Goal: Task Accomplishment & Management: Manage account settings

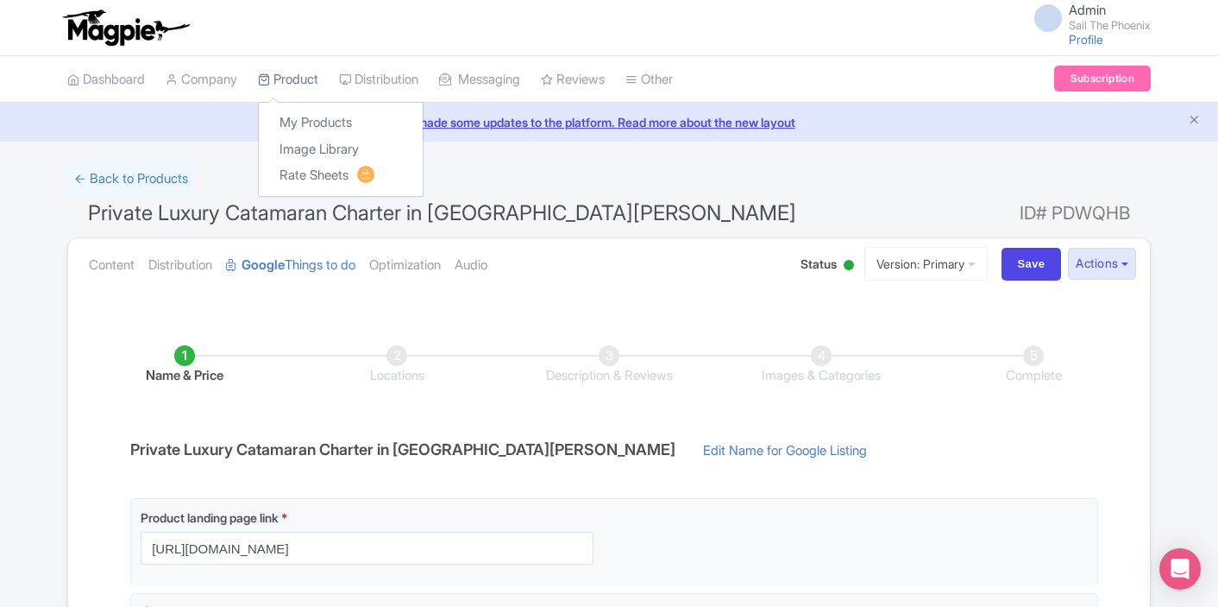
click at [302, 78] on link "Product" at bounding box center [288, 79] width 60 height 47
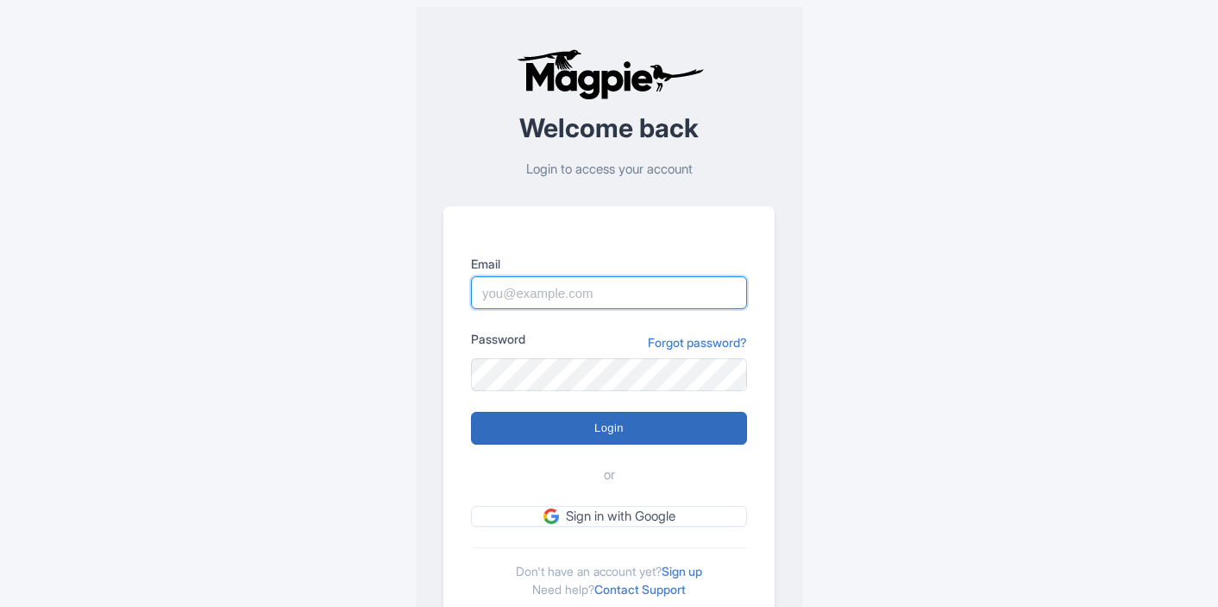
type input "marketing@sailthephoenix.com"
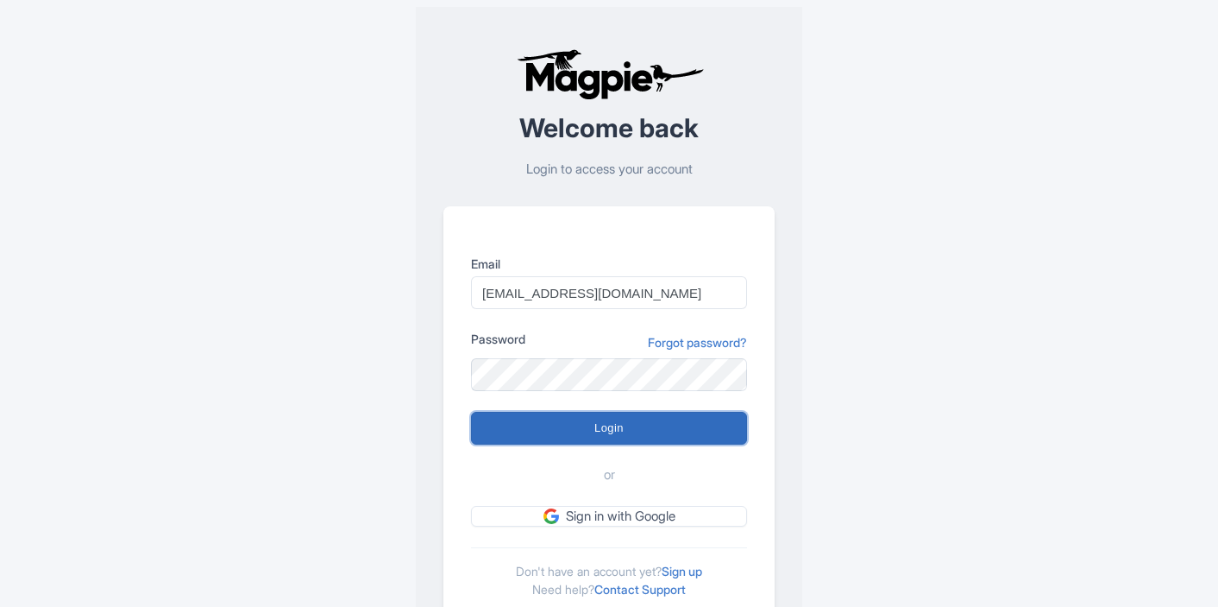
click at [567, 439] on input "Login" at bounding box center [609, 428] width 276 height 33
type input "Logging in..."
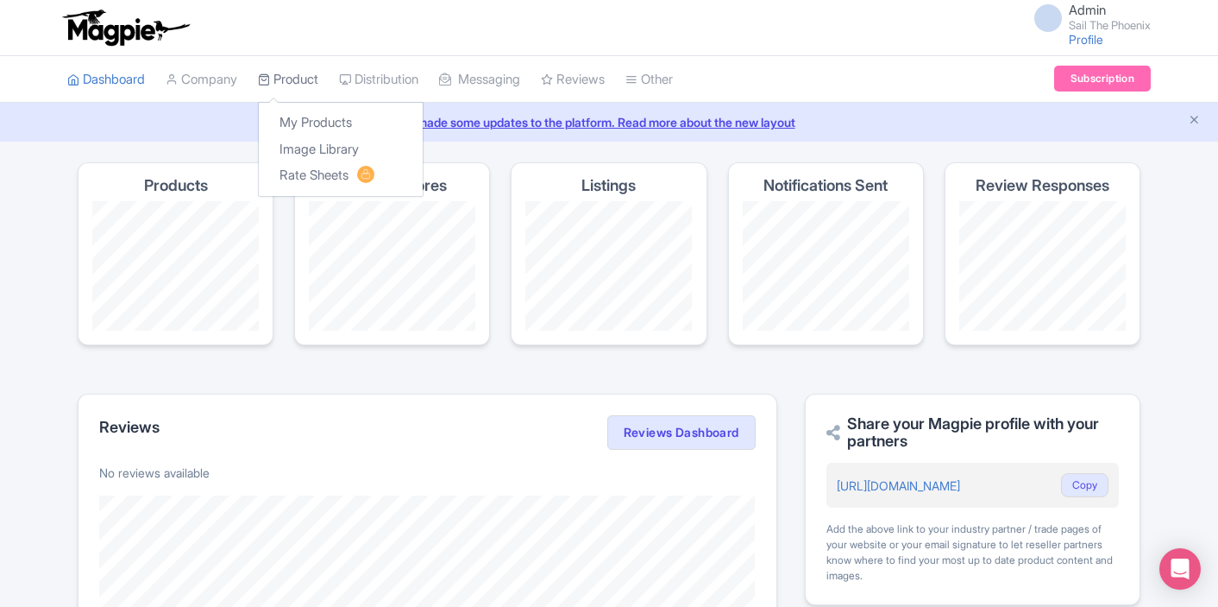
click at [296, 90] on link "Product" at bounding box center [288, 79] width 60 height 47
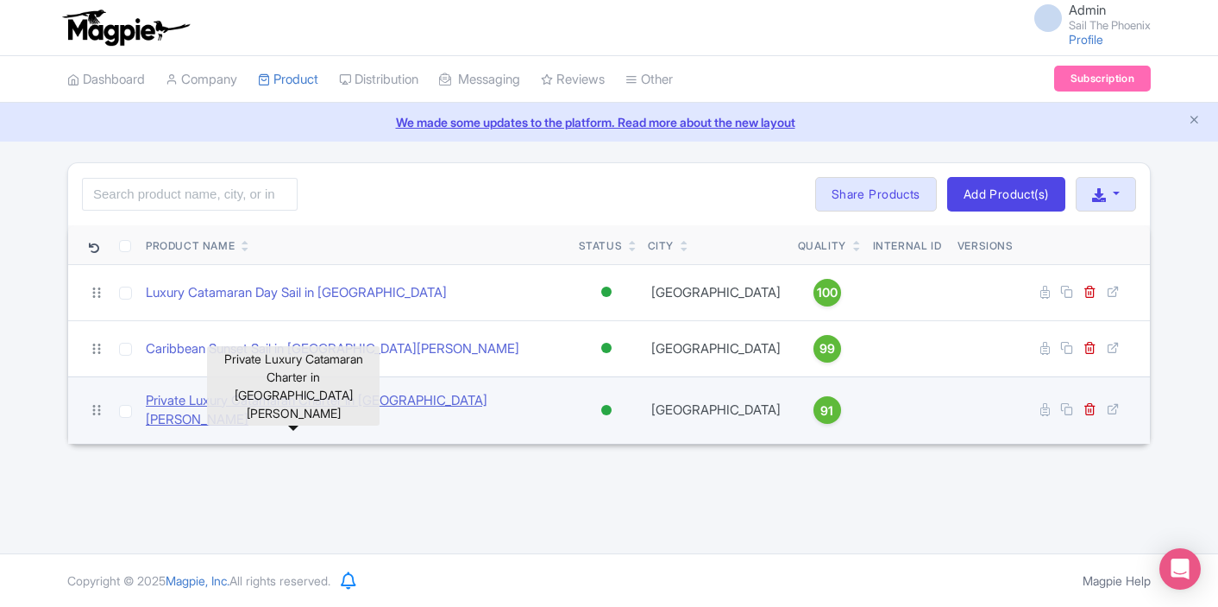
click at [220, 400] on link "Private Luxury Catamaran Charter in [GEOGRAPHIC_DATA][PERSON_NAME]" at bounding box center [355, 410] width 419 height 39
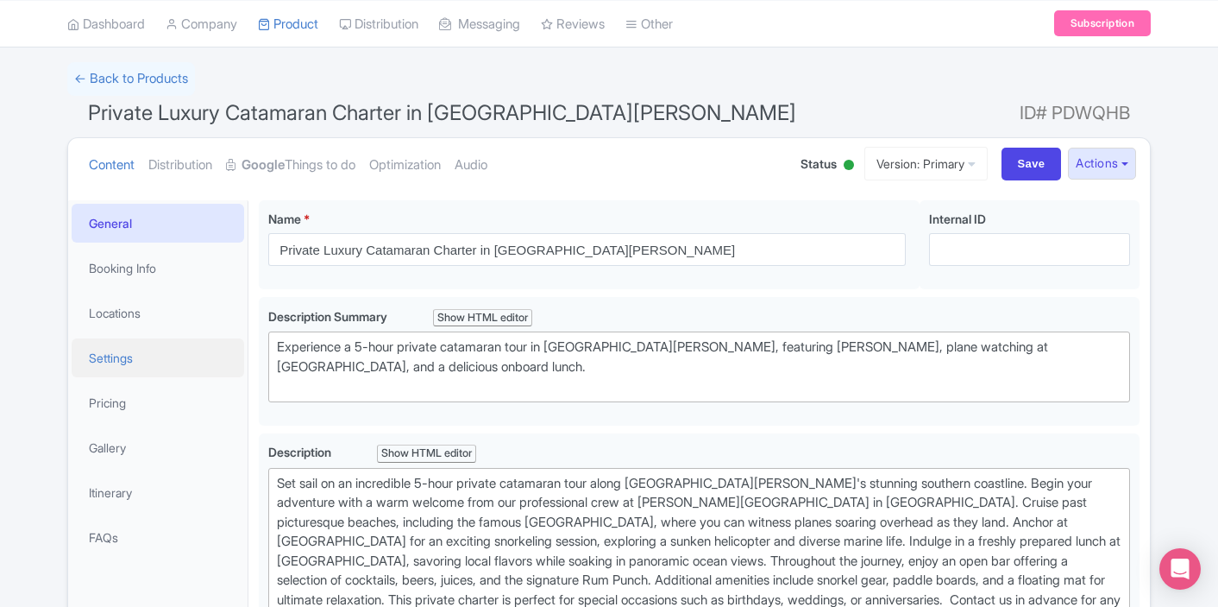
scroll to position [106, 0]
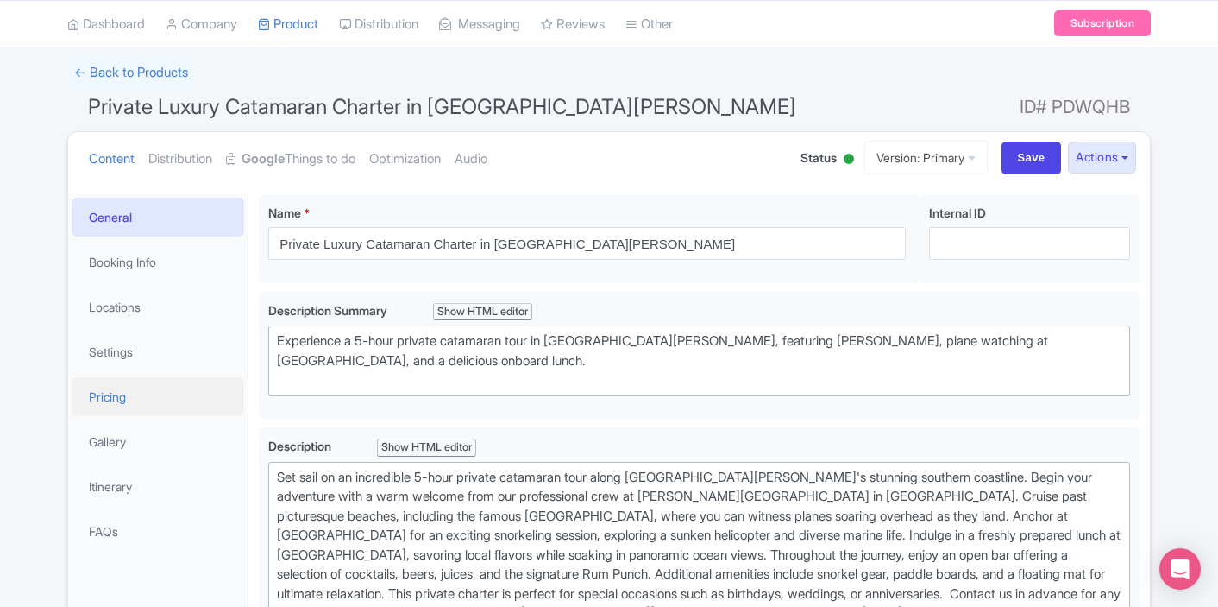
click at [144, 396] on link "Pricing" at bounding box center [158, 396] width 173 height 39
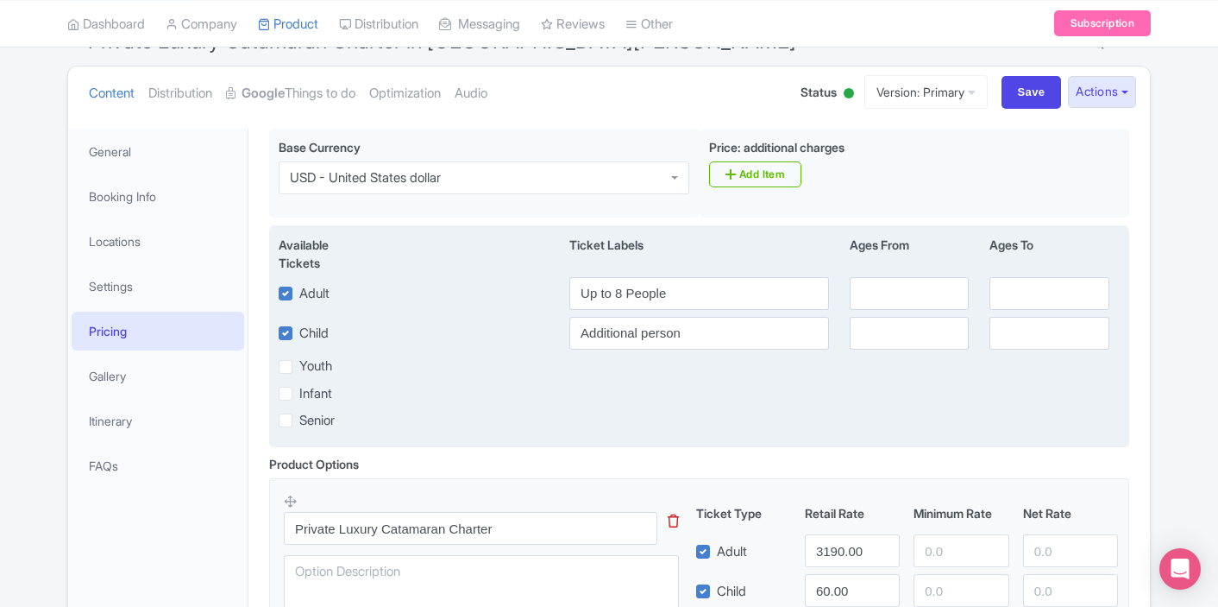
scroll to position [162, 0]
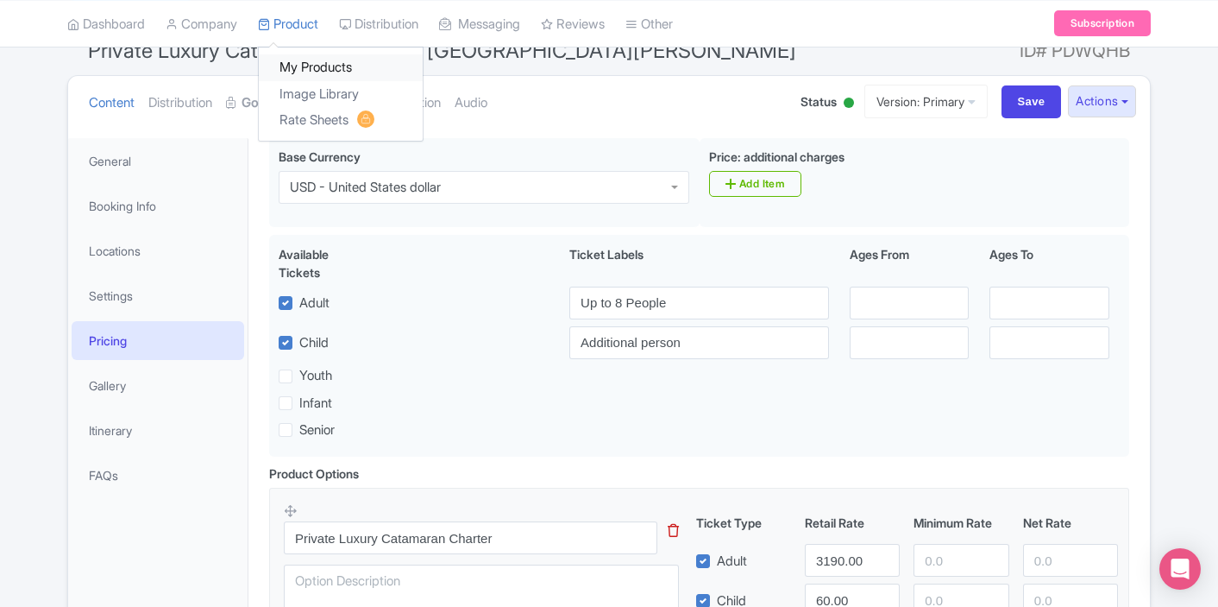
click at [295, 61] on link "My Products" at bounding box center [341, 67] width 164 height 27
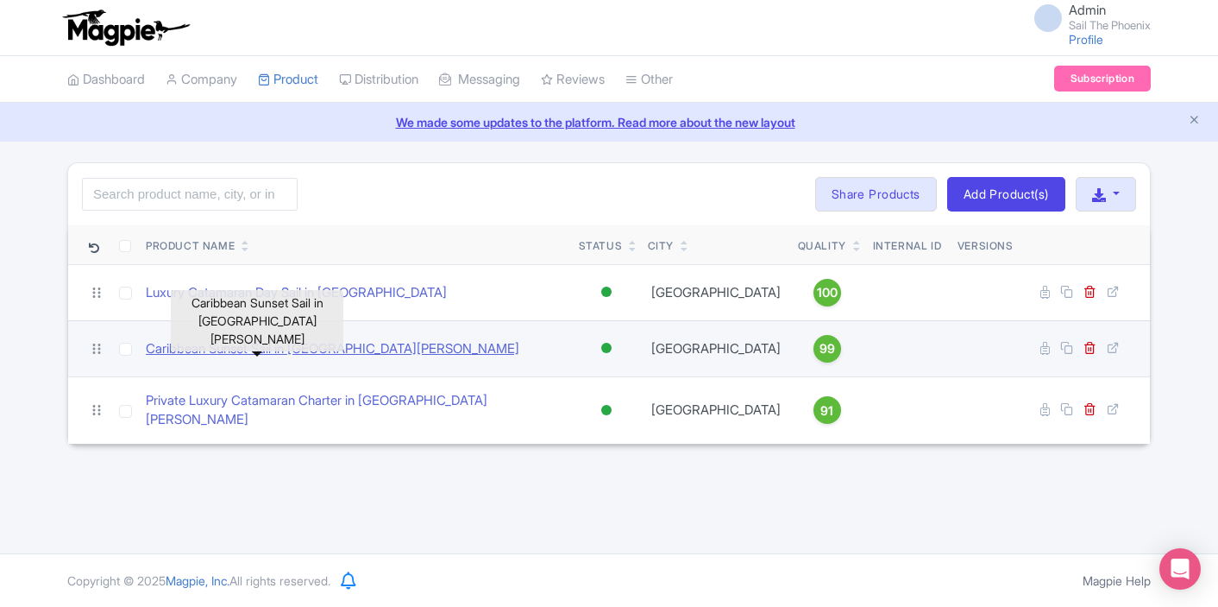
click at [257, 351] on link "Caribbean Sunset Sail in St. Maarten" at bounding box center [333, 349] width 374 height 20
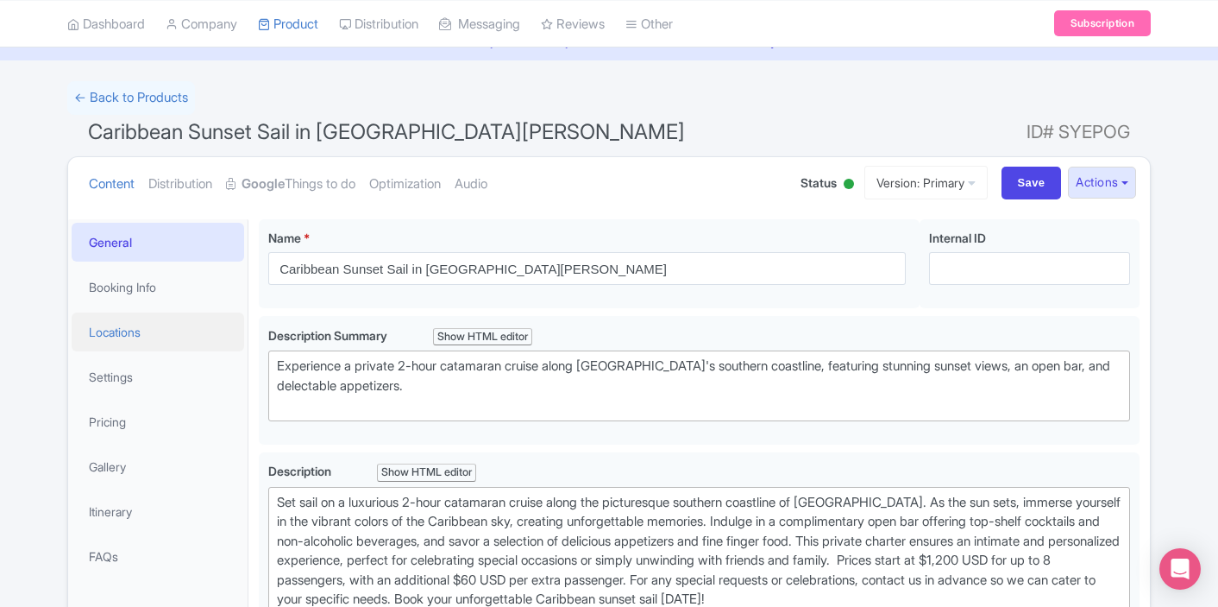
scroll to position [98, 0]
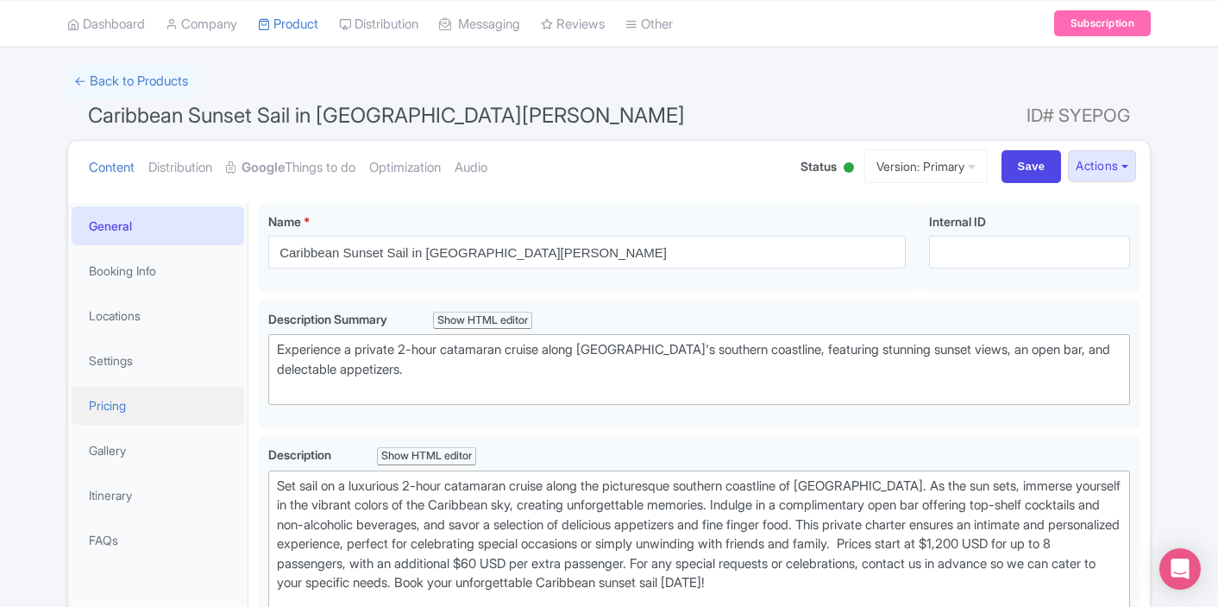
click at [161, 411] on link "Pricing" at bounding box center [158, 405] width 173 height 39
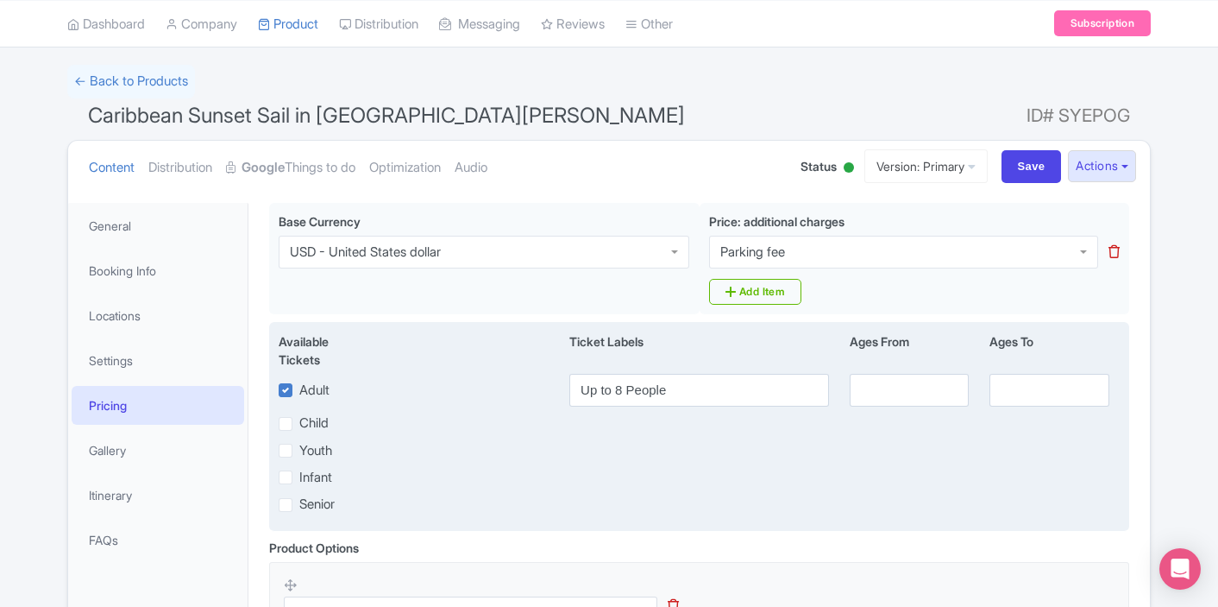
click at [318, 420] on label "Child" at bounding box center [313, 423] width 29 height 20
click at [311, 420] on input "Child" at bounding box center [304, 418] width 11 height 11
checkbox input "true"
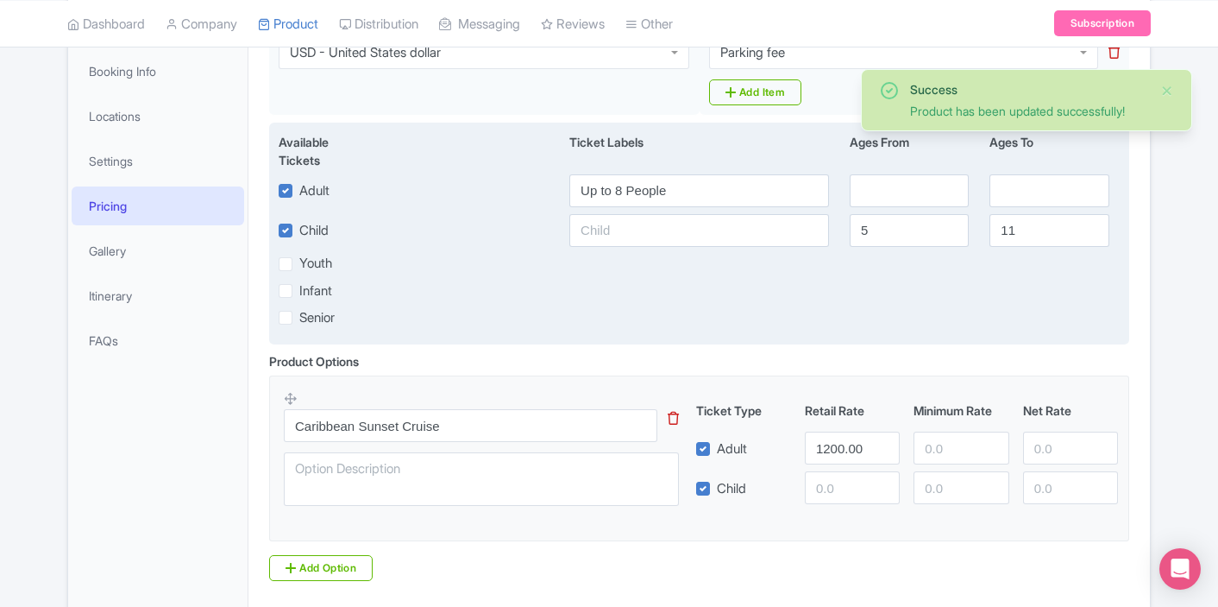
scroll to position [326, 0]
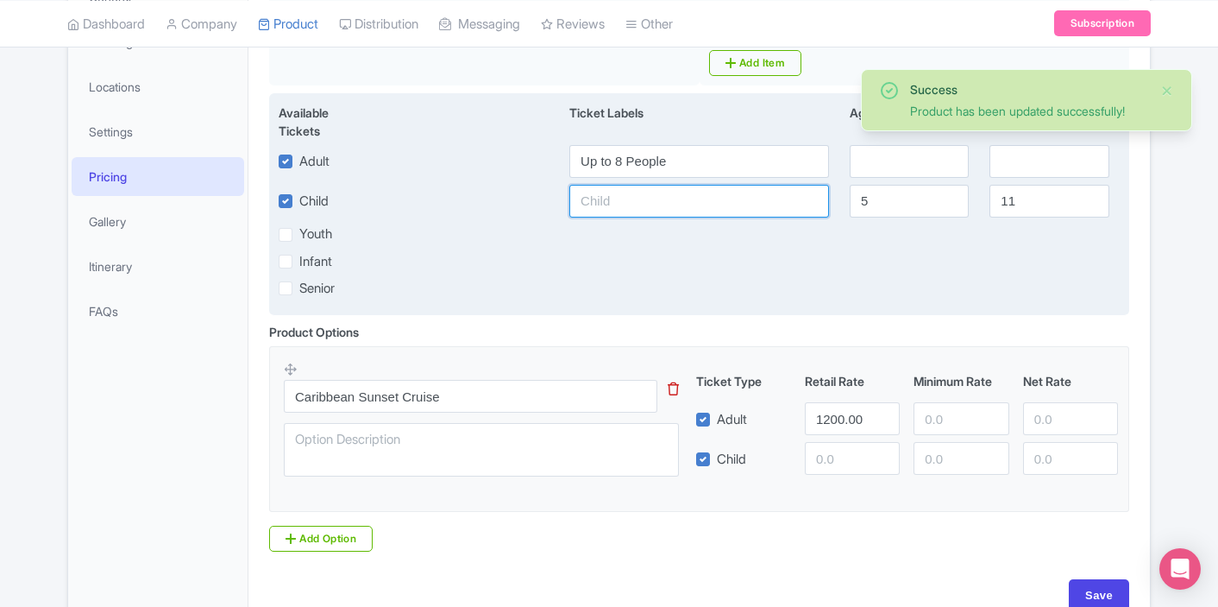
click at [602, 205] on input "text" at bounding box center [700, 201] width 260 height 33
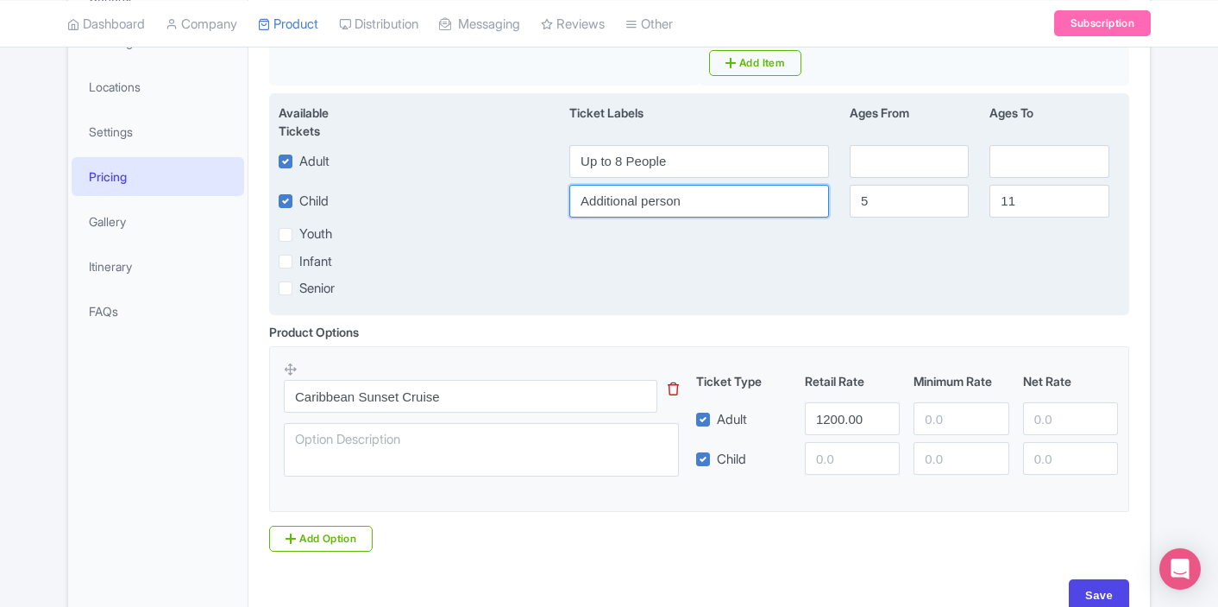
type input "Additional person"
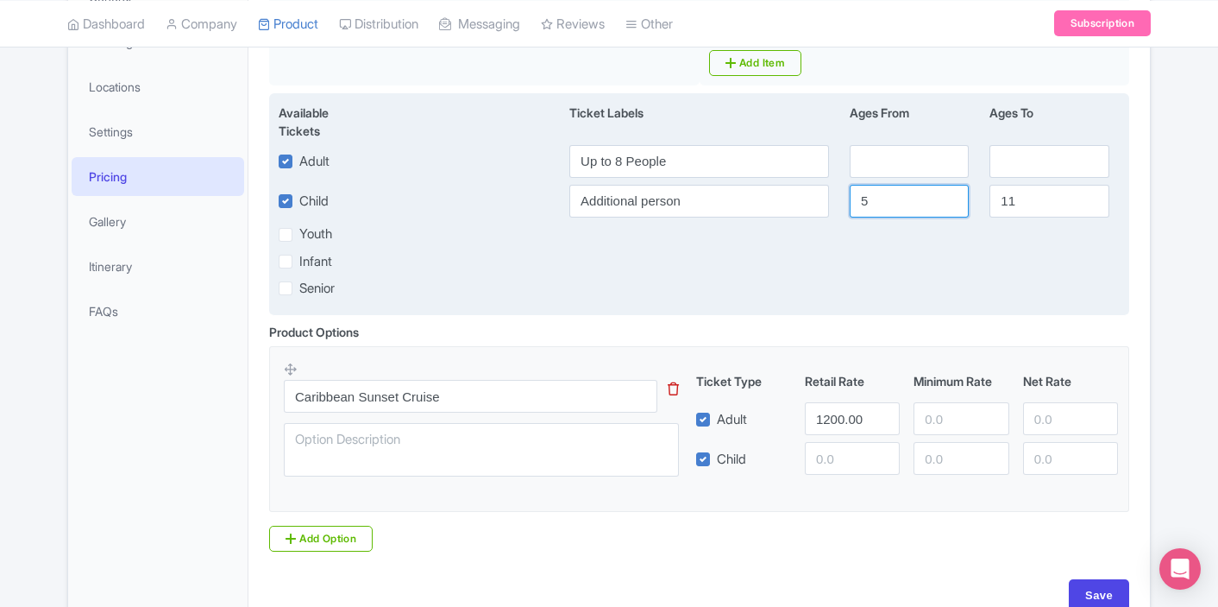
click at [898, 205] on input "5" at bounding box center [909, 201] width 119 height 33
click at [857, 205] on input "5" at bounding box center [909, 201] width 119 height 33
click at [861, 205] on input "5" at bounding box center [909, 201] width 119 height 33
drag, startPoint x: 1018, startPoint y: 204, endPoint x: 960, endPoint y: 204, distance: 58.7
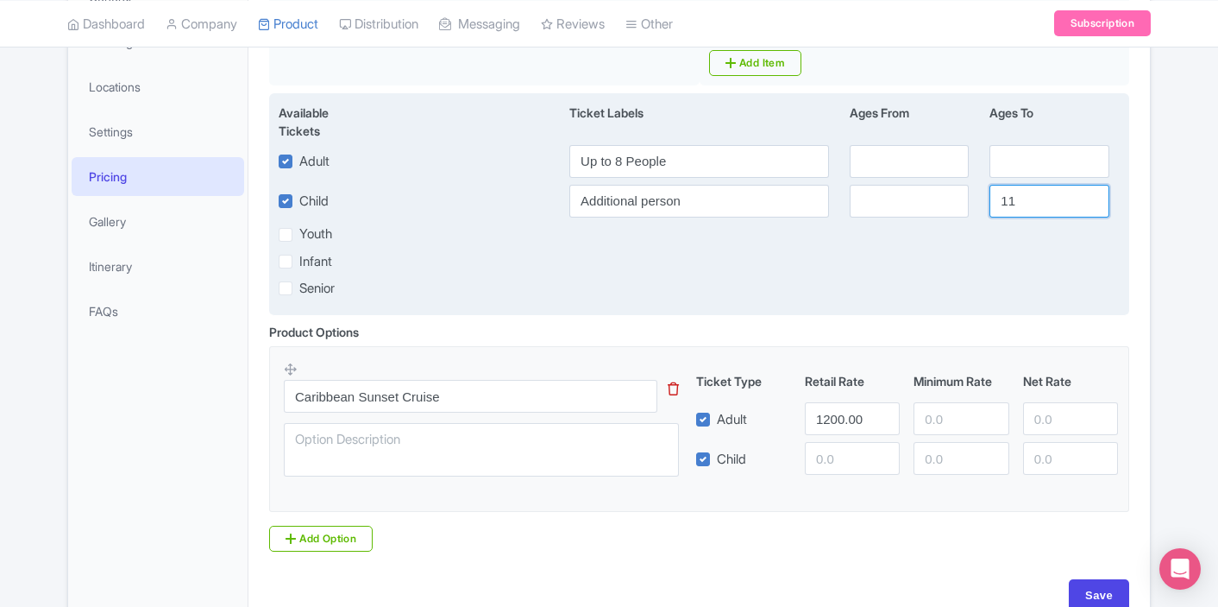
click at [960, 204] on div "Child Additional person 11" at bounding box center [699, 201] width 862 height 33
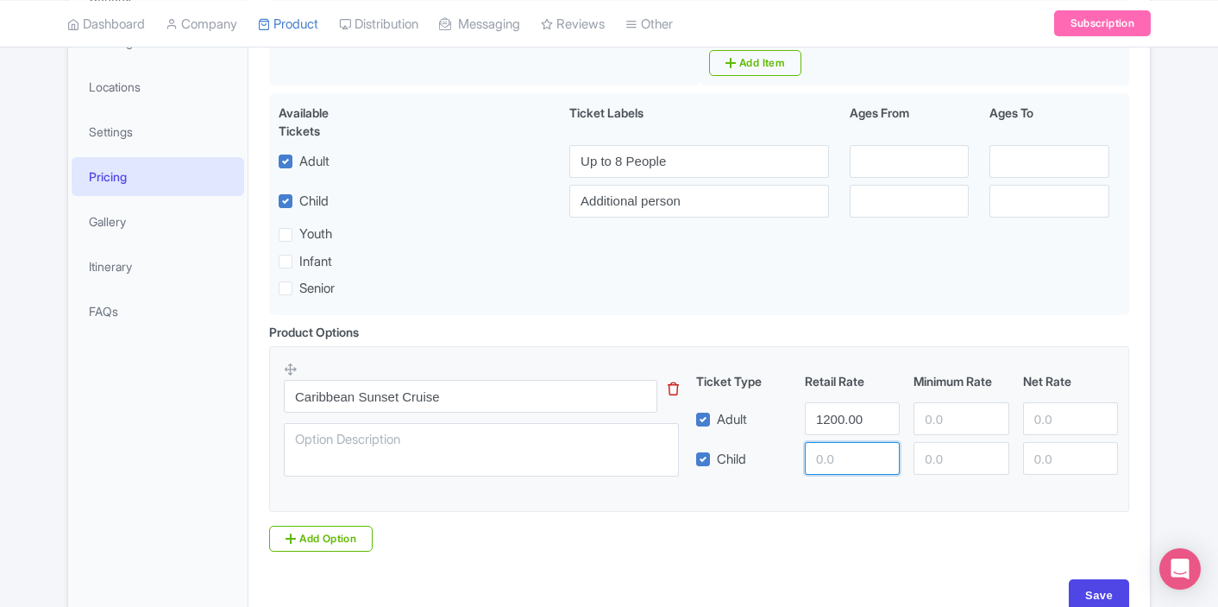
click at [825, 451] on input "number" at bounding box center [852, 458] width 95 height 33
click at [850, 456] on input "number" at bounding box center [852, 458] width 95 height 33
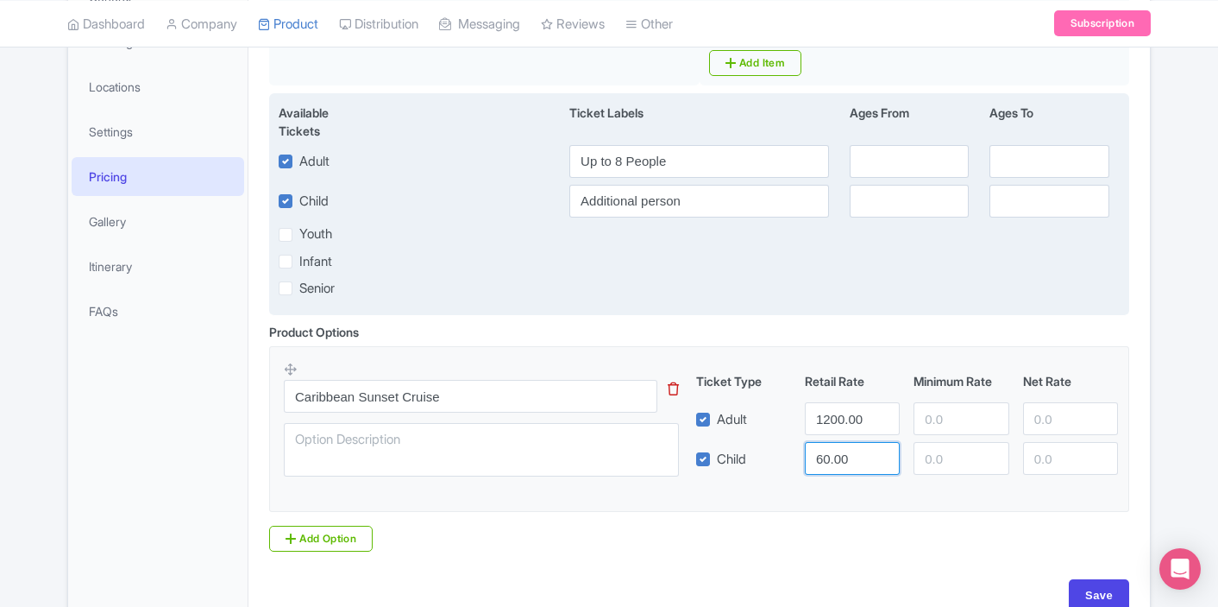
type input "60.00"
click at [740, 280] on div "Senior" at bounding box center [699, 288] width 862 height 20
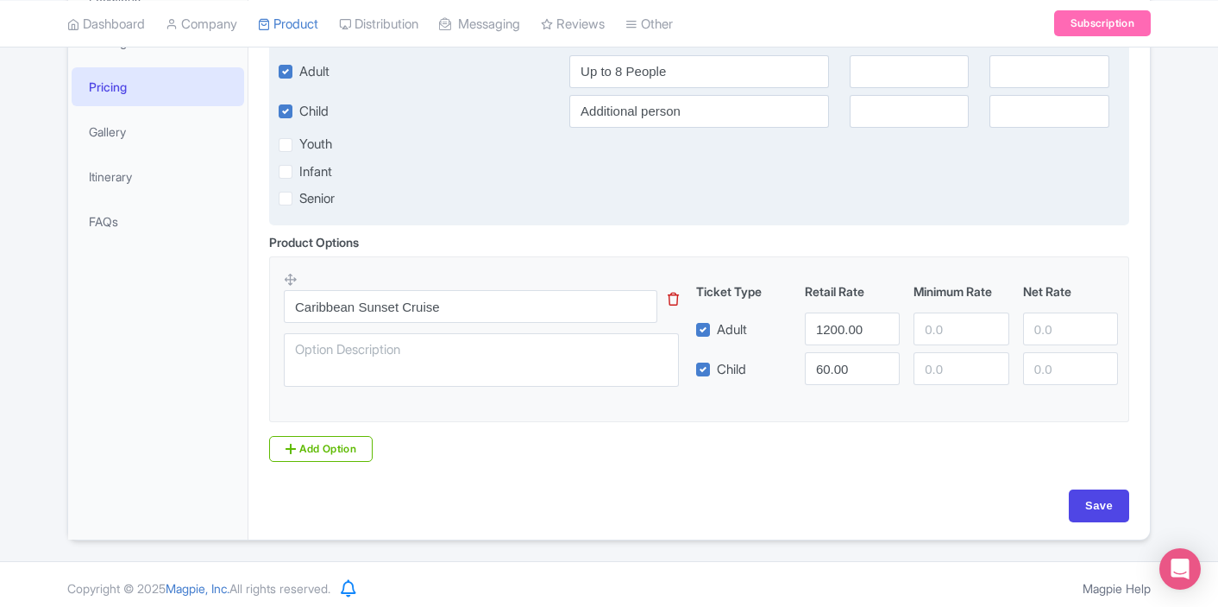
scroll to position [426, 0]
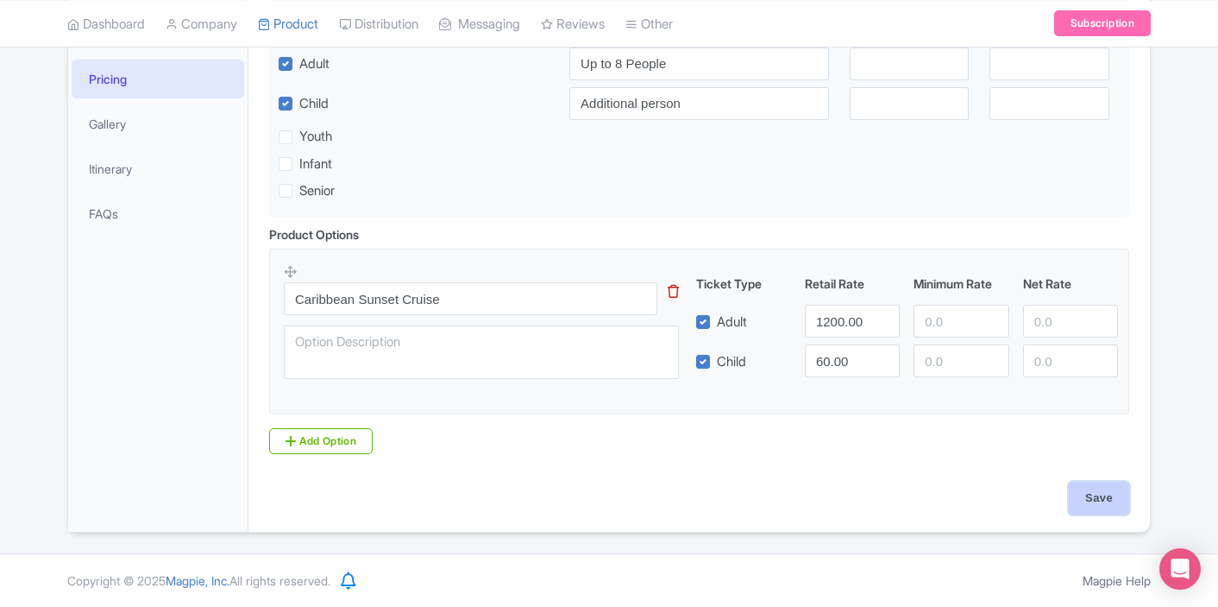
click at [1087, 513] on input "Save" at bounding box center [1099, 498] width 60 height 33
type input "Update Product"
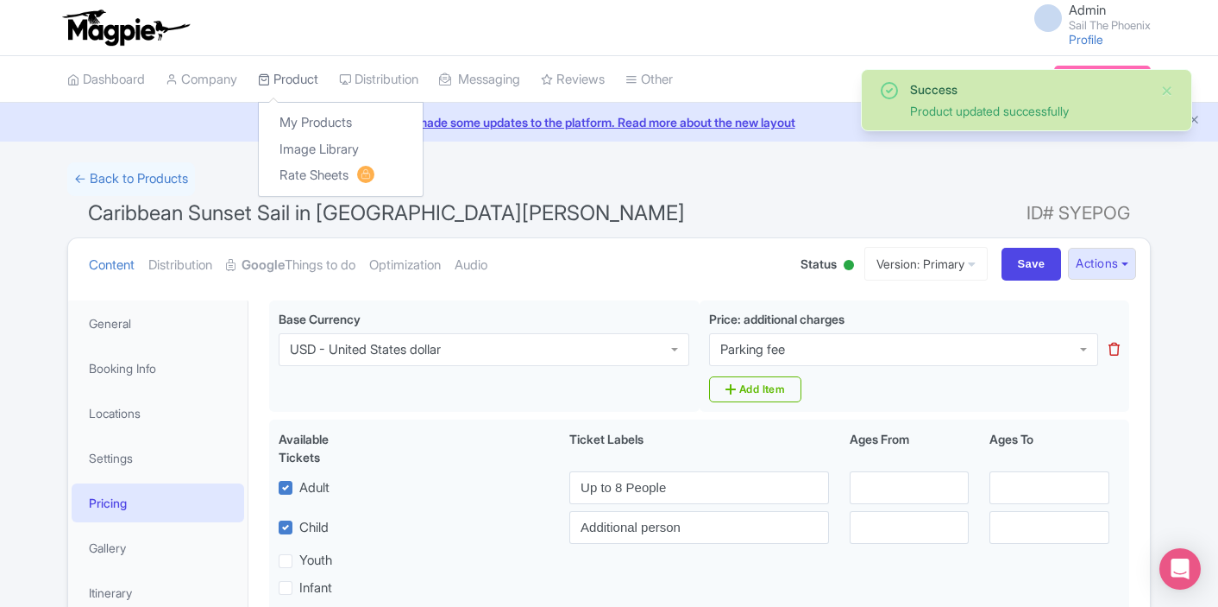
click at [308, 83] on link "Product" at bounding box center [288, 79] width 60 height 47
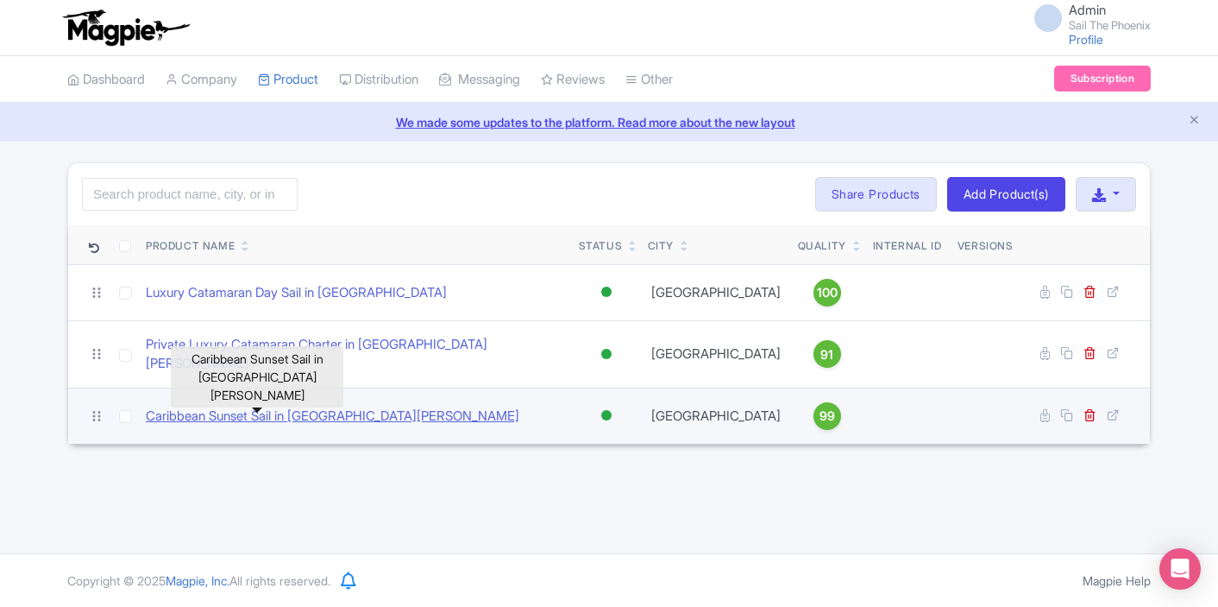
click at [298, 406] on link "Caribbean Sunset Sail in [GEOGRAPHIC_DATA][PERSON_NAME]" at bounding box center [333, 416] width 374 height 20
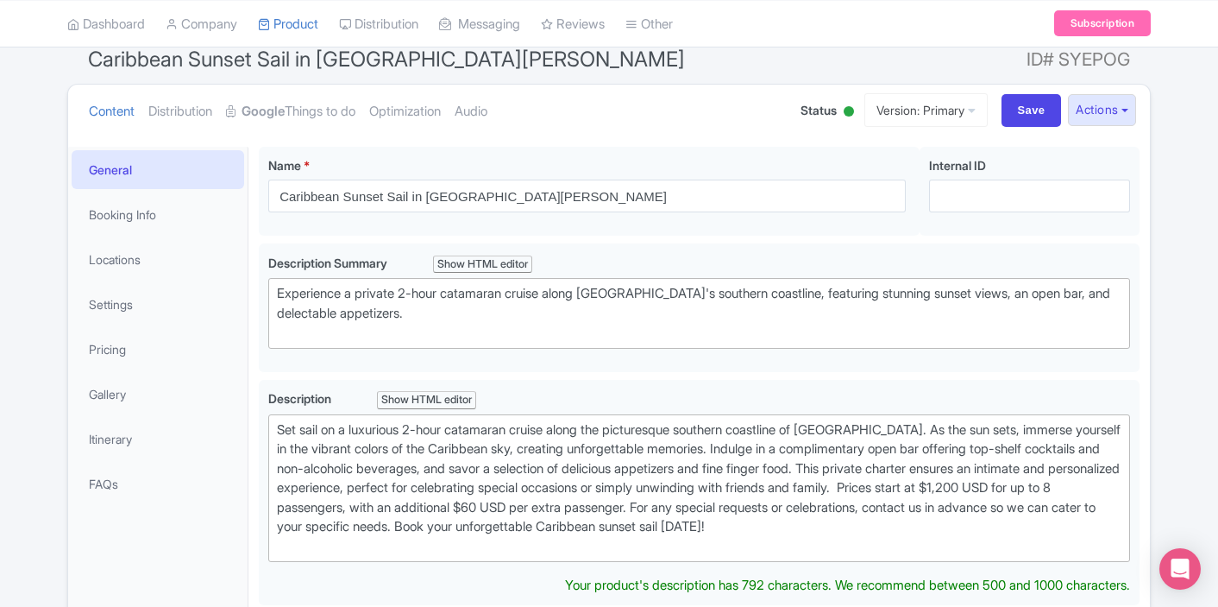
scroll to position [91, 0]
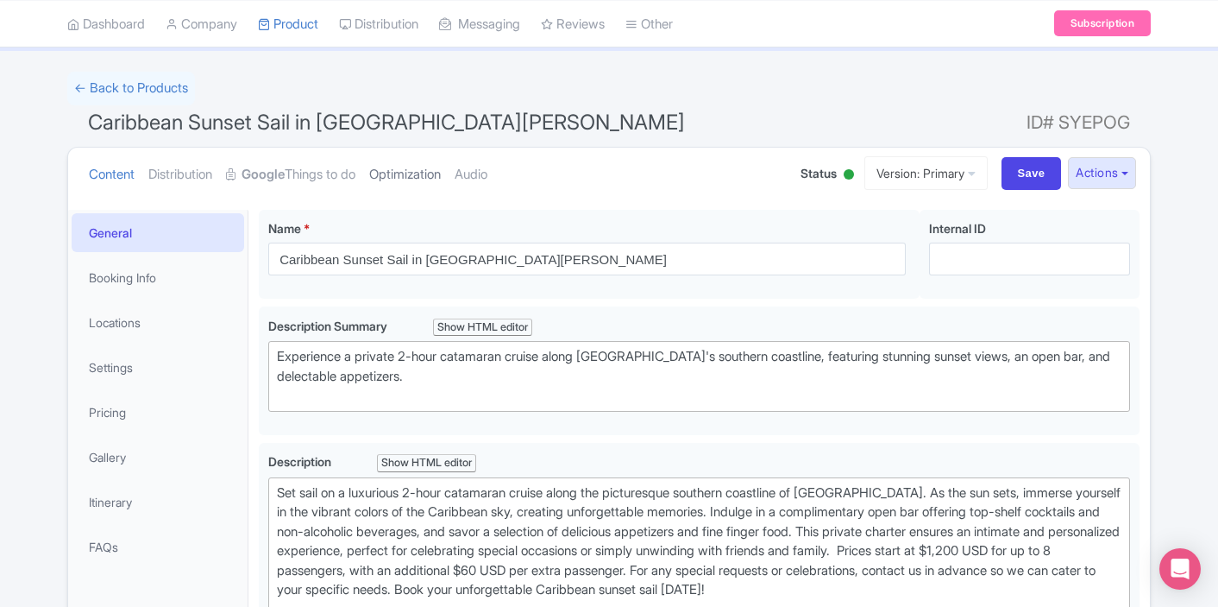
click at [431, 173] on link "Optimization" at bounding box center [405, 175] width 72 height 54
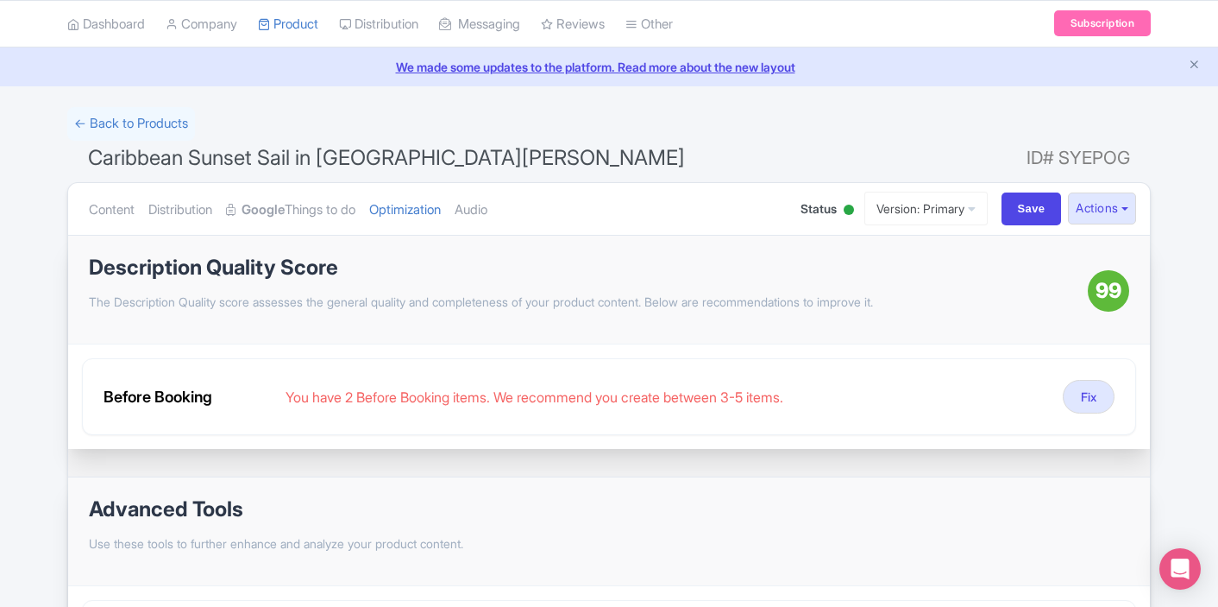
scroll to position [63, 0]
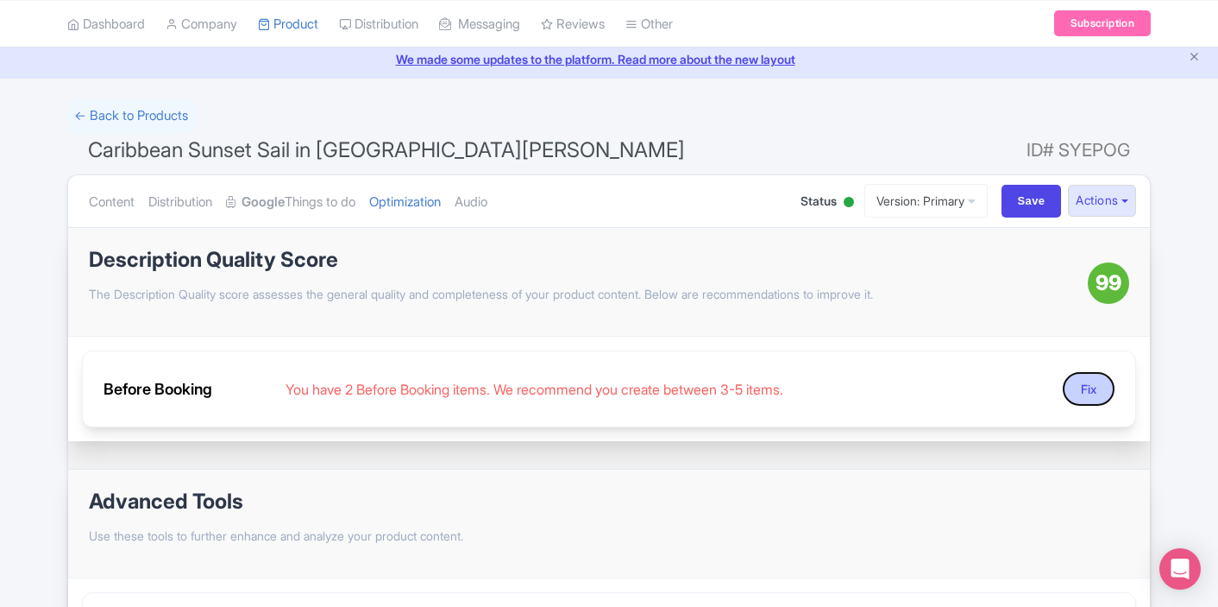
click at [1067, 383] on button "Fix" at bounding box center [1089, 389] width 52 height 34
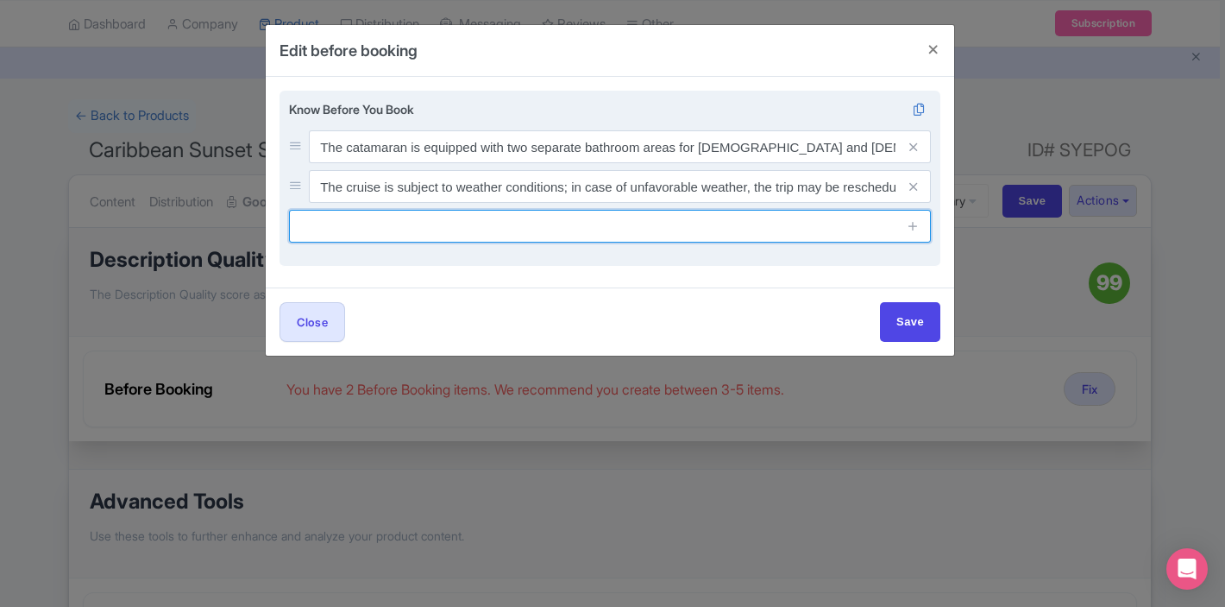
click at [514, 221] on input "text" at bounding box center [610, 226] width 642 height 33
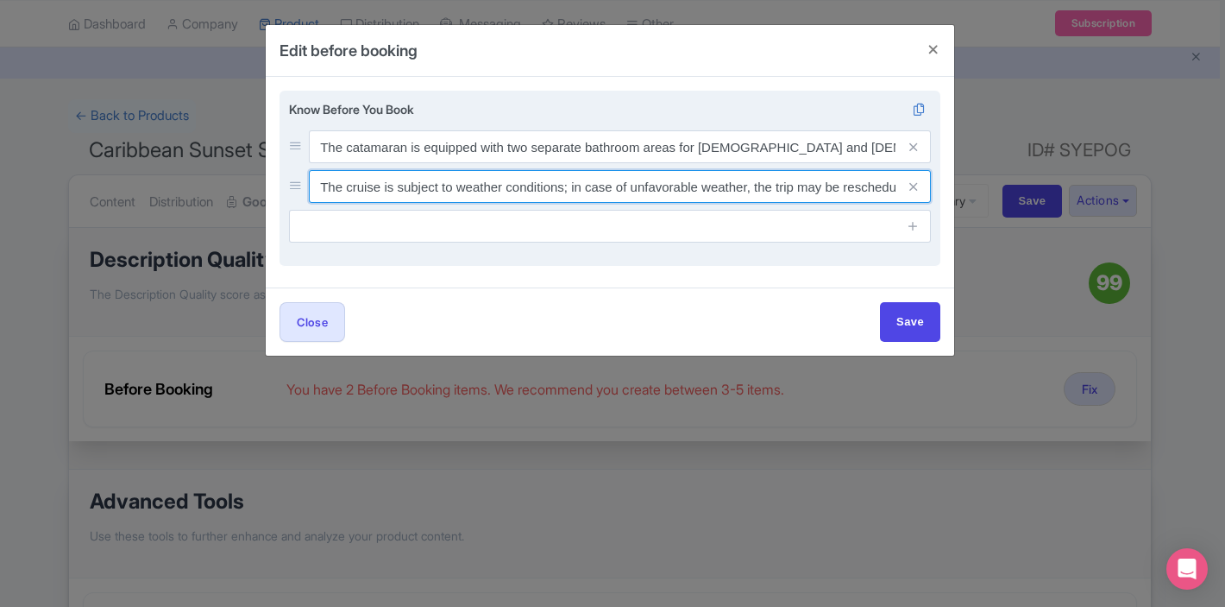
click at [381, 200] on input "The cruise is subject to weather conditions; in case of unfavorable weather, th…" at bounding box center [620, 186] width 622 height 33
click at [380, 197] on input "The cruise is subject to weather conditions; in case of unfavorable weather, th…" at bounding box center [620, 186] width 622 height 33
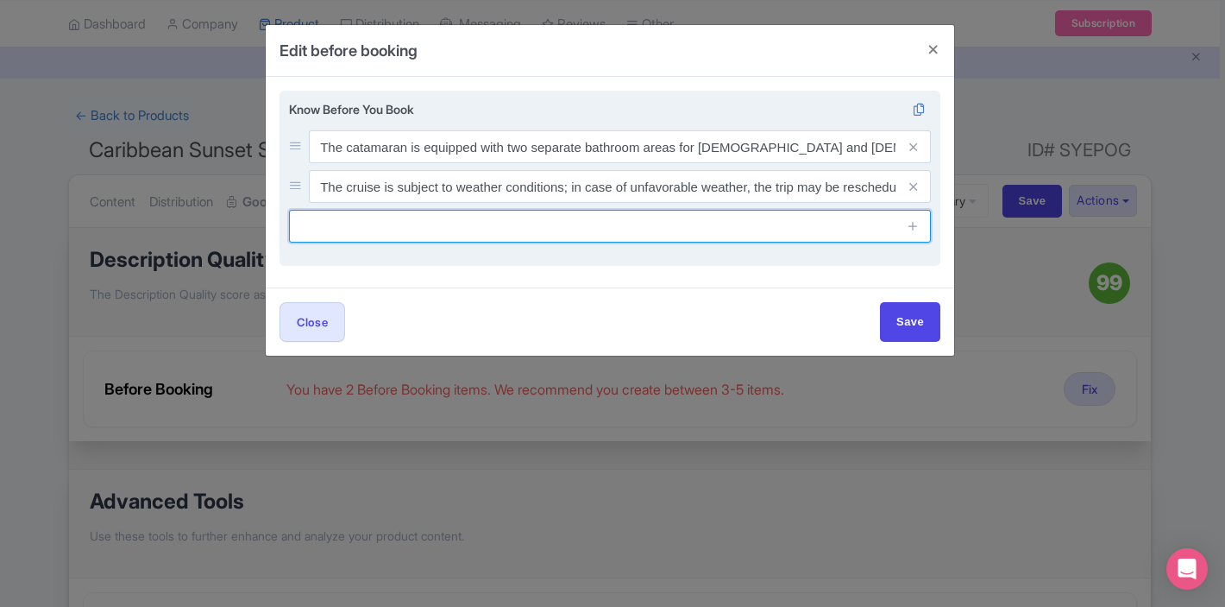
click at [431, 236] on input "text" at bounding box center [610, 226] width 642 height 33
type input "The charter is private; only your group will be onboard during the tour."
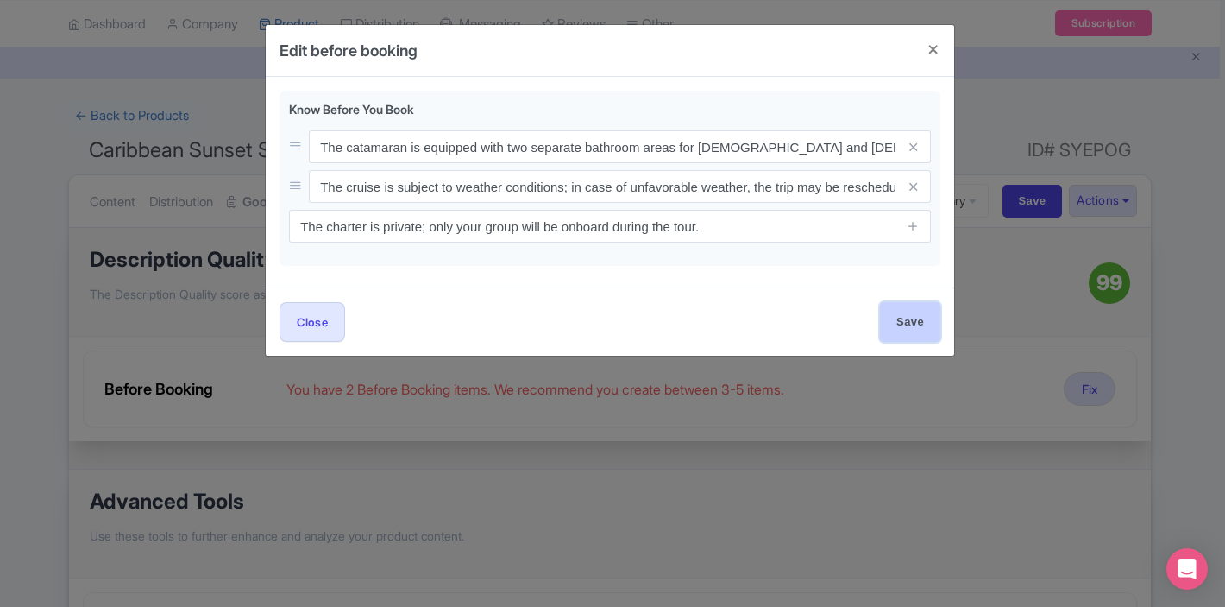
click at [911, 312] on input "Save" at bounding box center [910, 321] width 60 height 39
type input "Save"
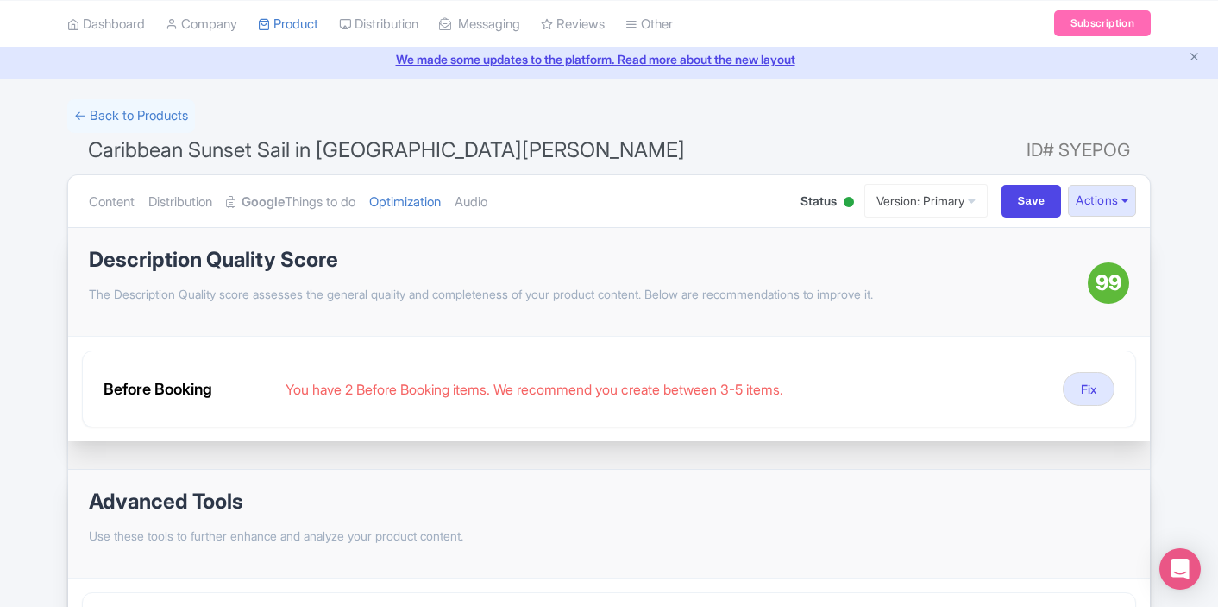
scroll to position [113, 0]
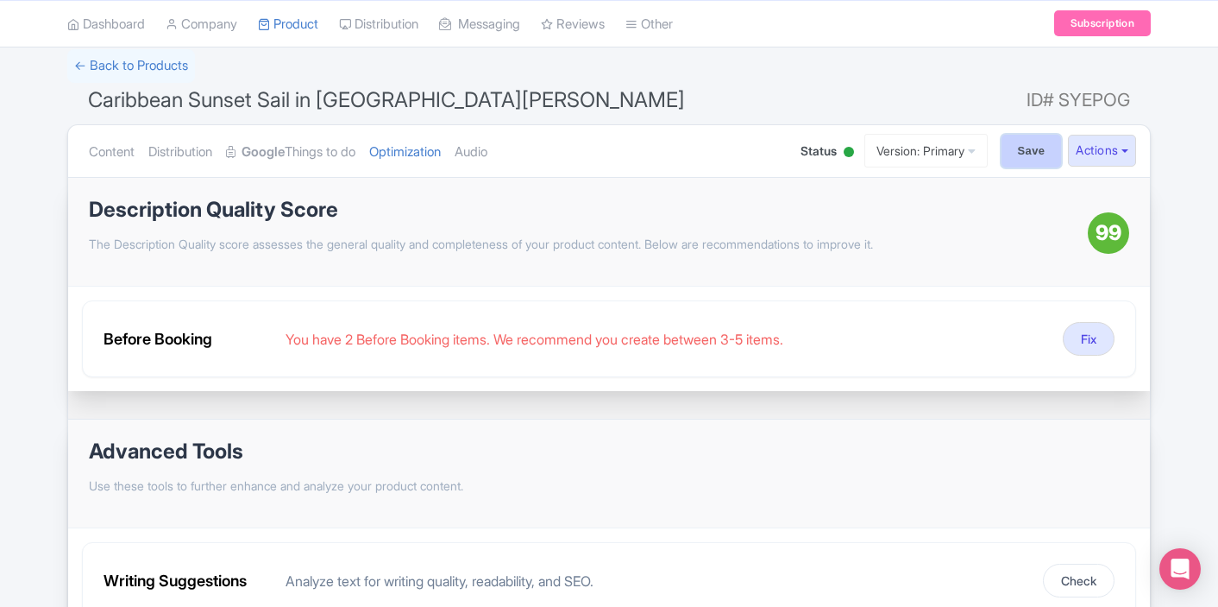
click at [1004, 147] on input "Save" at bounding box center [1032, 151] width 60 height 33
type input "Saving..."
click at [412, 149] on link "Optimization" at bounding box center [405, 152] width 72 height 54
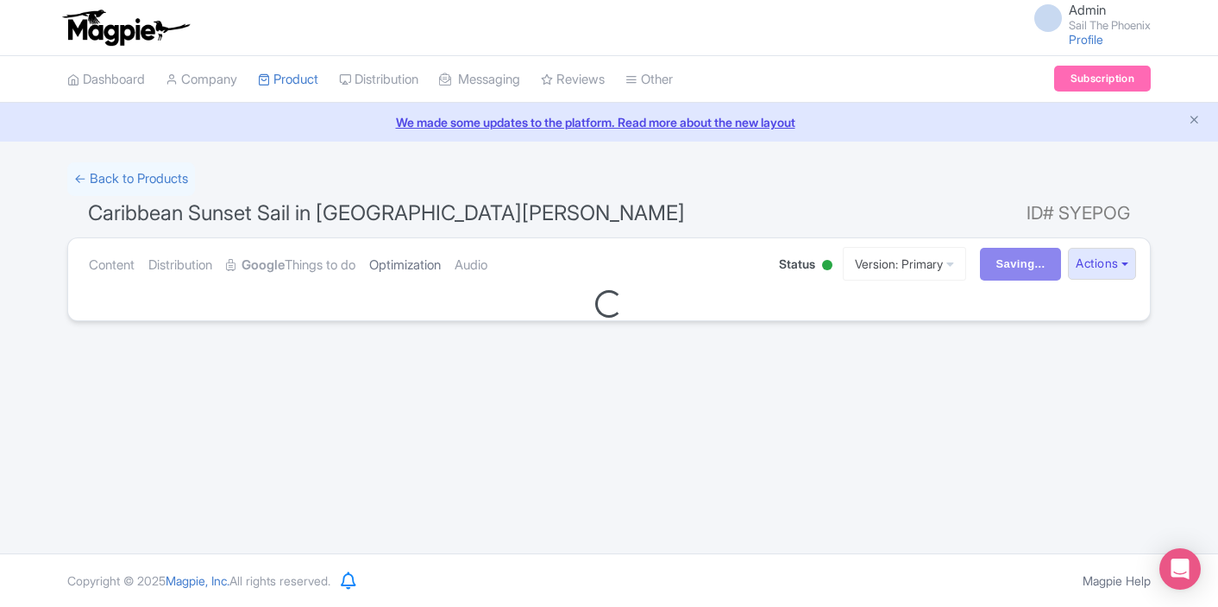
scroll to position [0, 0]
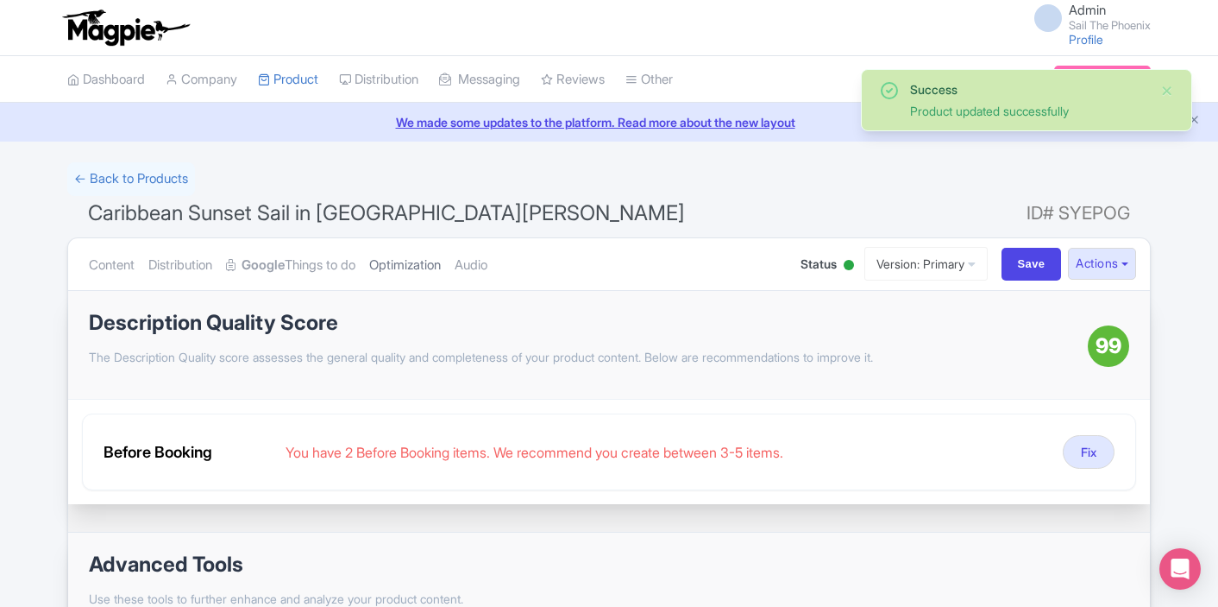
click at [410, 263] on link "Optimization" at bounding box center [405, 265] width 72 height 54
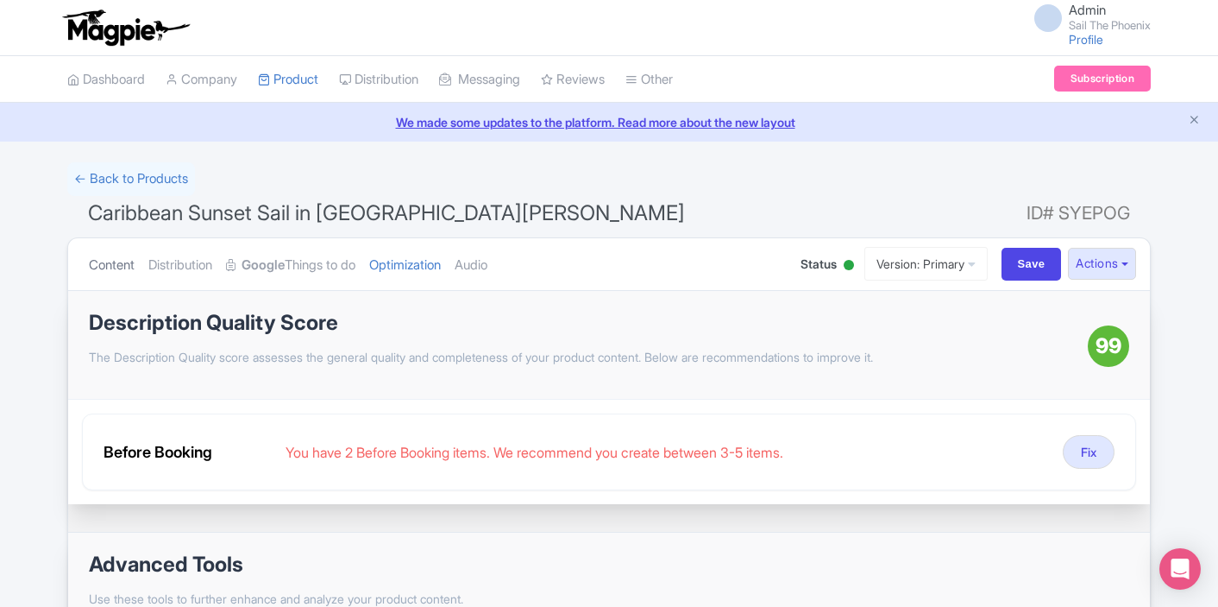
click at [113, 261] on link "Content" at bounding box center [112, 265] width 46 height 54
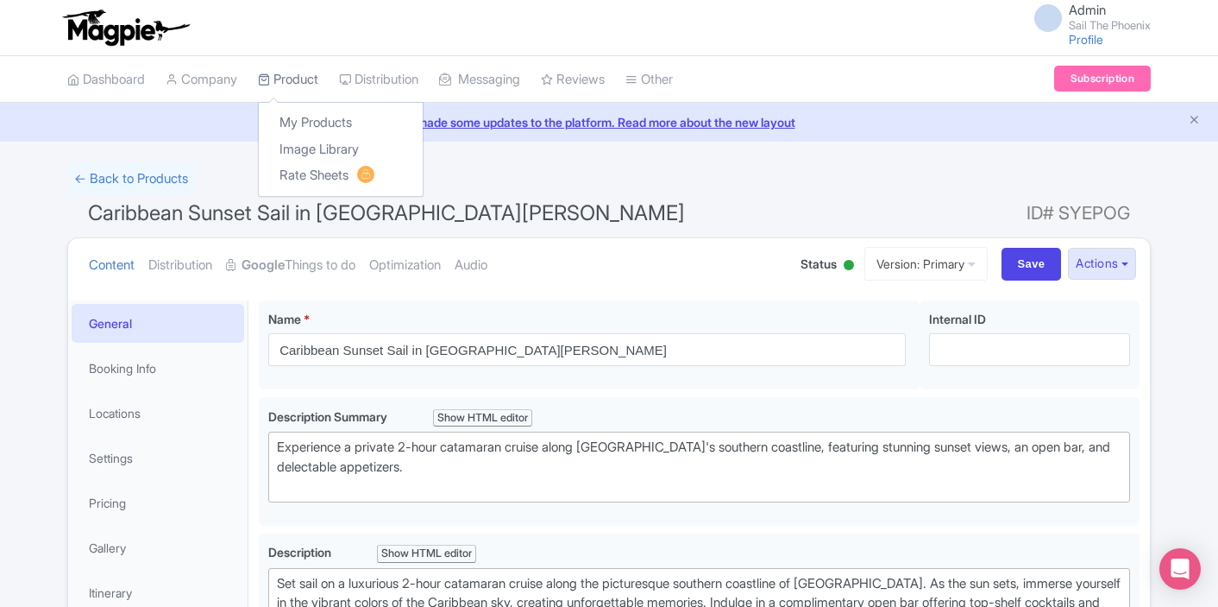
click at [281, 81] on link "Product" at bounding box center [288, 79] width 60 height 47
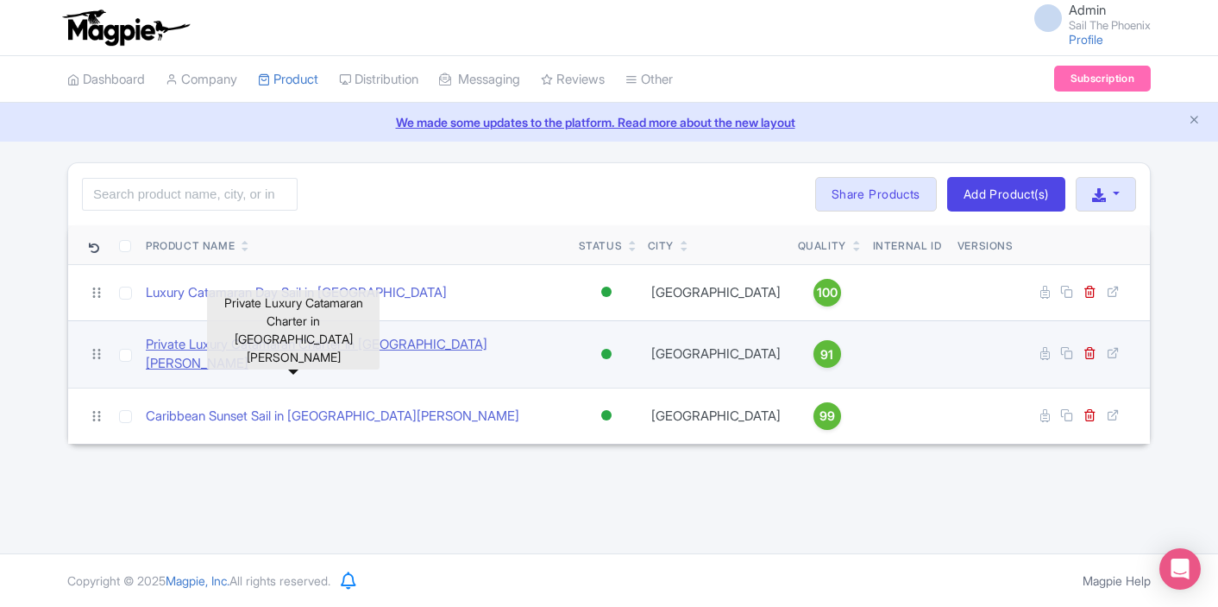
click at [276, 341] on link "Private Luxury Catamaran Charter in [GEOGRAPHIC_DATA][PERSON_NAME]" at bounding box center [355, 354] width 419 height 39
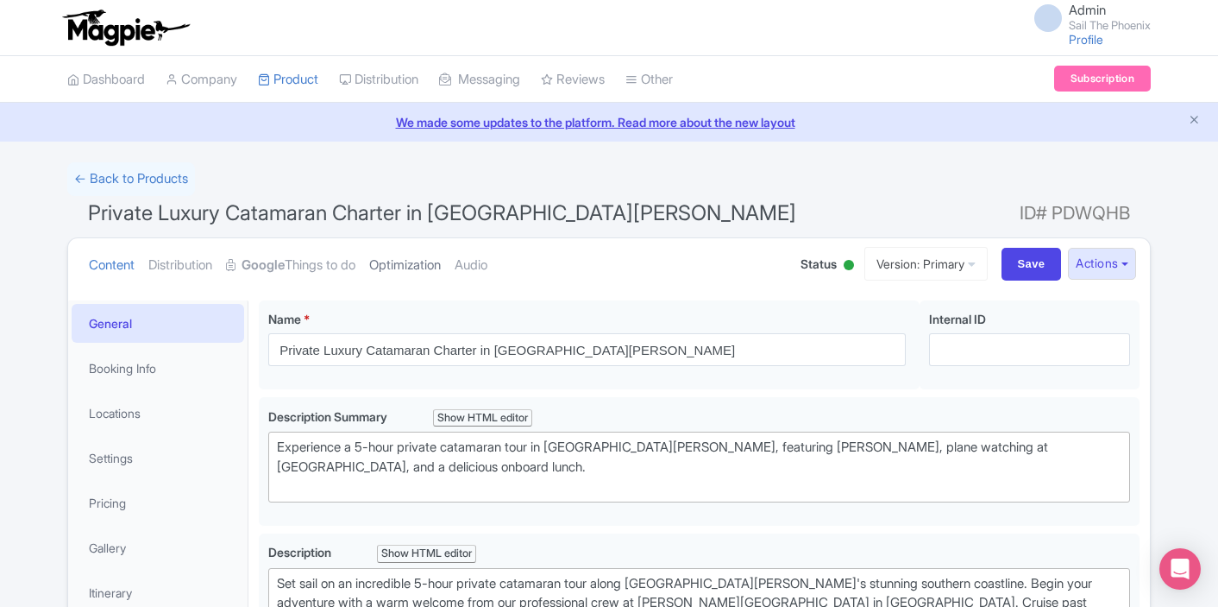
click at [438, 269] on link "Optimization" at bounding box center [405, 265] width 72 height 54
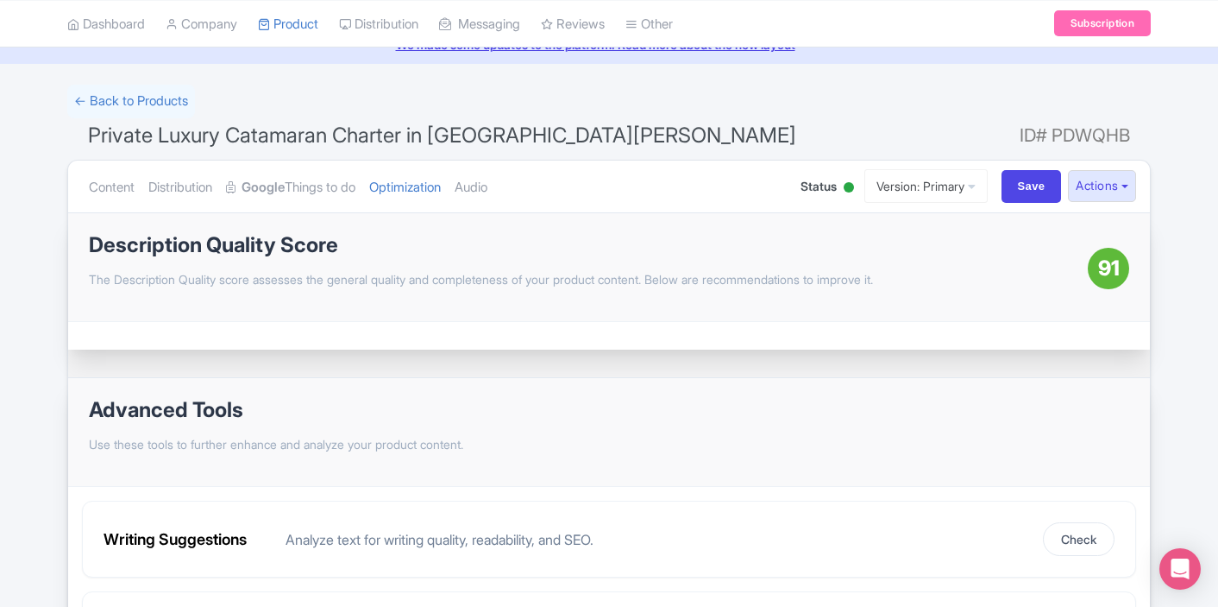
scroll to position [60, 0]
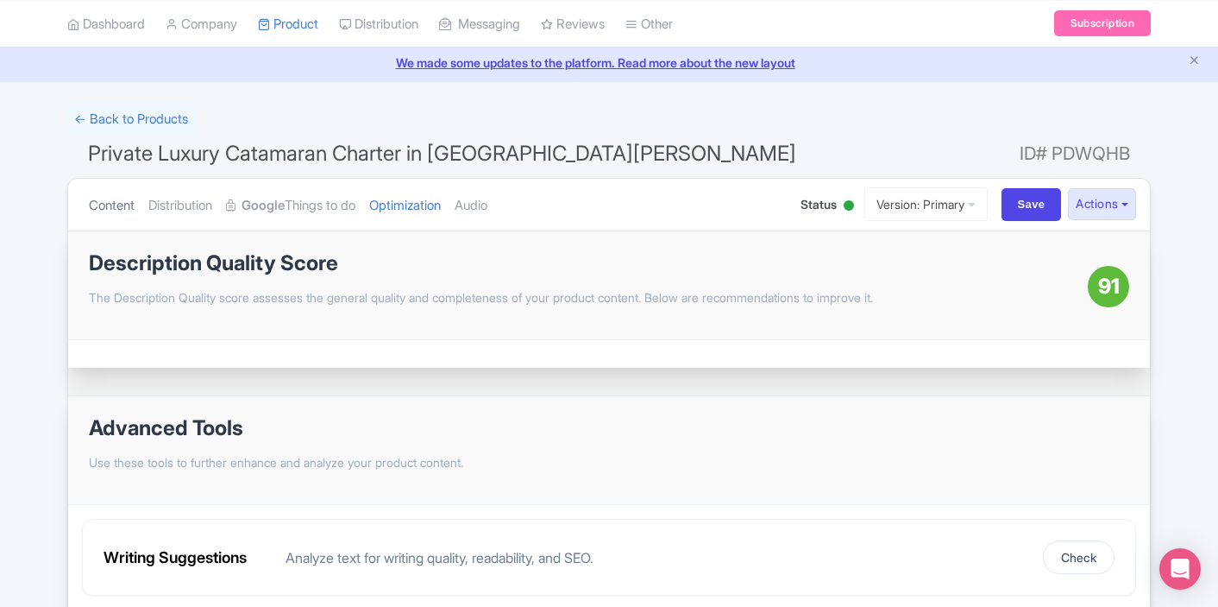
click at [111, 205] on link "Content" at bounding box center [112, 206] width 46 height 54
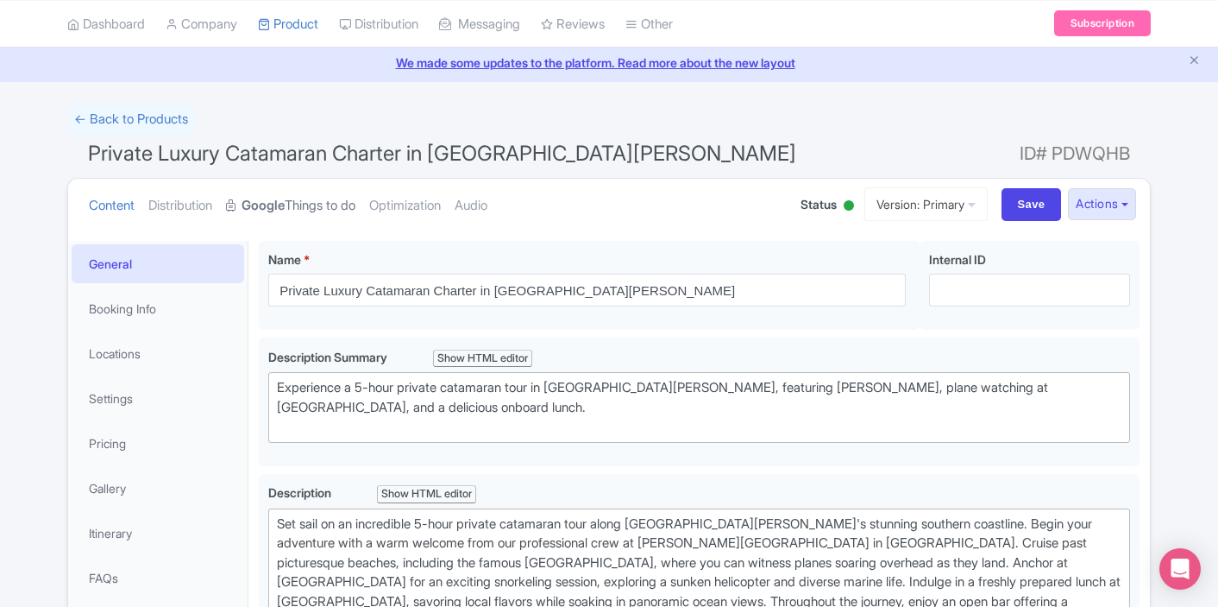
click at [323, 198] on link "Google Things to do" at bounding box center [290, 206] width 129 height 54
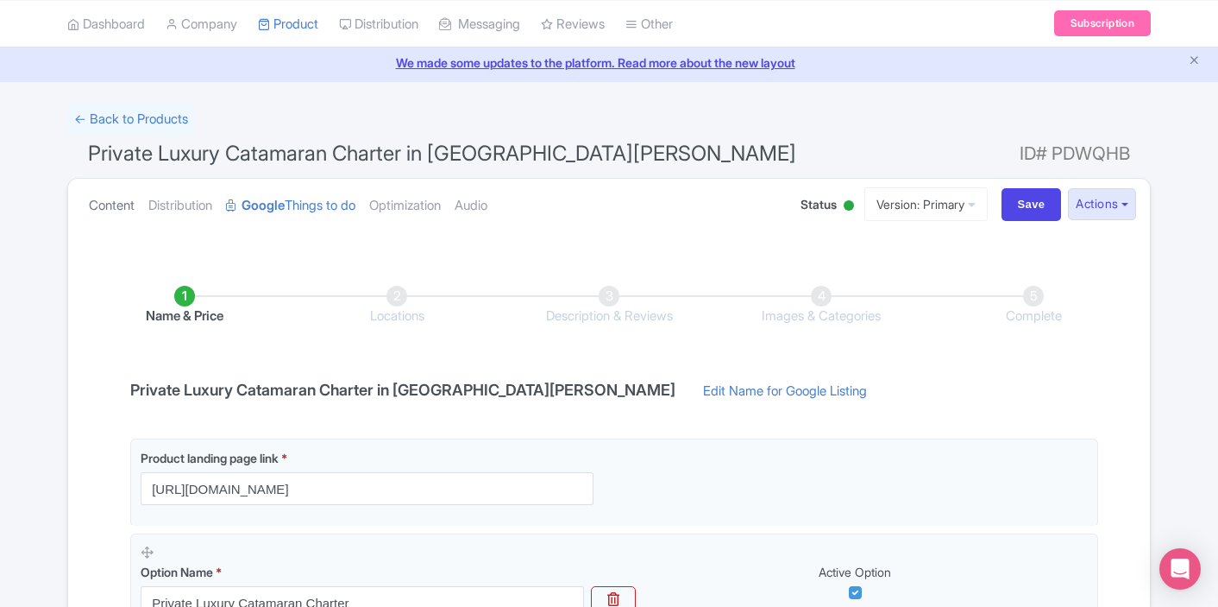
click at [123, 200] on link "Content" at bounding box center [112, 206] width 46 height 54
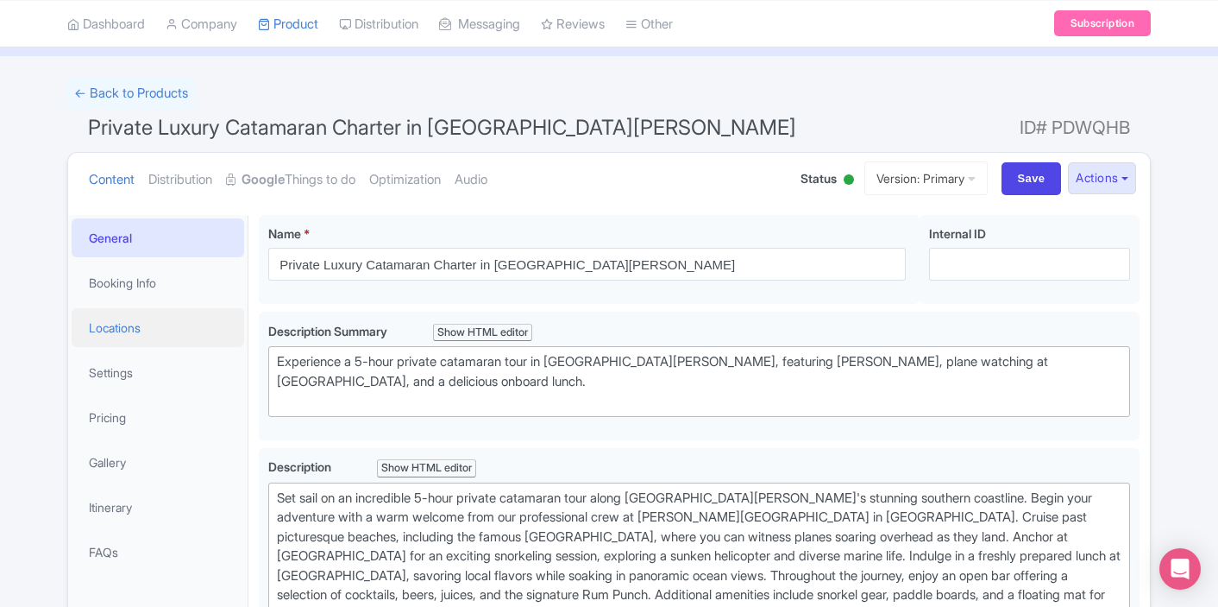
scroll to position [89, 0]
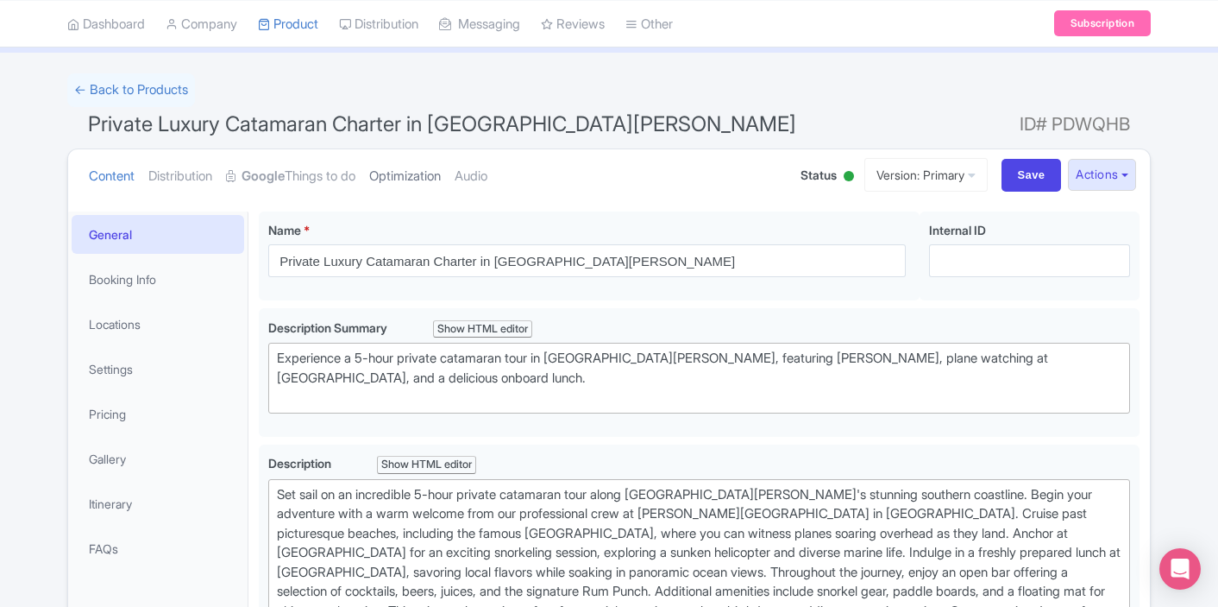
click at [427, 189] on link "Optimization" at bounding box center [405, 176] width 72 height 54
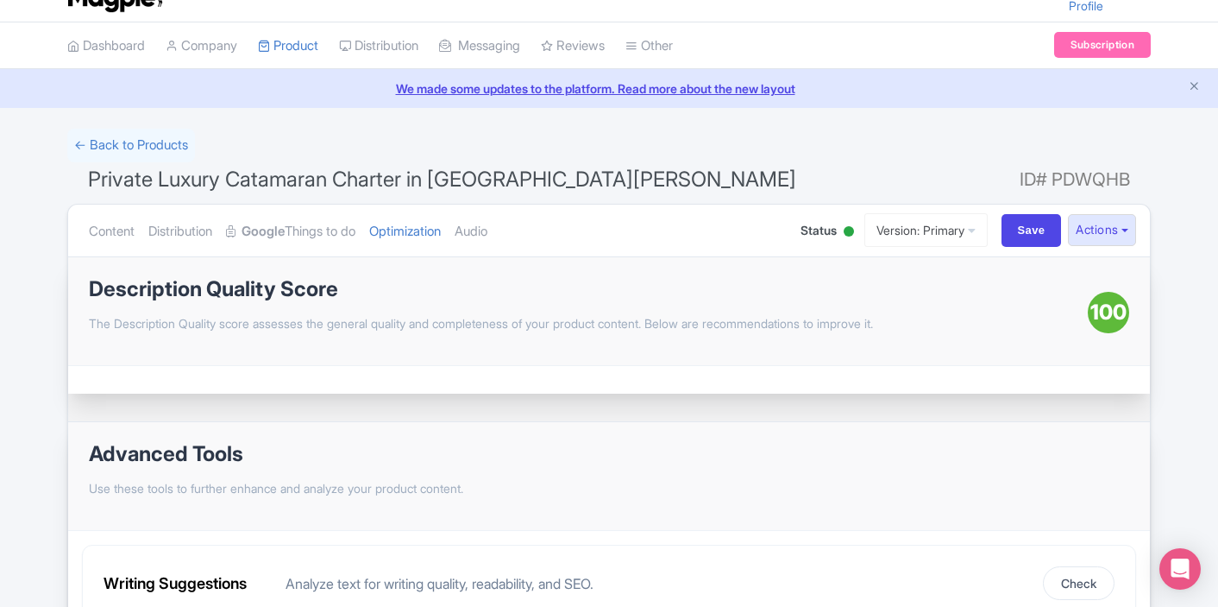
scroll to position [40, 0]
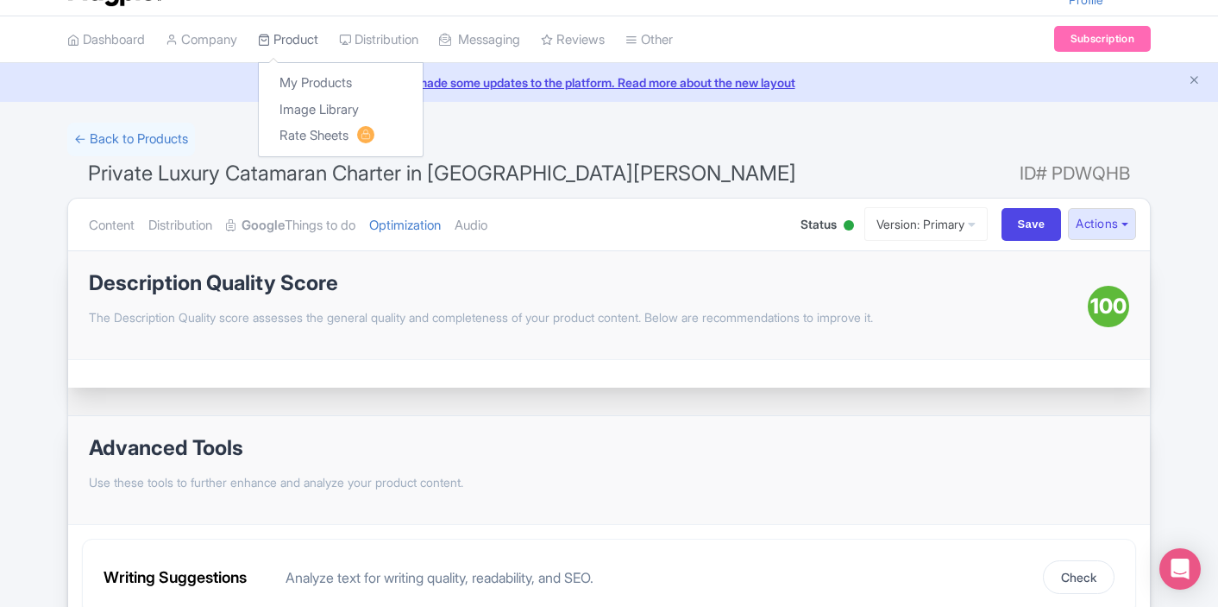
click at [293, 43] on link "Product" at bounding box center [288, 39] width 60 height 47
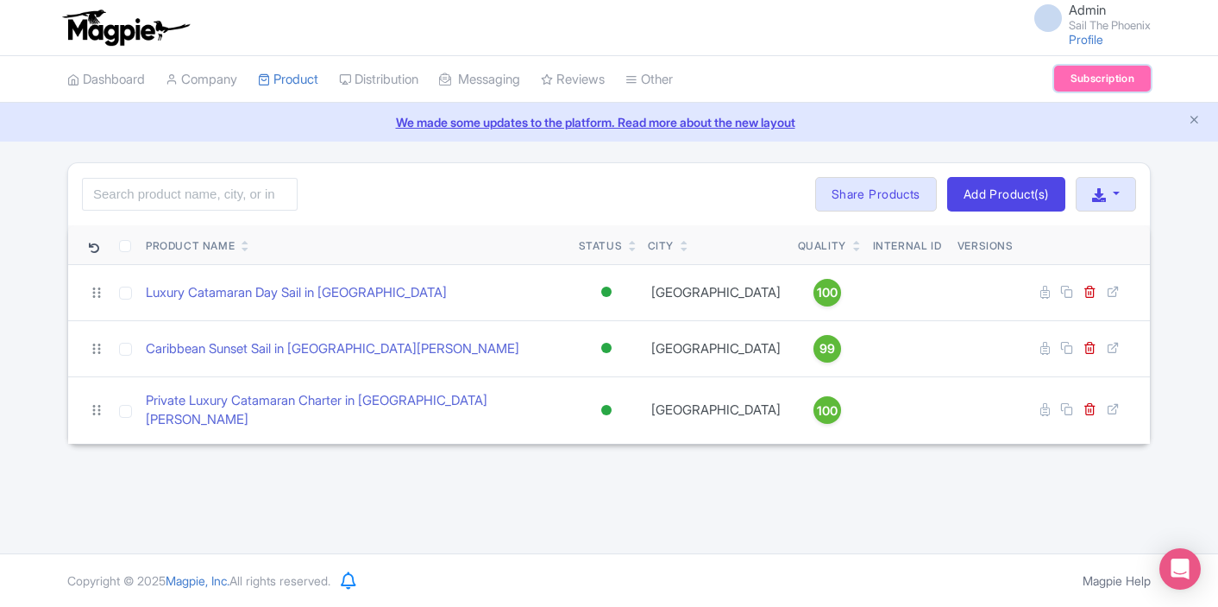
click at [1093, 82] on link "Subscription" at bounding box center [1103, 79] width 97 height 26
click at [1078, 36] on link "Profile" at bounding box center [1086, 39] width 35 height 15
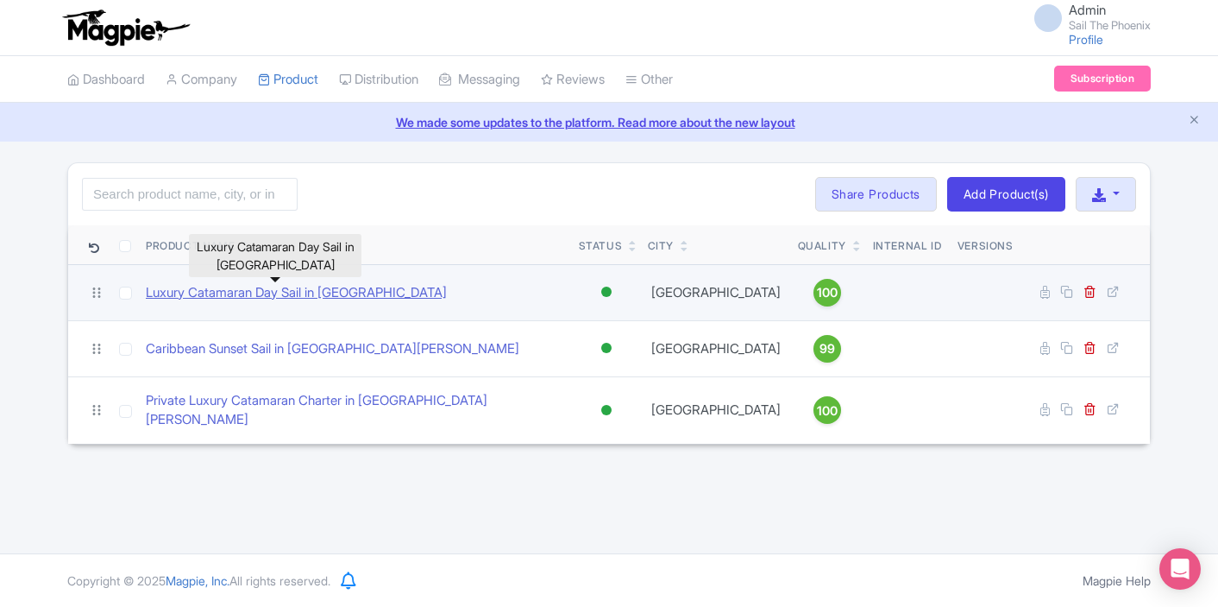
click at [250, 289] on link "Luxury Catamaran Day Sail in Sint Maarten" at bounding box center [296, 293] width 301 height 20
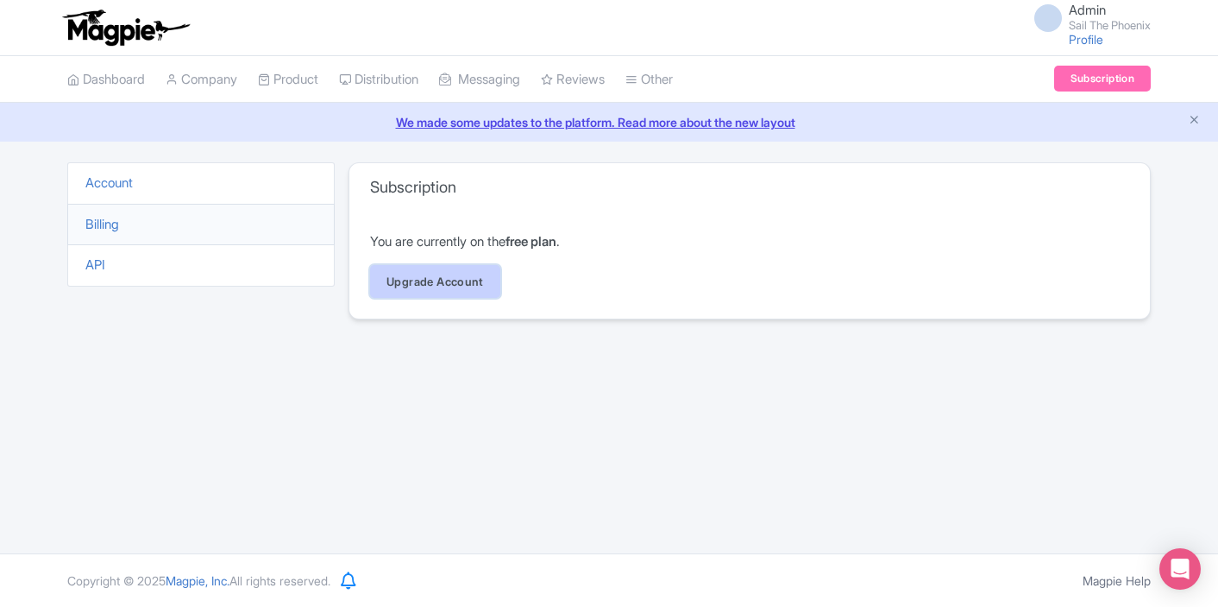
click at [463, 268] on link "Upgrade Account" at bounding box center [435, 281] width 130 height 33
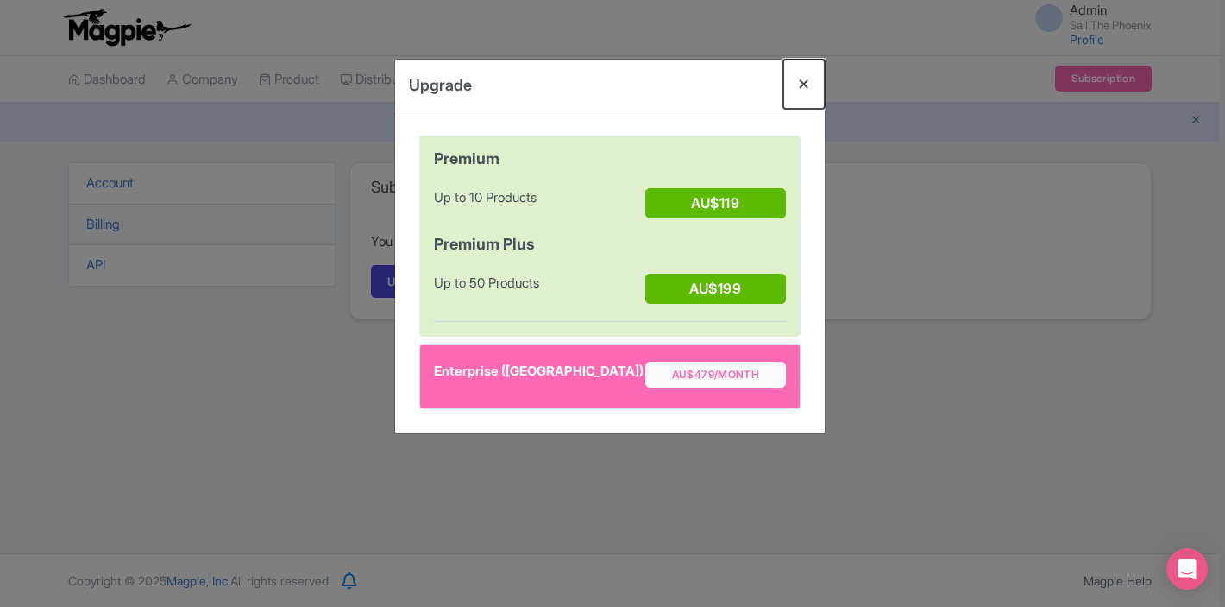
click at [814, 86] on button "Close" at bounding box center [804, 84] width 41 height 49
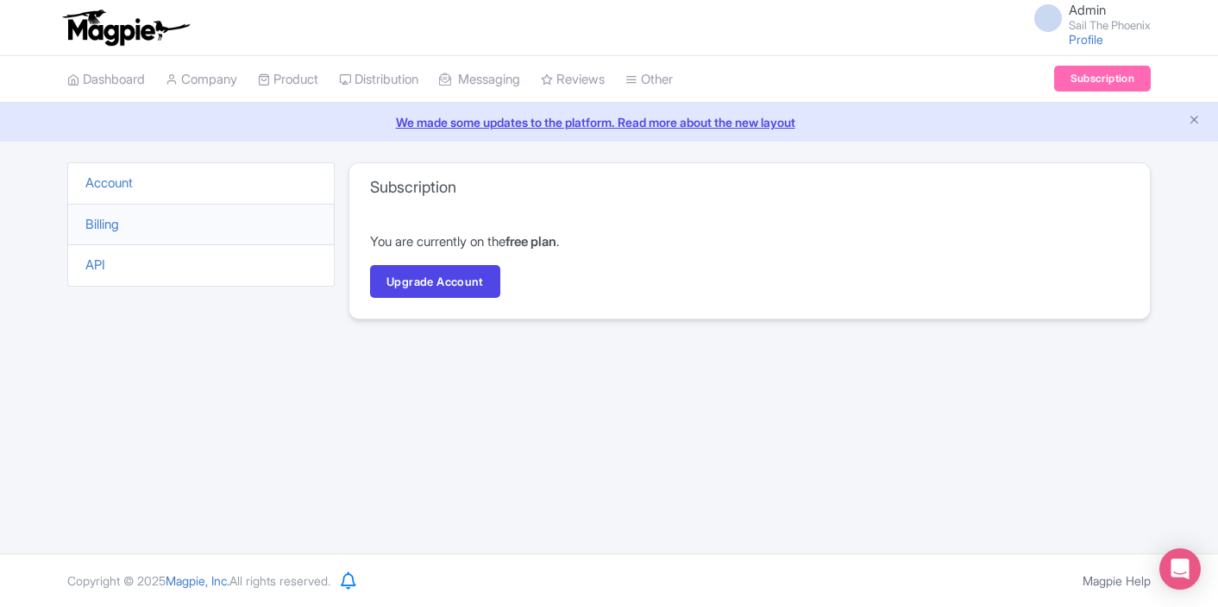
click at [198, 183] on li "Account" at bounding box center [201, 183] width 268 height 42
click at [117, 192] on li "Account" at bounding box center [201, 183] width 268 height 42
click at [116, 189] on link "Account" at bounding box center [108, 182] width 47 height 16
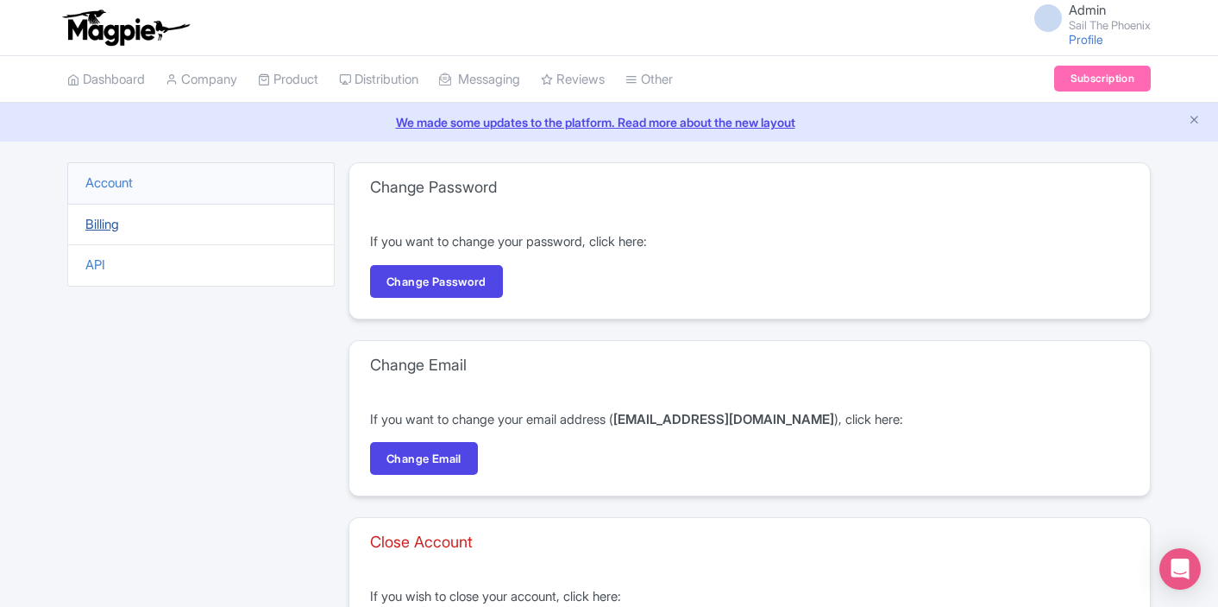
click at [103, 217] on link "Billing" at bounding box center [102, 224] width 34 height 16
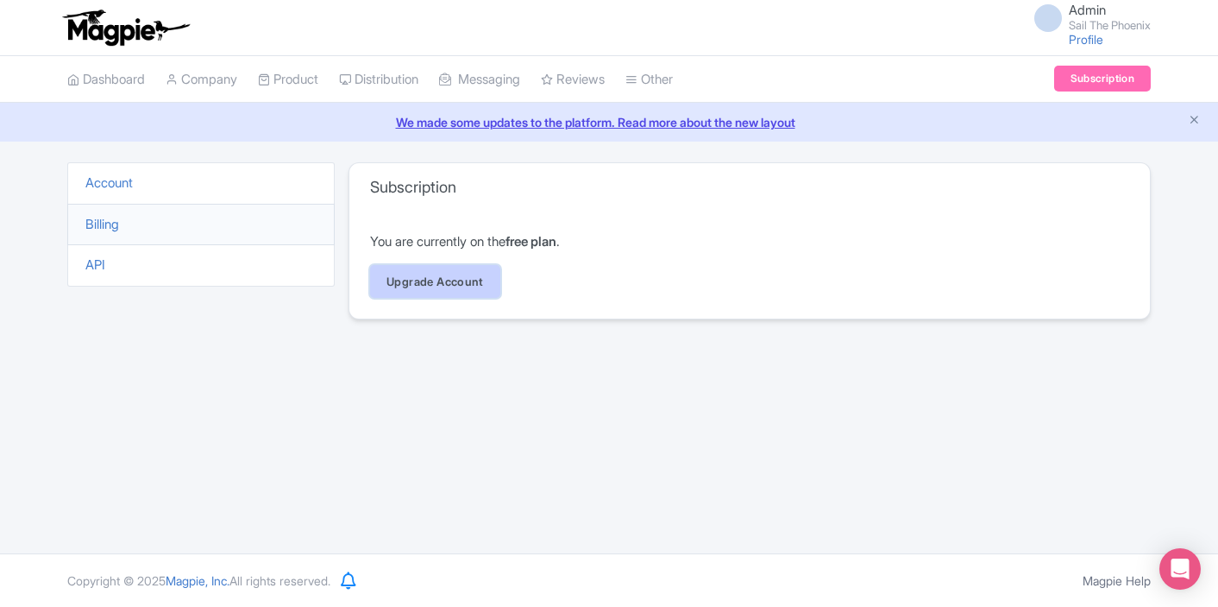
click at [431, 288] on link "Upgrade Account" at bounding box center [435, 281] width 130 height 33
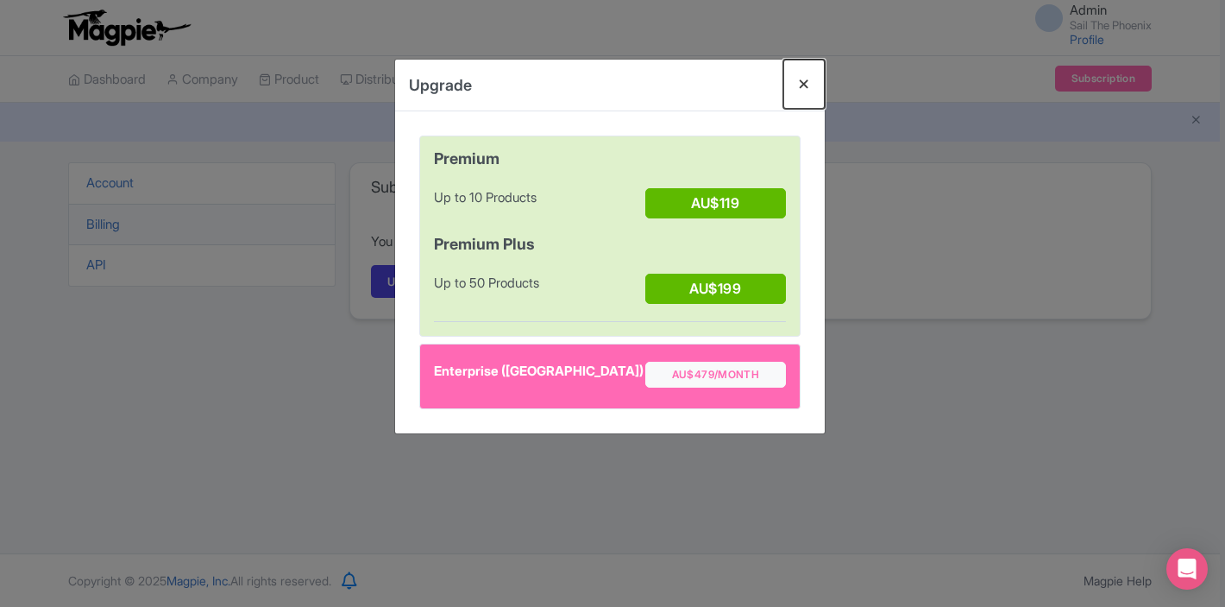
click at [808, 89] on button "Close" at bounding box center [804, 84] width 41 height 49
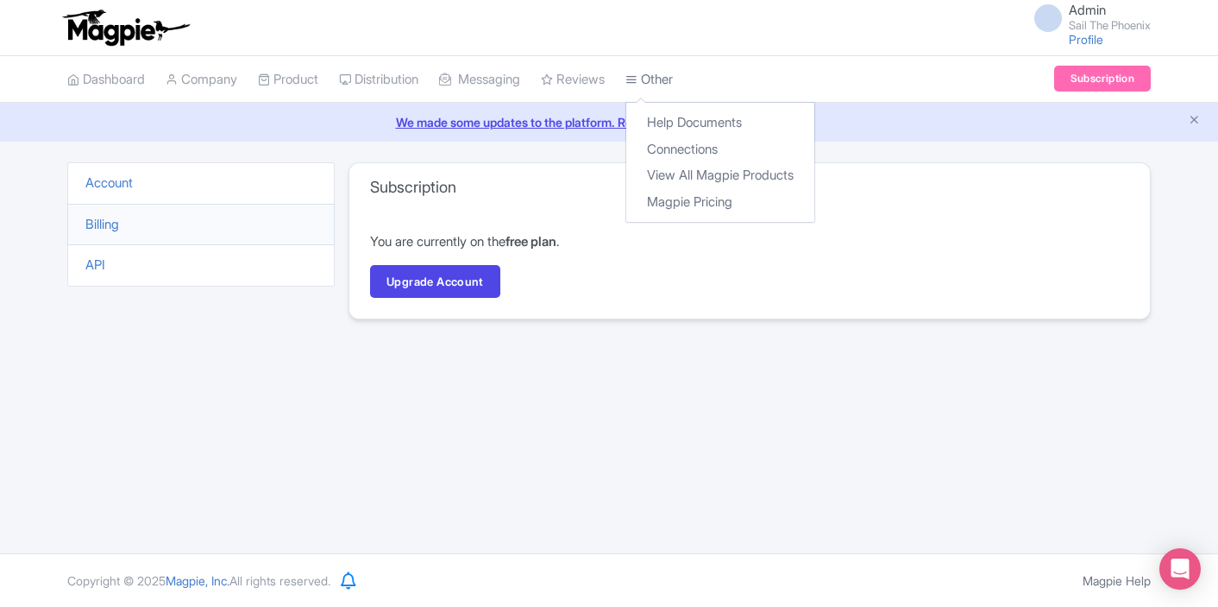
click at [673, 79] on link "Other" at bounding box center [649, 79] width 47 height 47
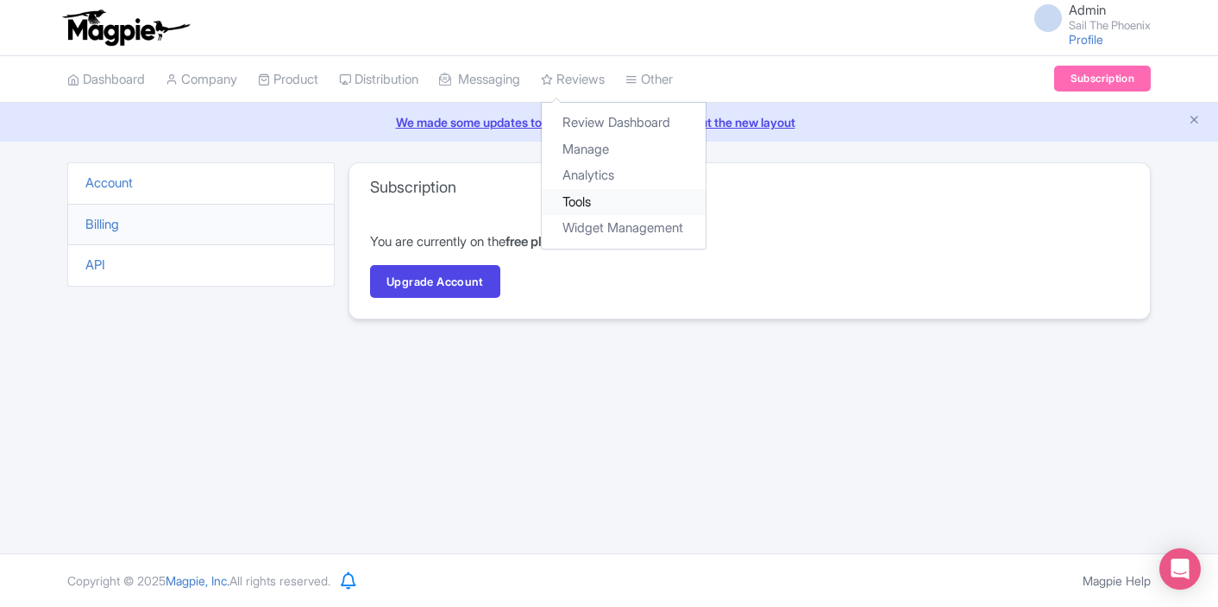
click at [608, 201] on link "Tools" at bounding box center [624, 202] width 164 height 27
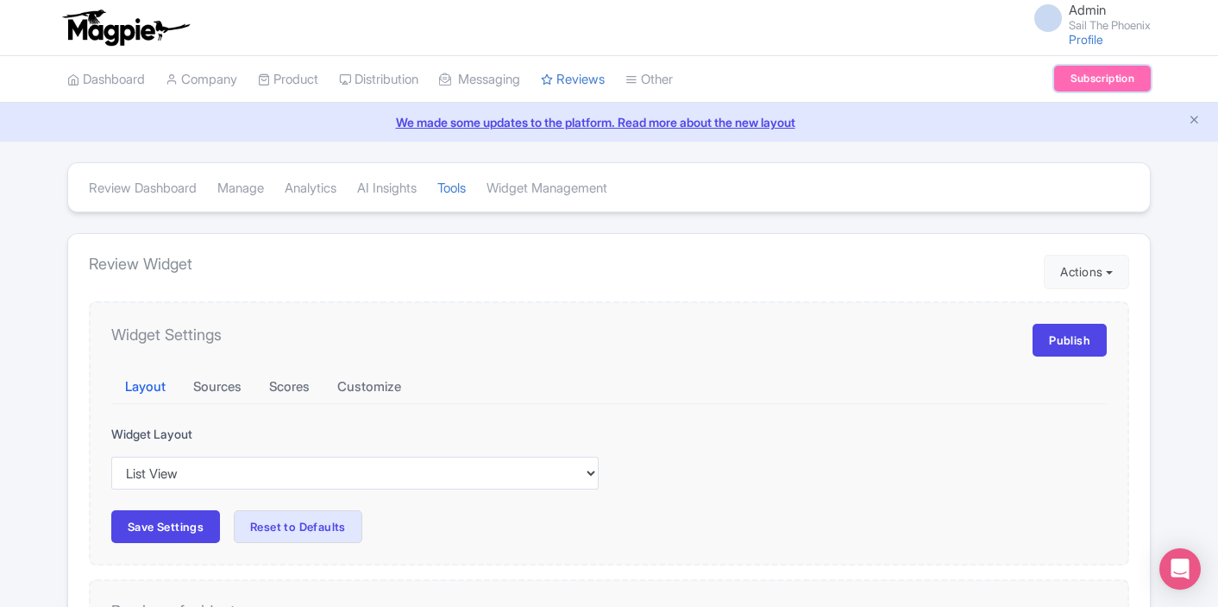
click at [1111, 73] on link "Subscription" at bounding box center [1103, 79] width 97 height 26
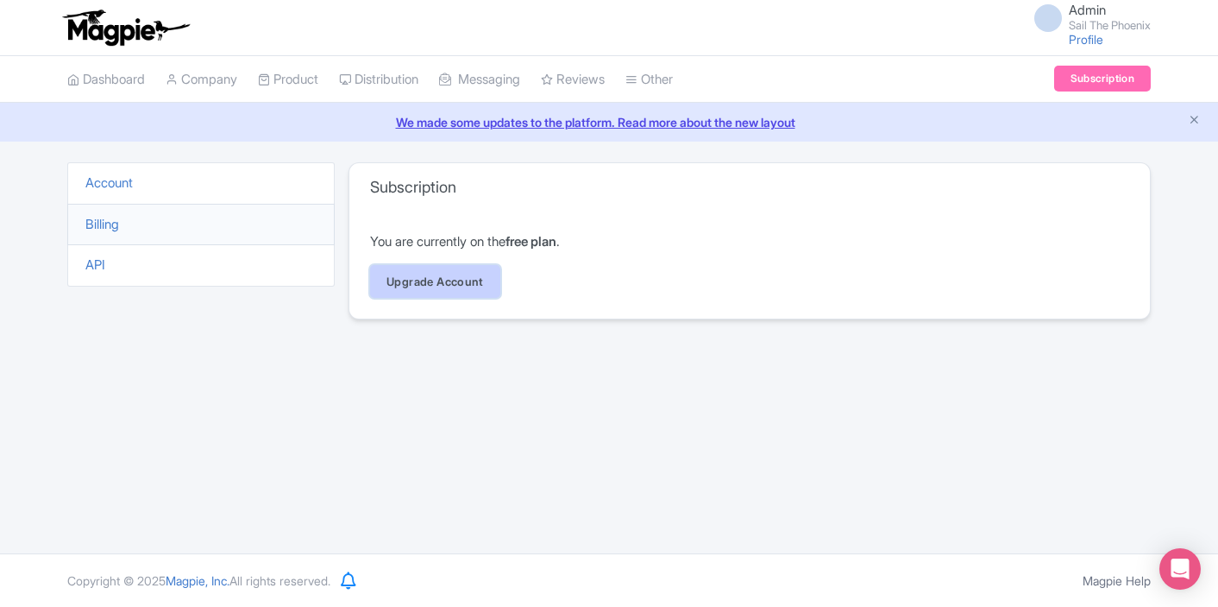
click at [438, 274] on link "Upgrade Account" at bounding box center [435, 281] width 130 height 33
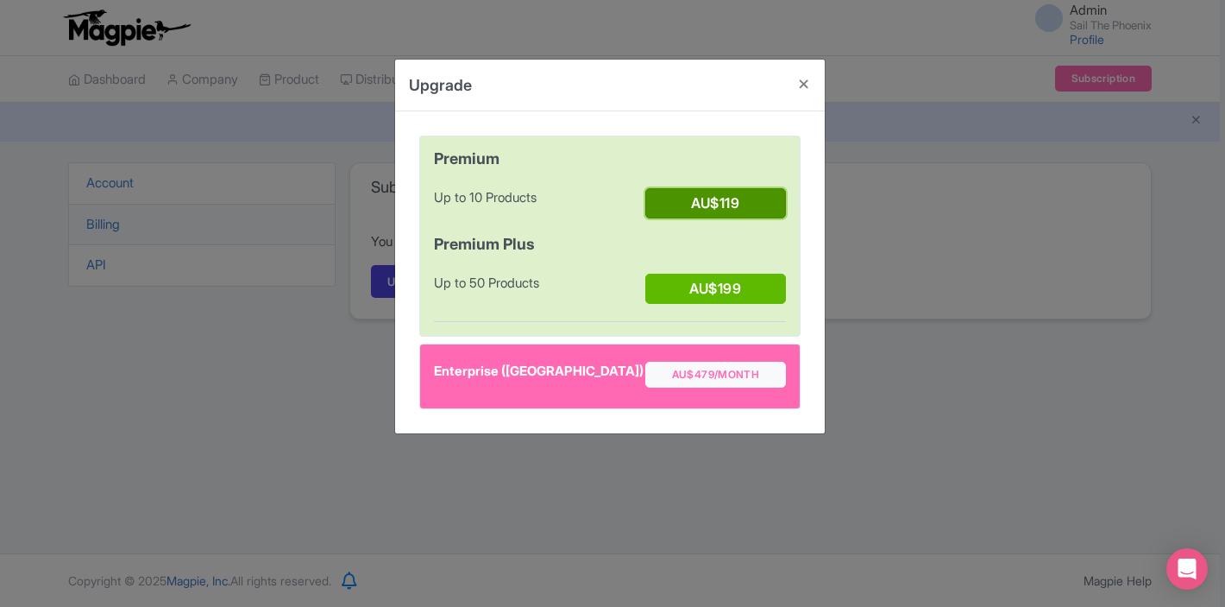
click at [678, 202] on button "AU$119" at bounding box center [715, 203] width 141 height 30
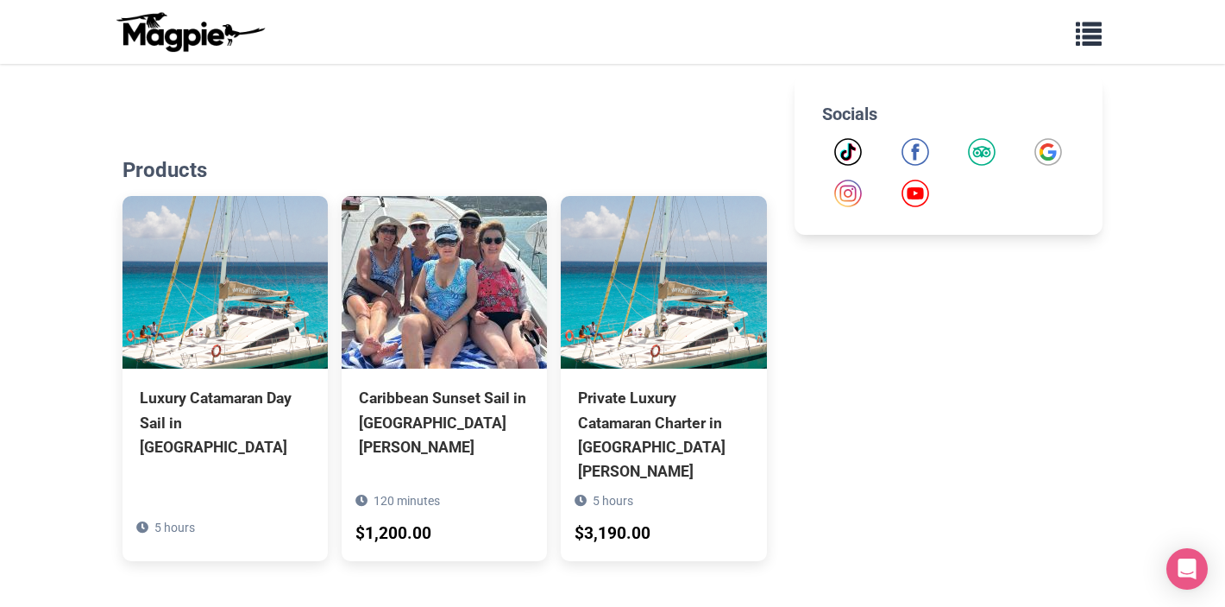
scroll to position [762, 0]
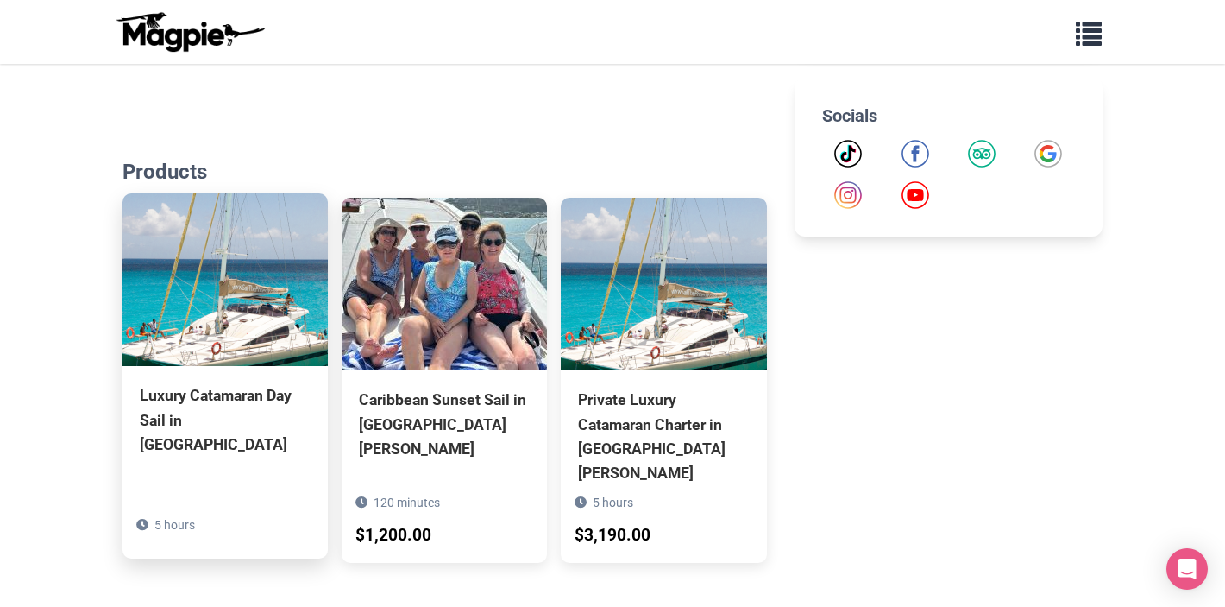
click at [198, 390] on div "Luxury Catamaran Day Sail in [GEOGRAPHIC_DATA]" at bounding box center [225, 419] width 171 height 72
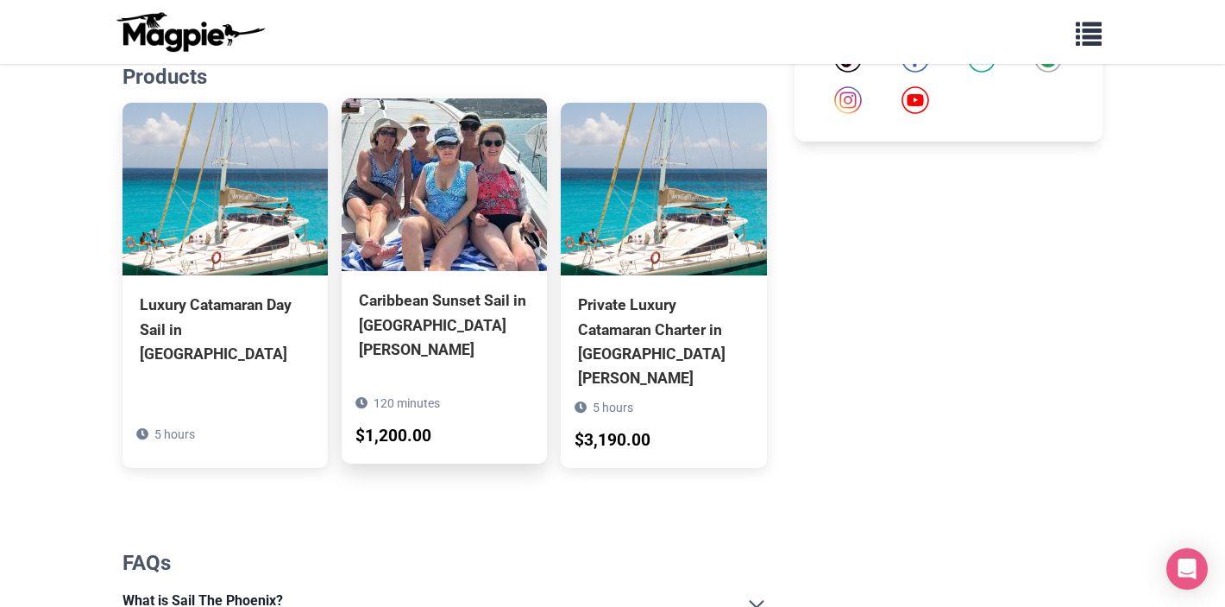
scroll to position [844, 0]
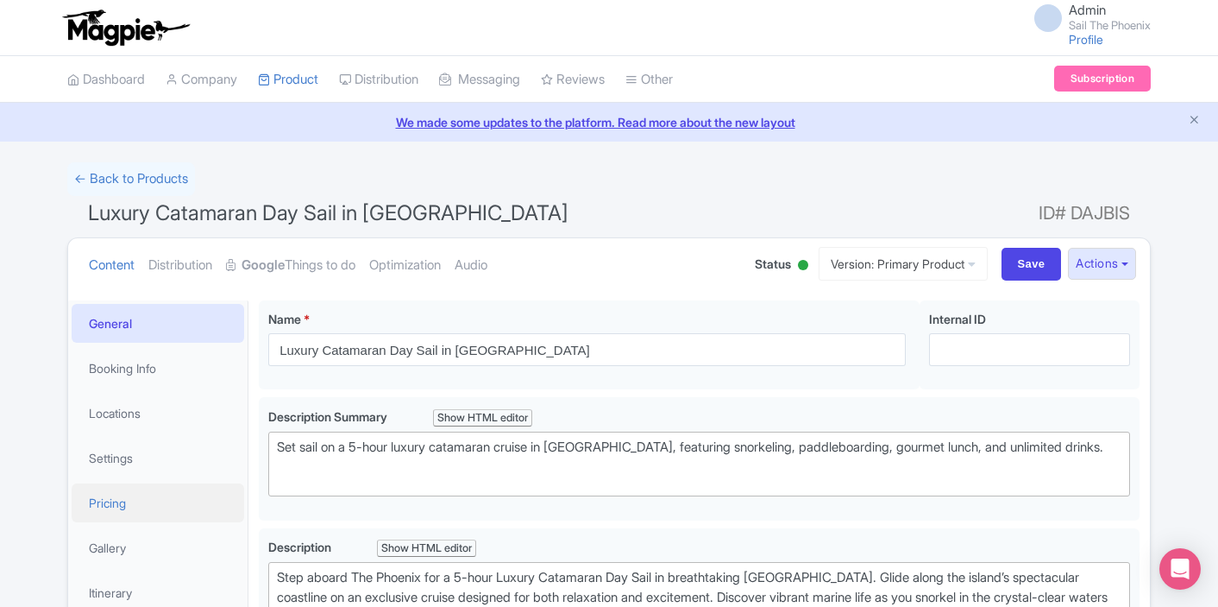
click at [147, 494] on link "Pricing" at bounding box center [158, 502] width 173 height 39
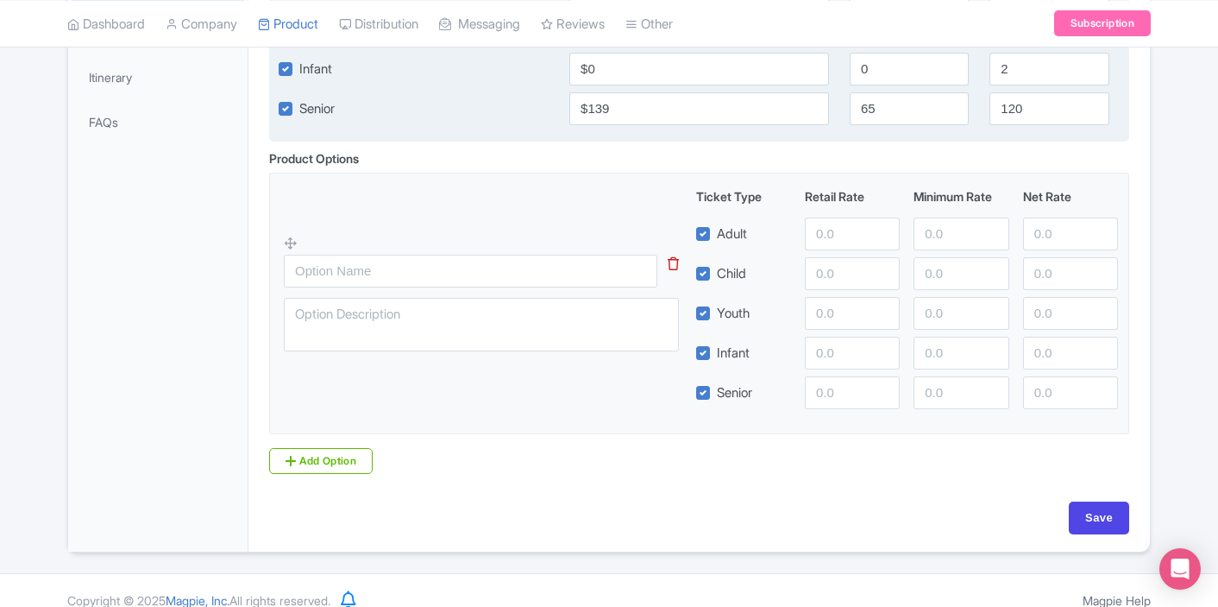
scroll to position [537, 0]
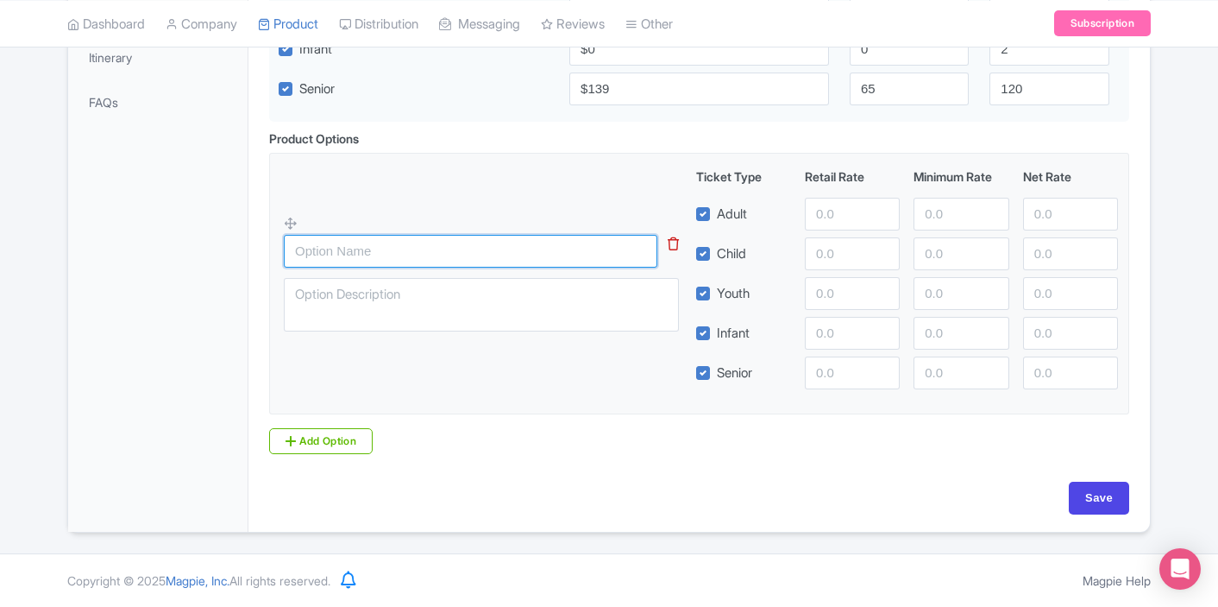
click at [527, 255] on input "text" at bounding box center [471, 251] width 374 height 33
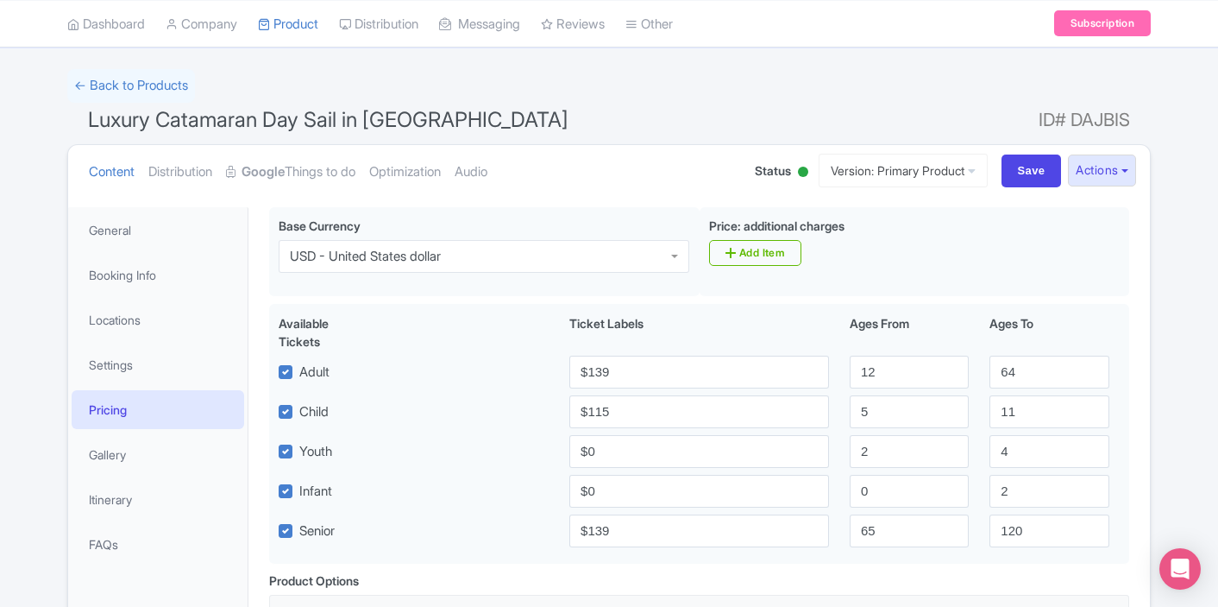
scroll to position [91, 0]
click at [116, 471] on link "Gallery" at bounding box center [158, 456] width 173 height 39
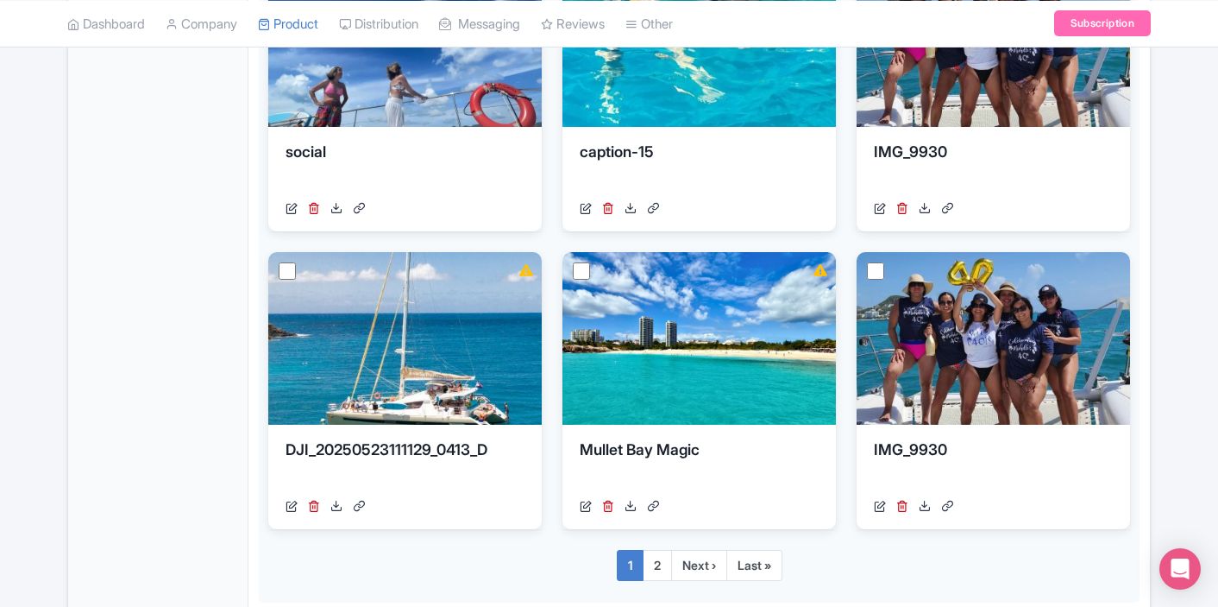
scroll to position [1038, 0]
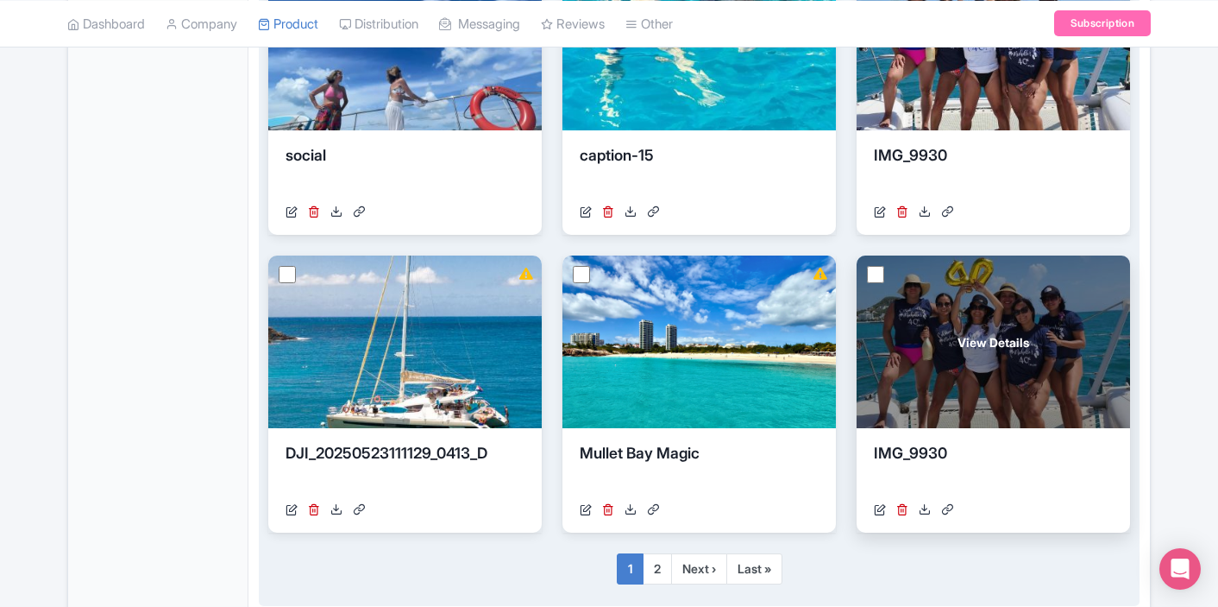
click at [878, 279] on input "checkbox" at bounding box center [875, 274] width 17 height 17
checkbox input "true"
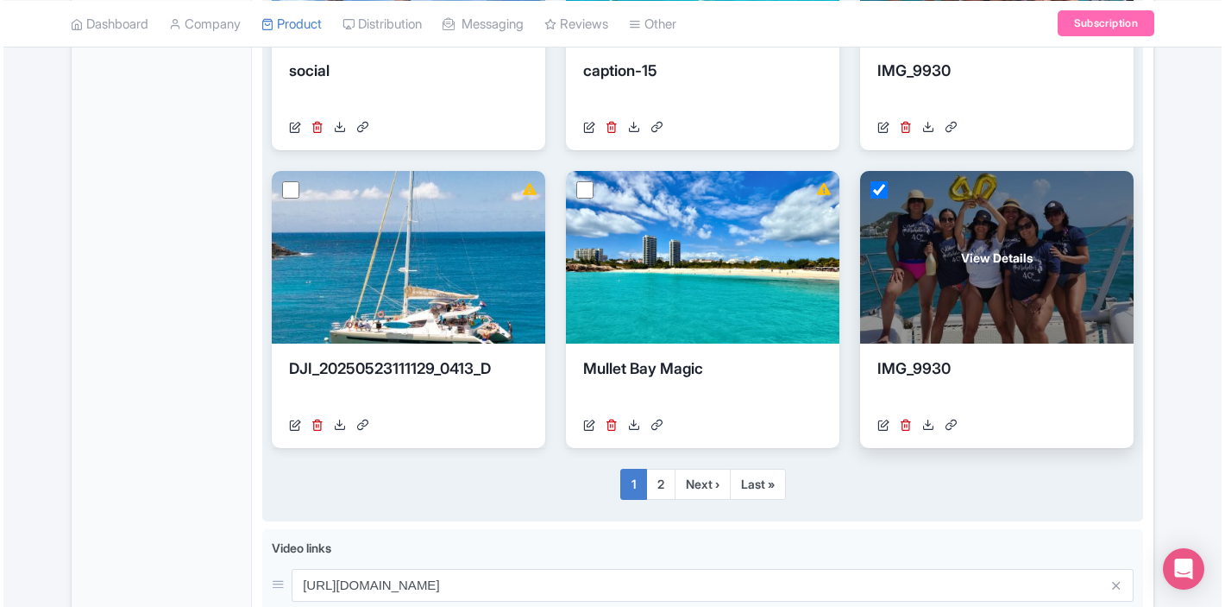
scroll to position [1139, 0]
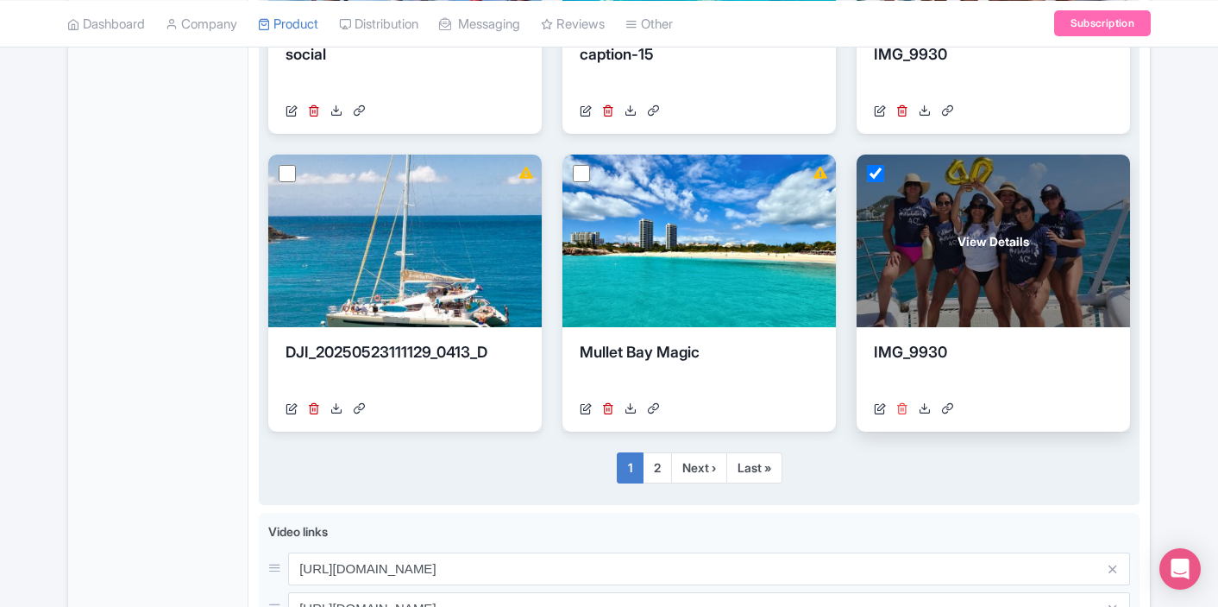
click at [904, 405] on icon at bounding box center [903, 408] width 12 height 12
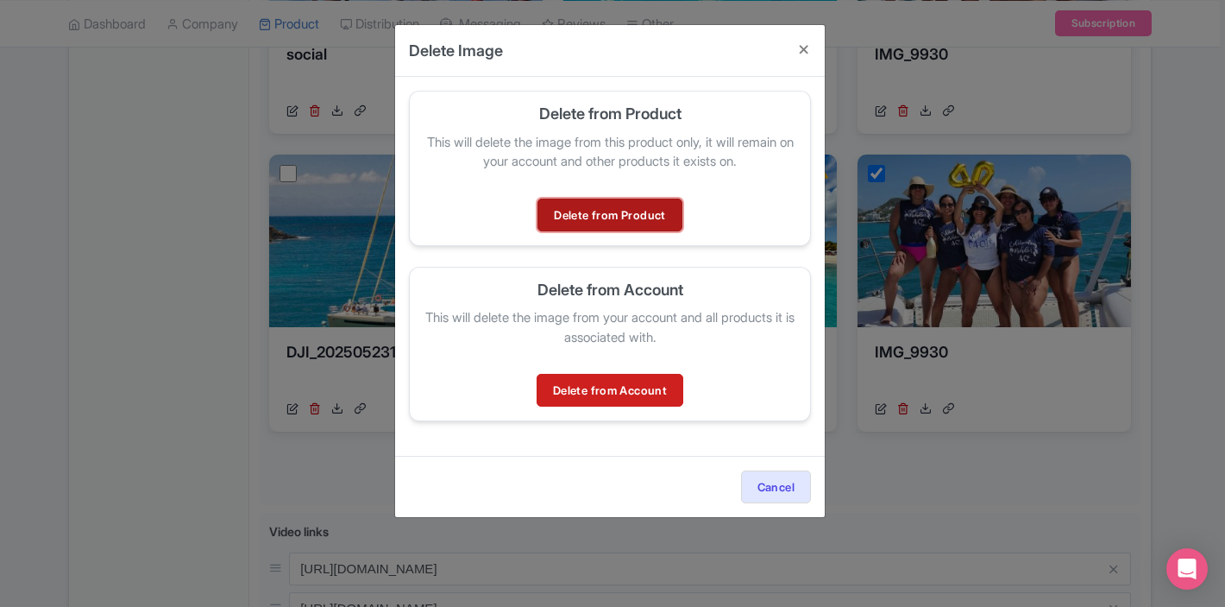
click at [658, 213] on link "Delete from Product" at bounding box center [610, 214] width 144 height 33
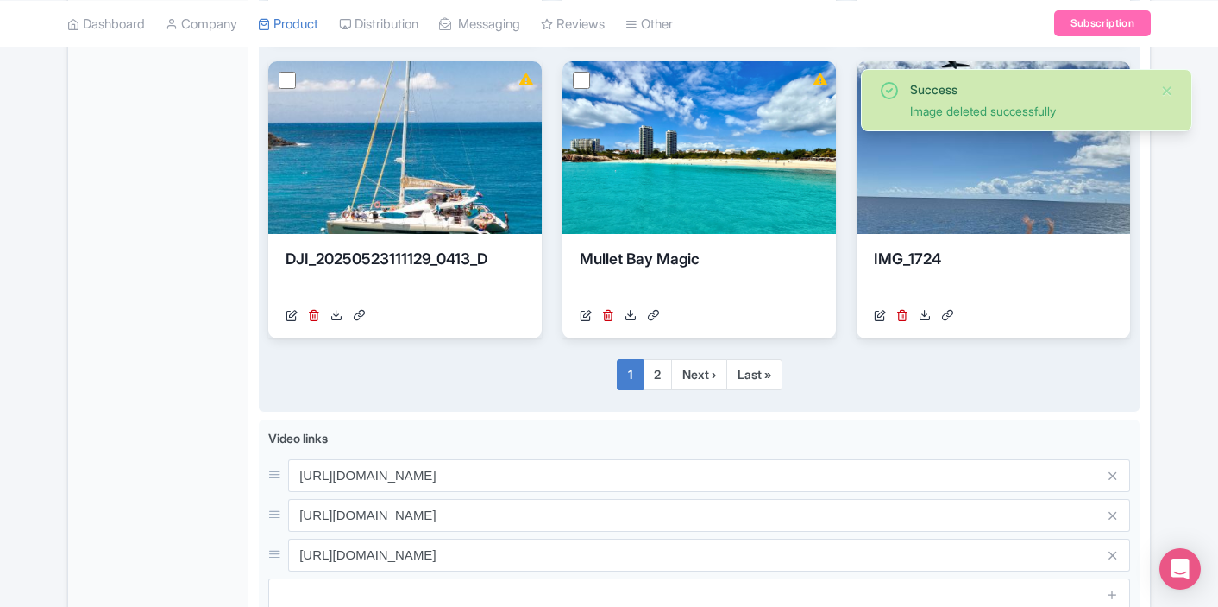
scroll to position [1275, 0]
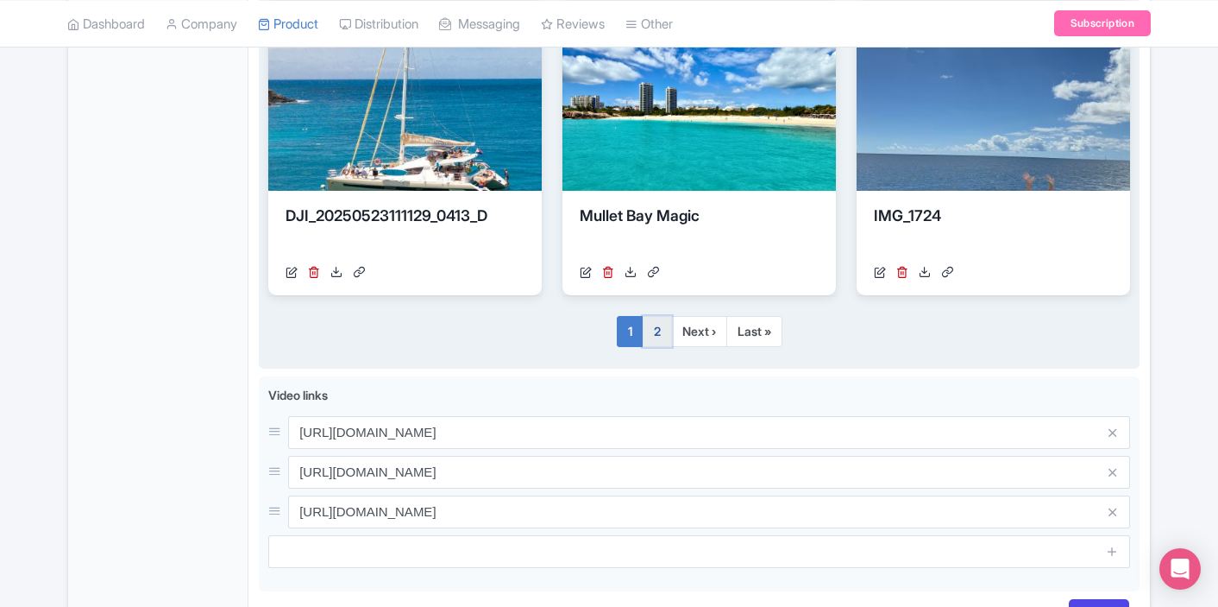
click at [652, 330] on link "2" at bounding box center [657, 331] width 29 height 31
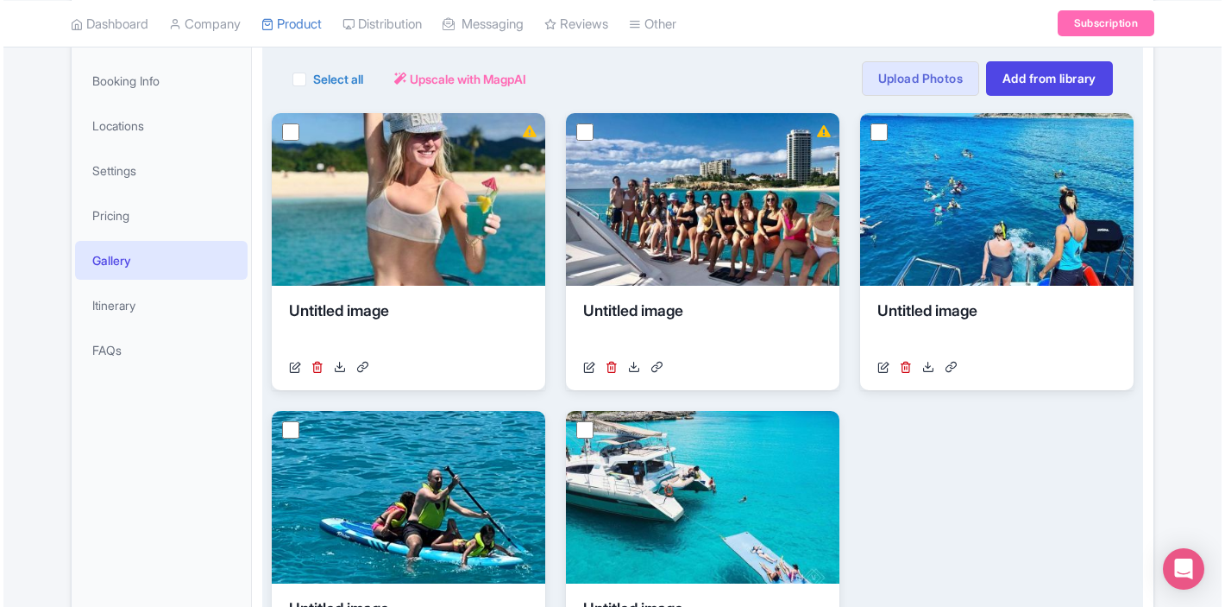
scroll to position [173, 0]
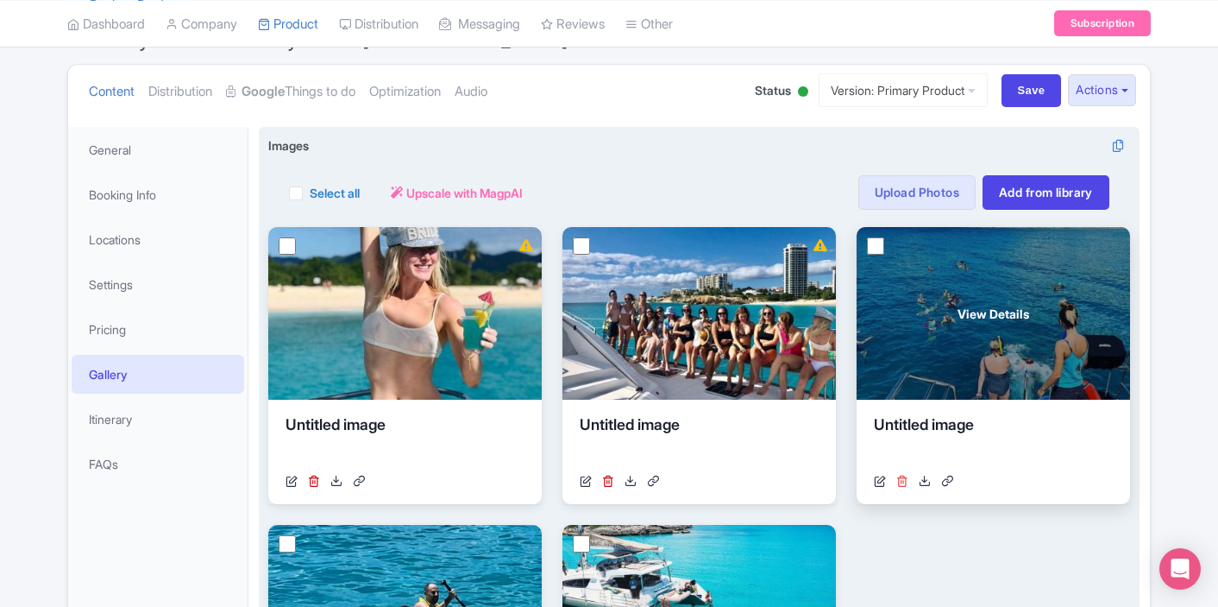
click at [903, 481] on icon at bounding box center [903, 481] width 12 height 12
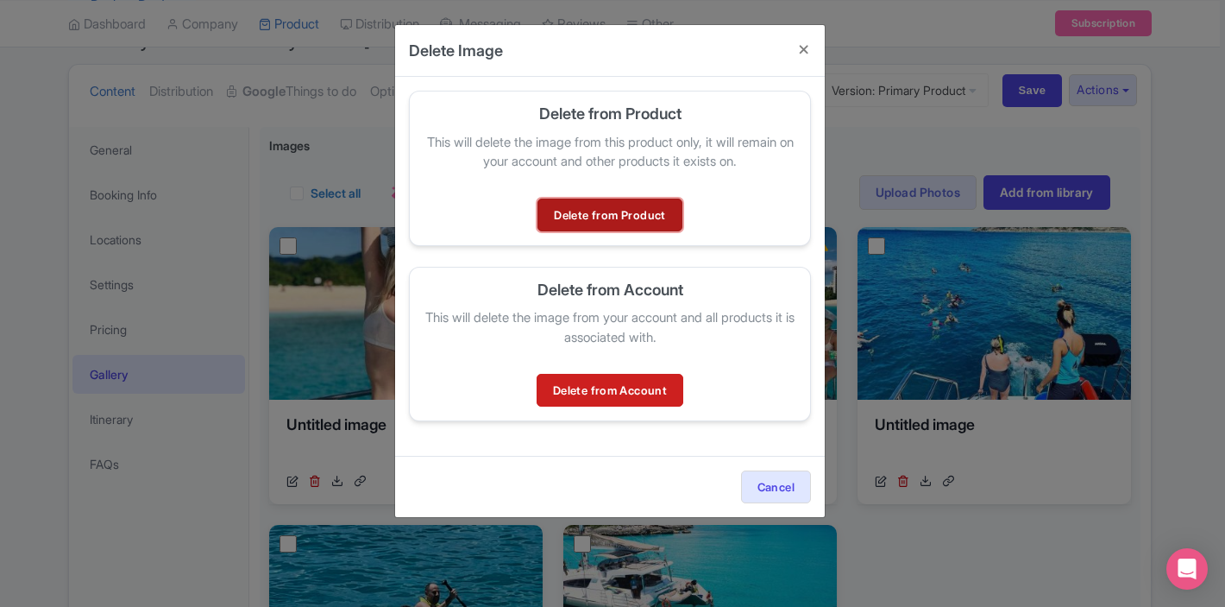
click at [665, 227] on link "Delete from Product" at bounding box center [610, 214] width 144 height 33
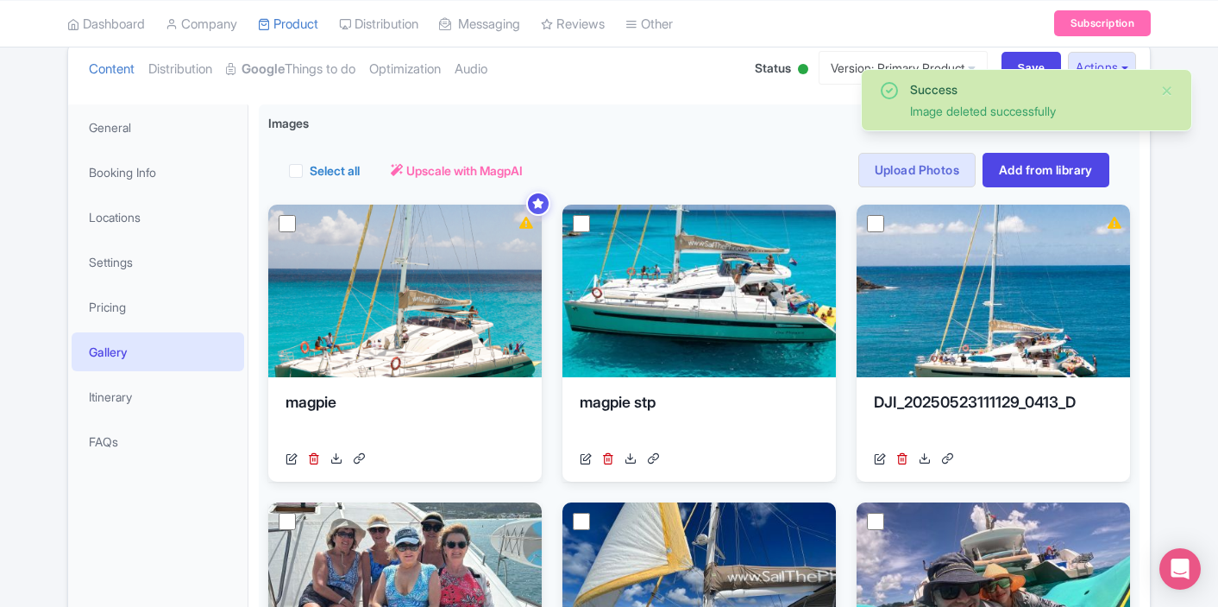
scroll to position [254, 0]
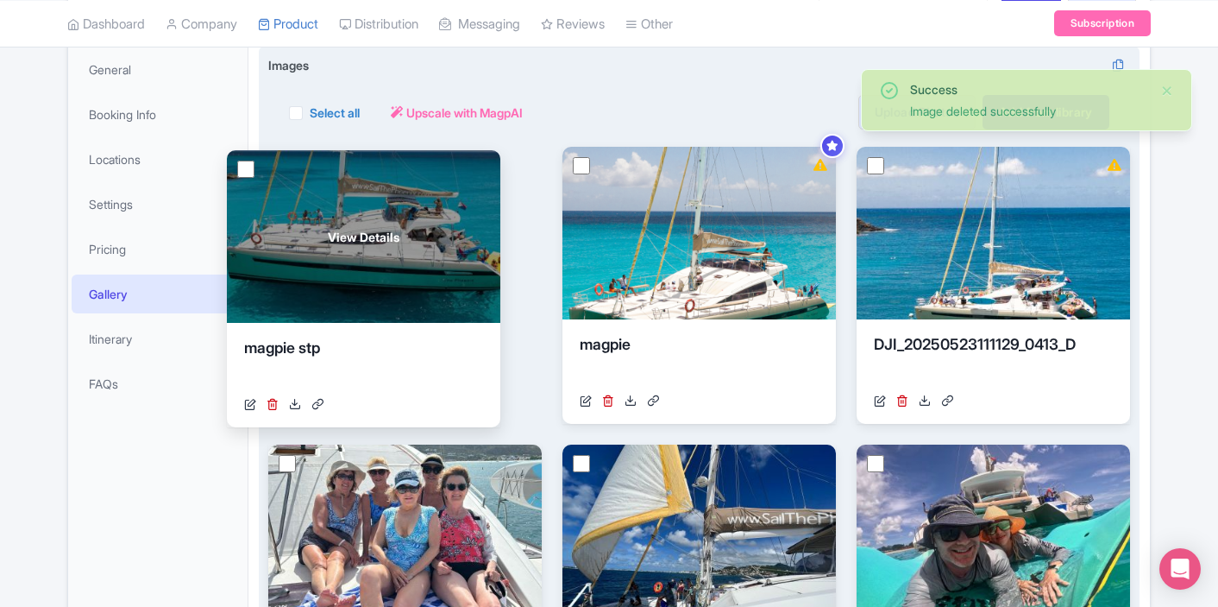
drag, startPoint x: 708, startPoint y: 236, endPoint x: 375, endPoint y: 236, distance: 333.1
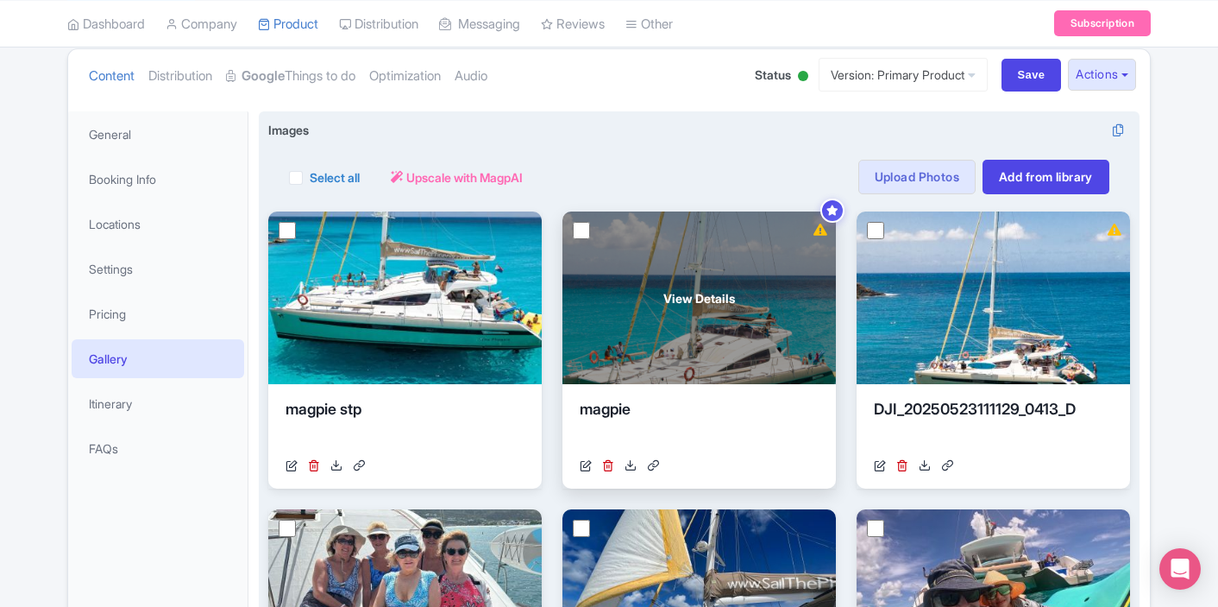
scroll to position [187, 0]
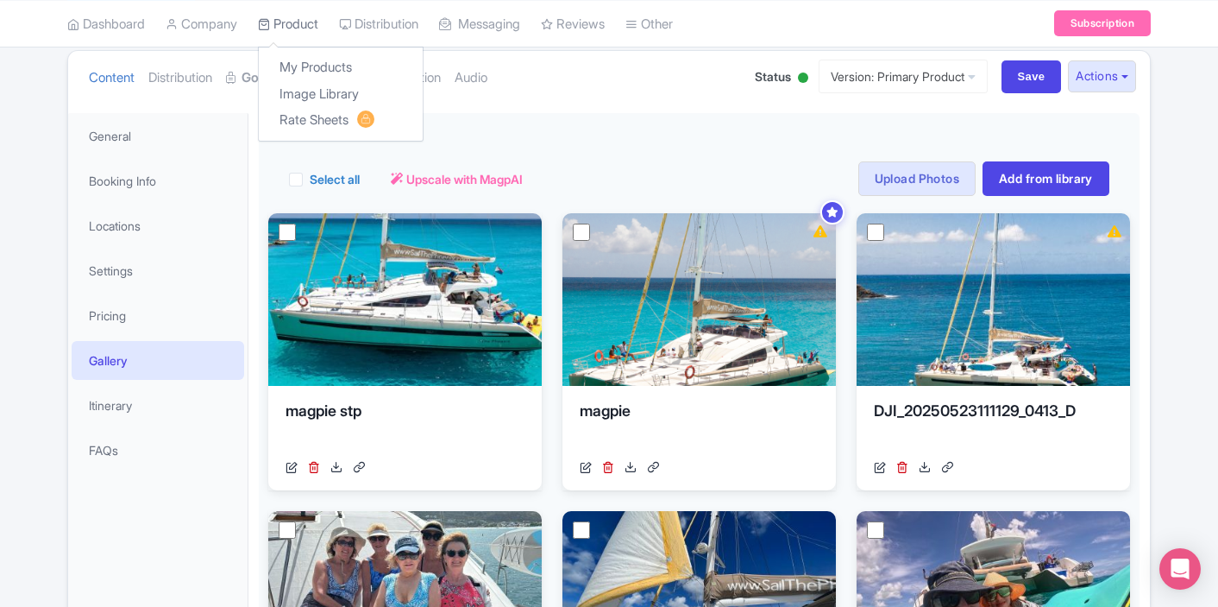
click at [290, 24] on link "Product" at bounding box center [288, 23] width 60 height 47
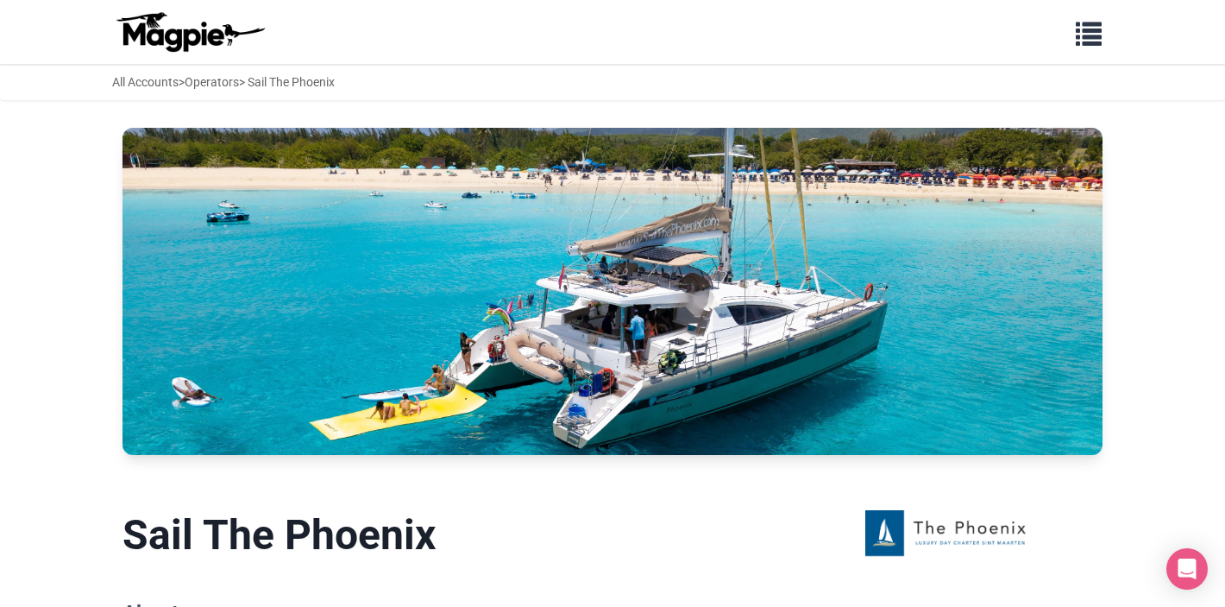
click at [251, 81] on div "All Accounts > Operators > Sail The Phoenix" at bounding box center [223, 81] width 223 height 19
click at [236, 81] on link "Operators" at bounding box center [212, 82] width 54 height 14
click at [295, 89] on div "All Accounts > Operators > Sail The Phoenix" at bounding box center [223, 81] width 223 height 19
click at [292, 81] on div "All Accounts > Operators > Sail The Phoenix" at bounding box center [223, 81] width 223 height 19
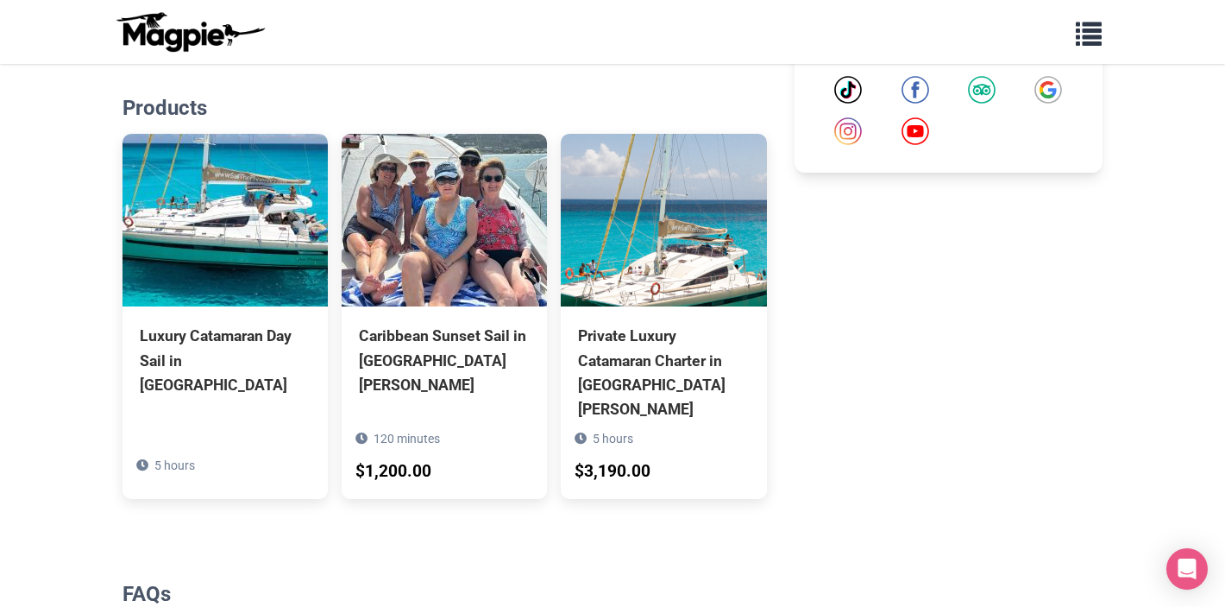
scroll to position [825, 0]
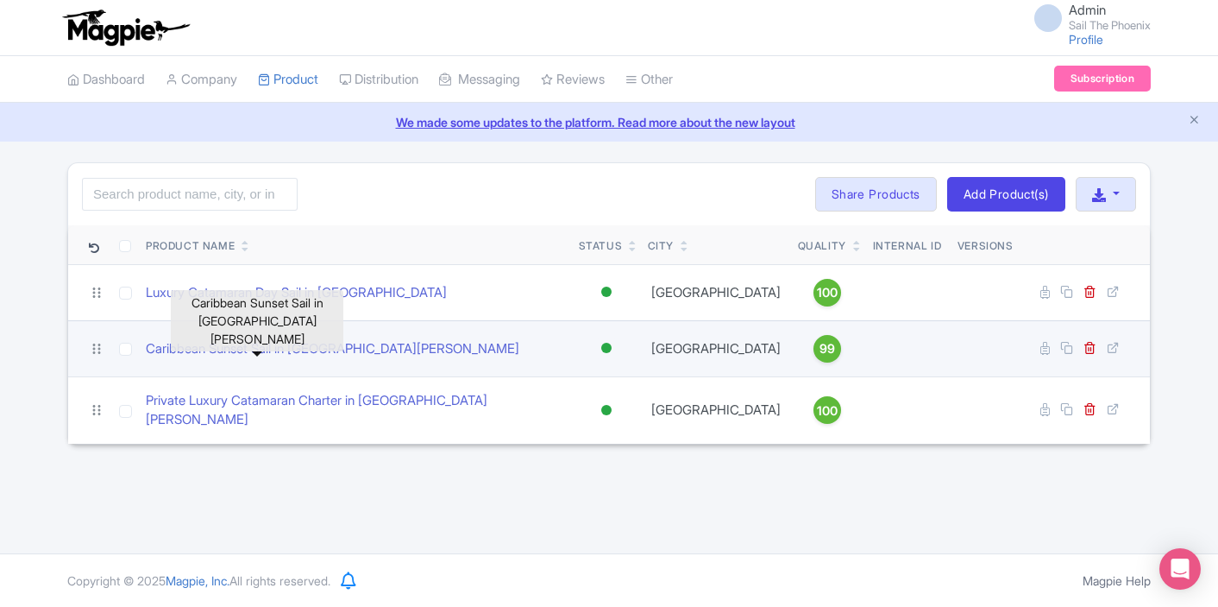
click at [264, 358] on td "Caribbean Sunset Sail in [GEOGRAPHIC_DATA][PERSON_NAME]" at bounding box center [355, 348] width 433 height 56
click at [256, 345] on link "Caribbean Sunset Sail in [GEOGRAPHIC_DATA][PERSON_NAME]" at bounding box center [333, 349] width 374 height 20
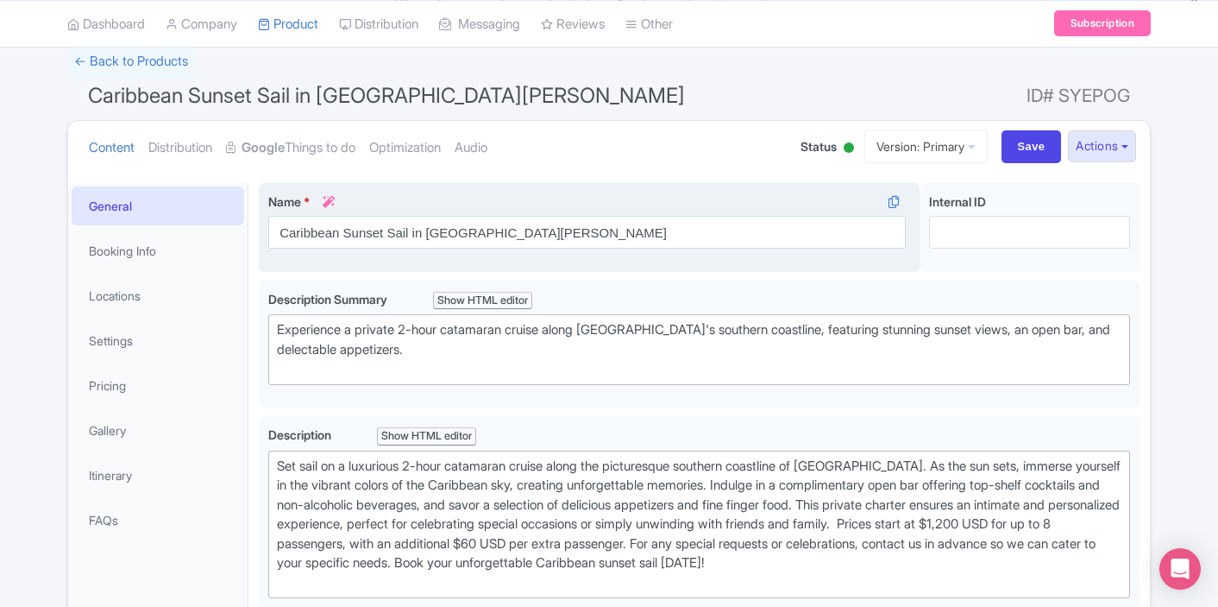
scroll to position [140, 0]
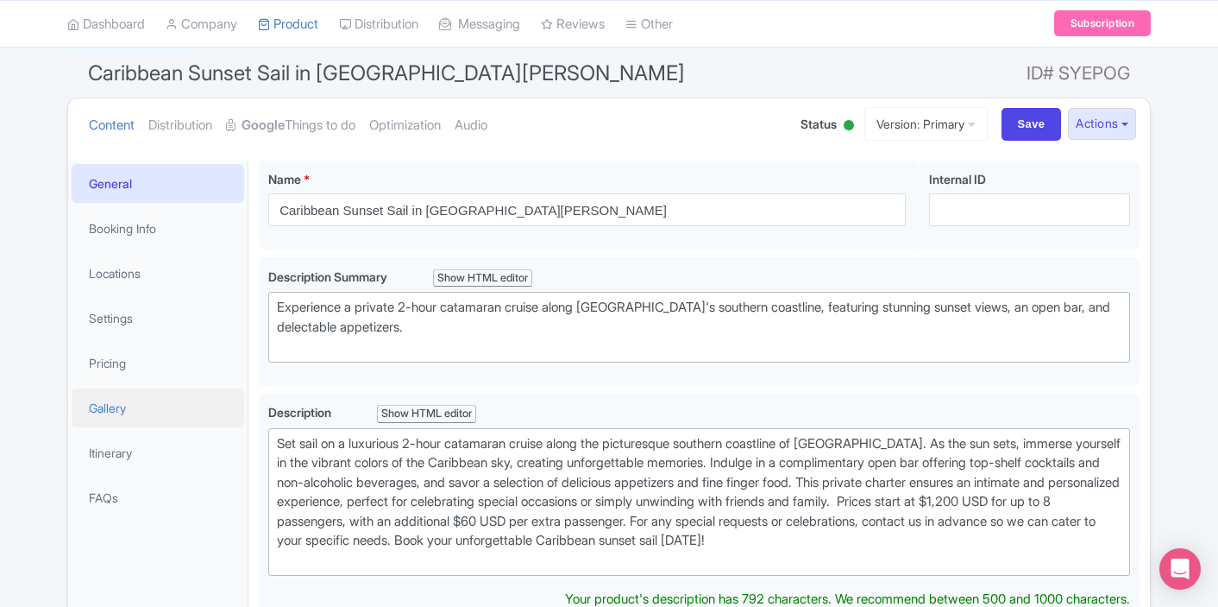
click at [116, 393] on link "Gallery" at bounding box center [158, 407] width 173 height 39
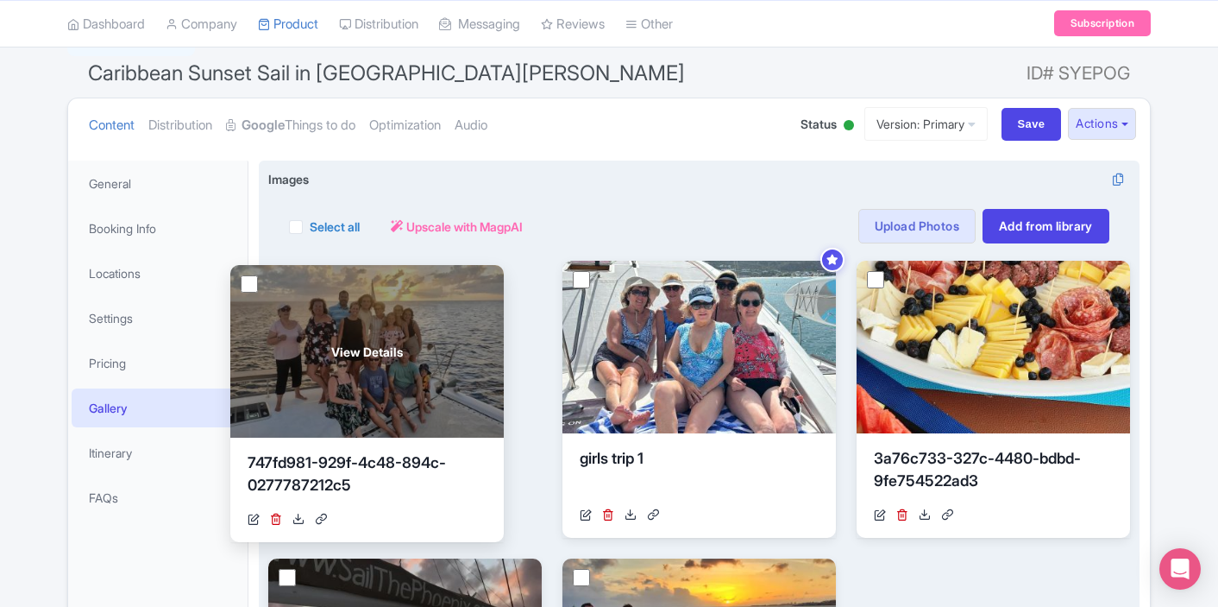
drag, startPoint x: 702, startPoint y: 341, endPoint x: 369, endPoint y: 345, distance: 332.3
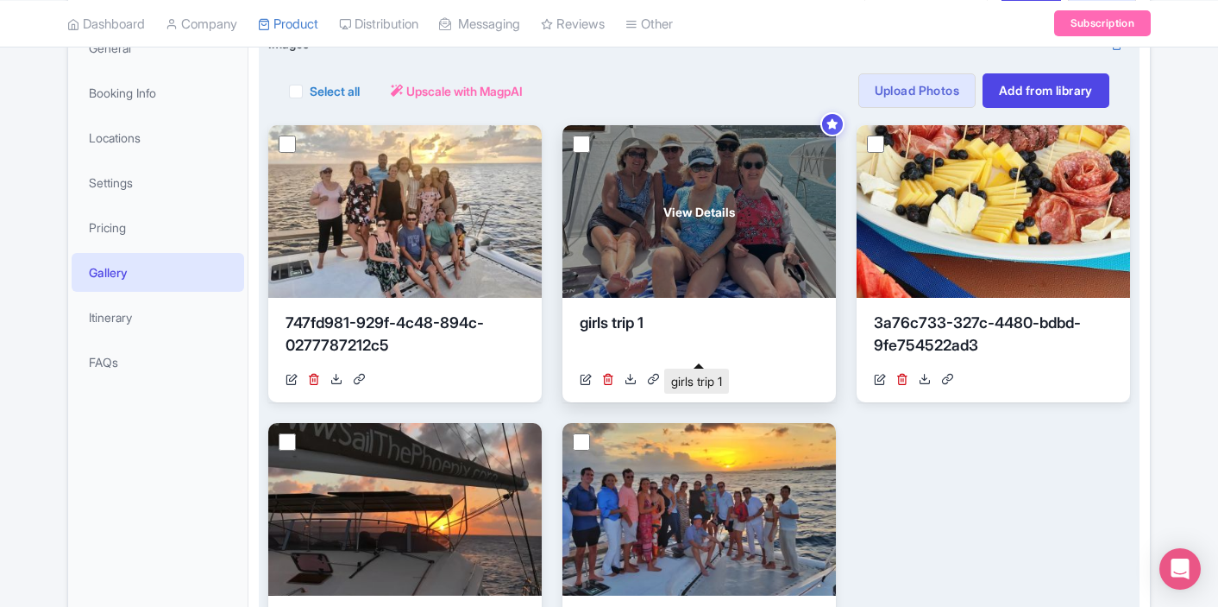
scroll to position [324, 0]
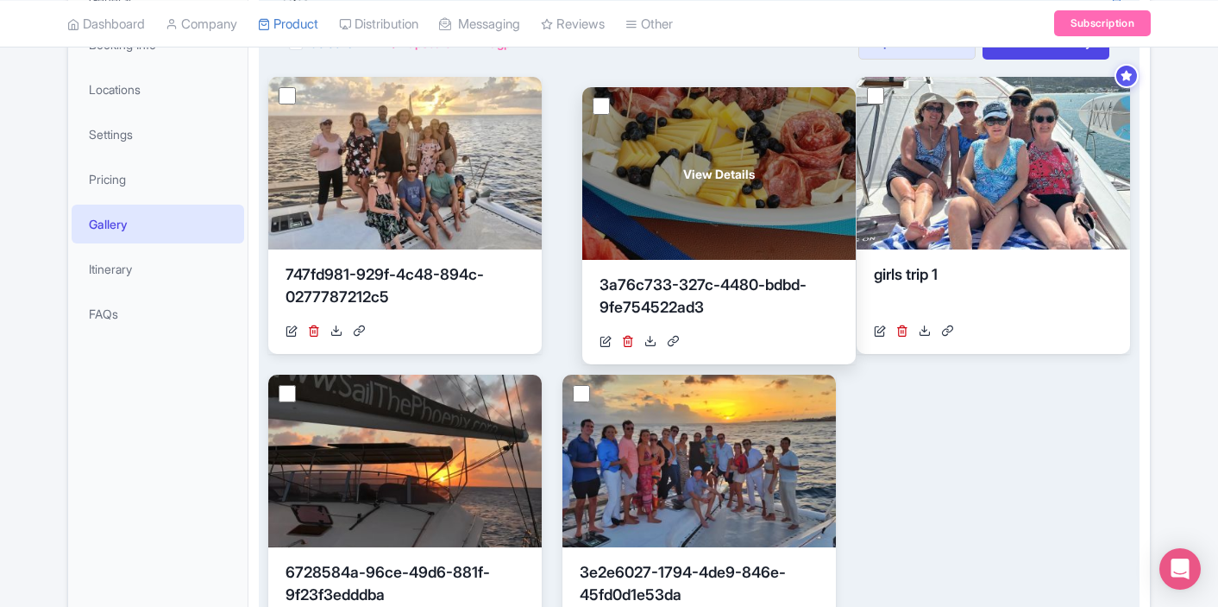
drag, startPoint x: 892, startPoint y: 182, endPoint x: 614, endPoint y: 192, distance: 278.9
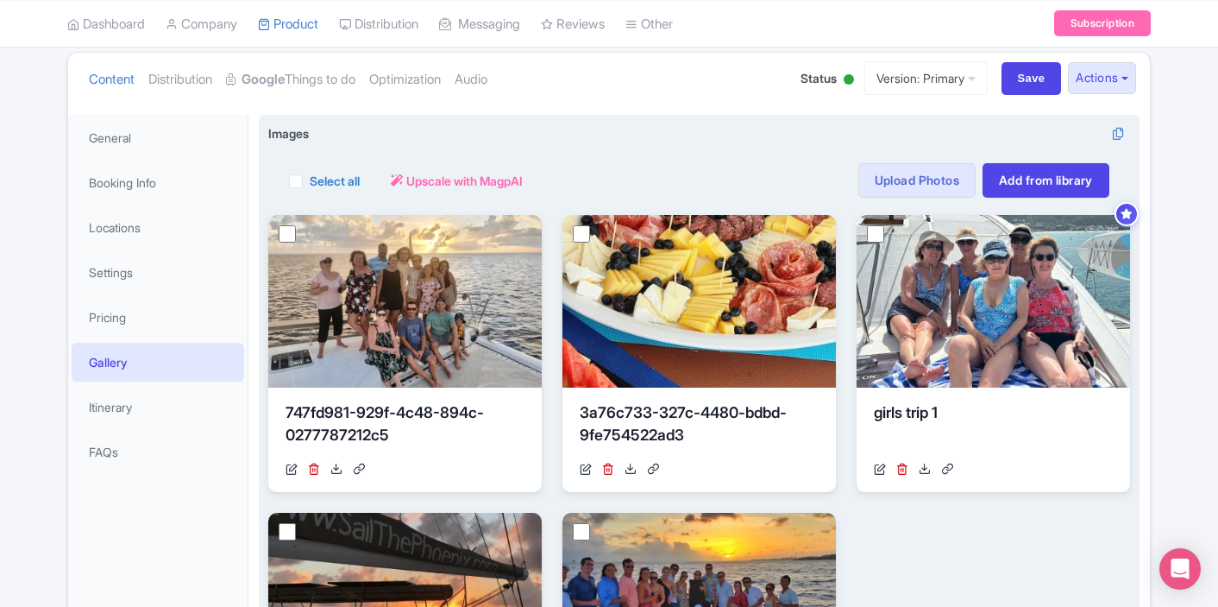
scroll to position [175, 0]
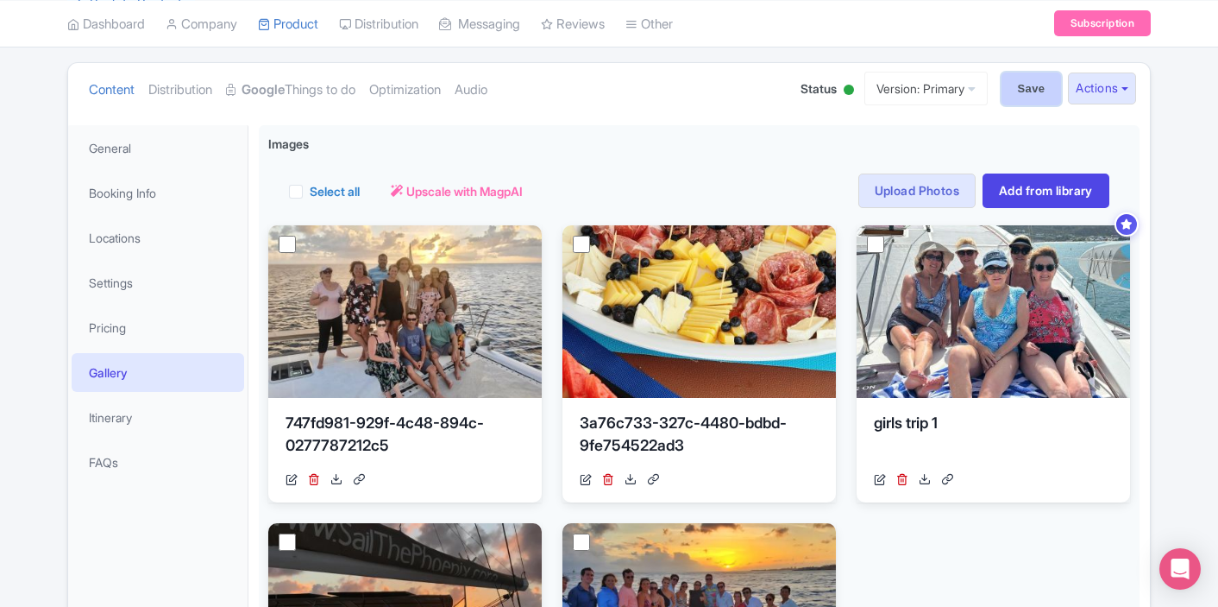
click at [1002, 86] on input "Save" at bounding box center [1032, 88] width 60 height 33
type input "Saving..."
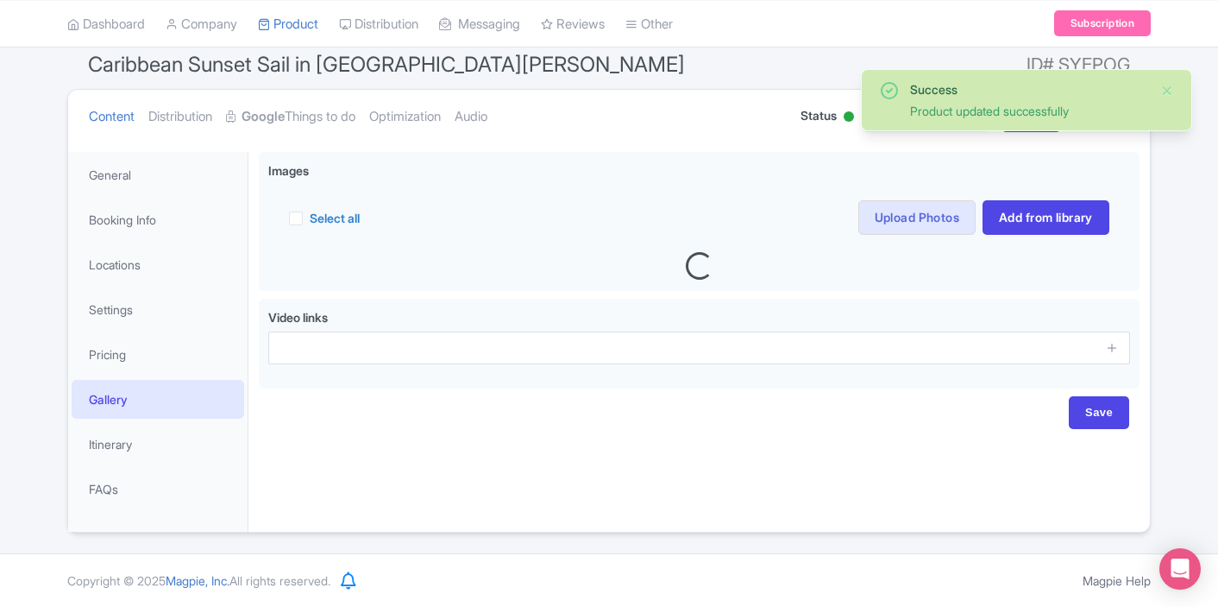
scroll to position [151, 0]
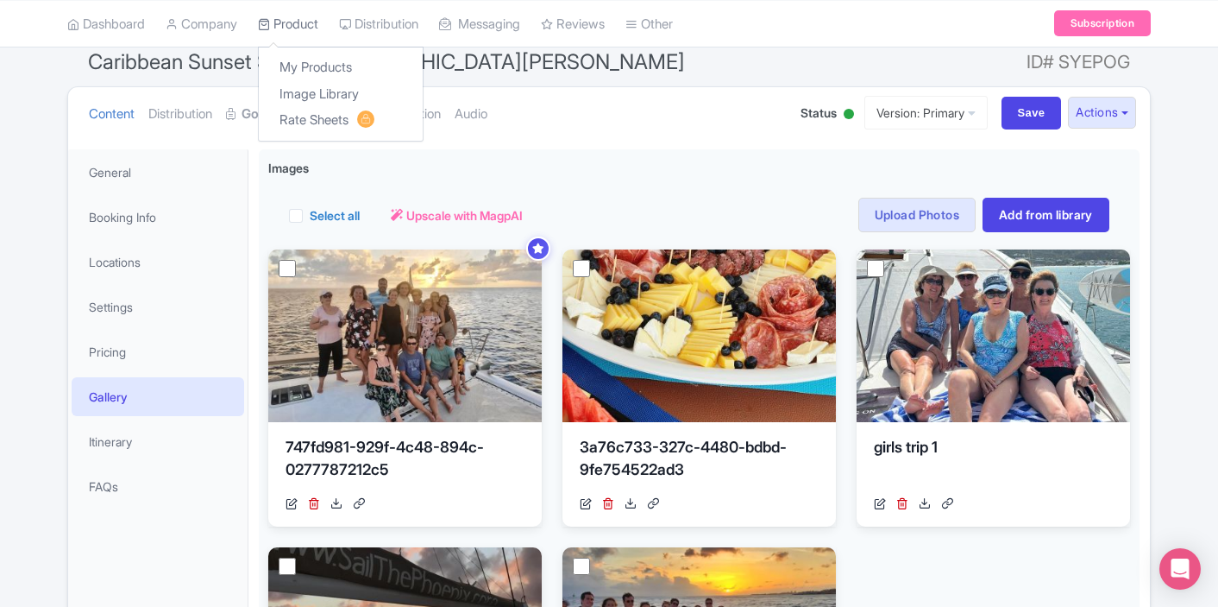
click at [316, 19] on link "Product" at bounding box center [288, 23] width 60 height 47
